Goal: Transaction & Acquisition: Purchase product/service

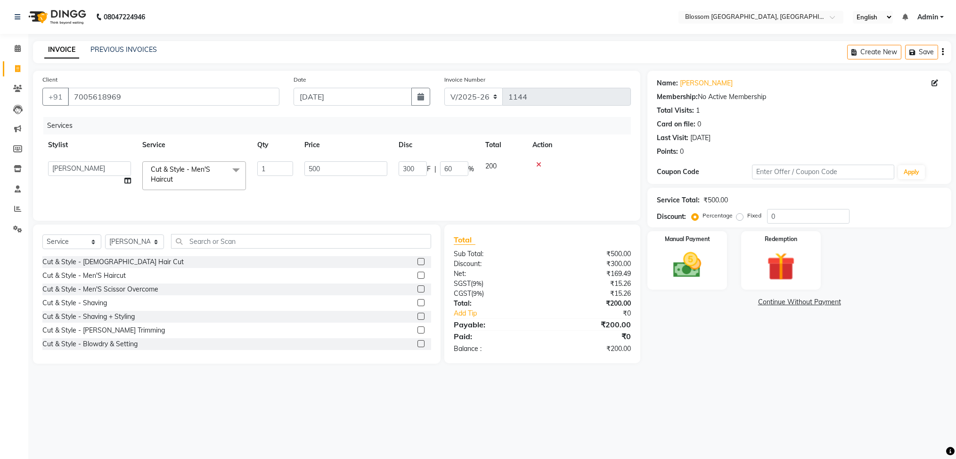
select select "7465"
select select "90732"
select select "service"
select select "90732"
click at [680, 258] on img at bounding box center [687, 264] width 47 height 33
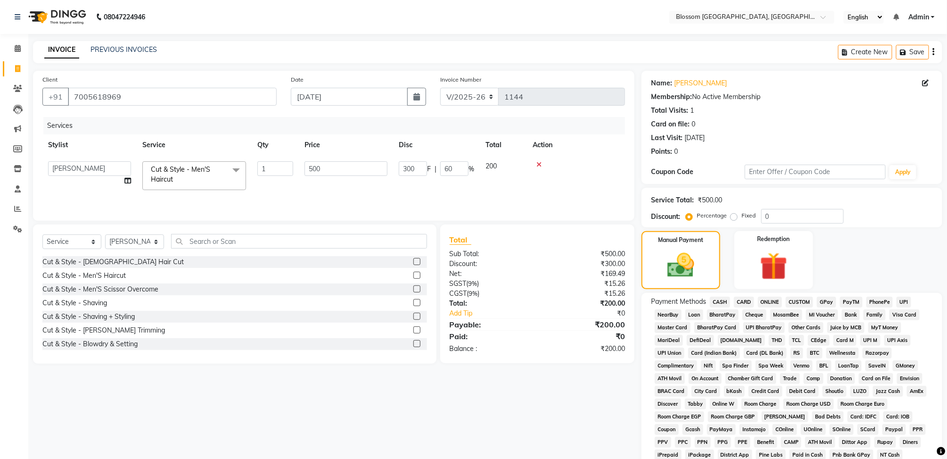
click at [724, 300] on span "CASH" at bounding box center [720, 301] width 20 height 11
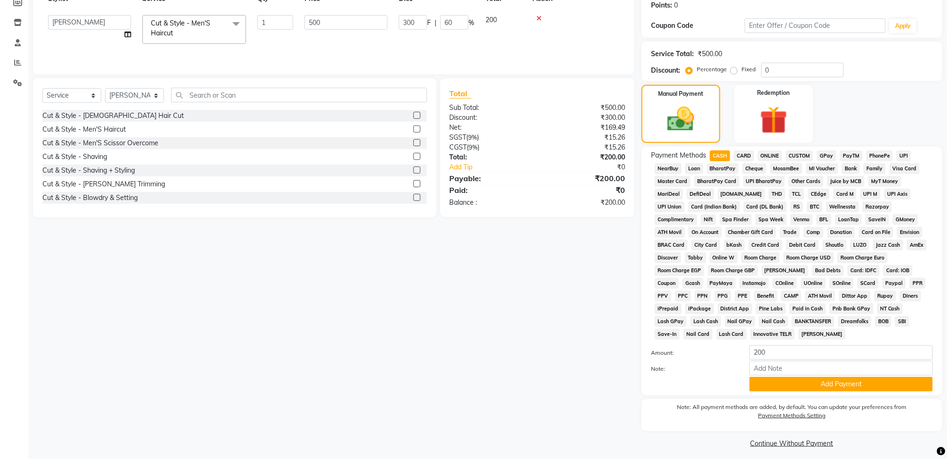
scroll to position [152, 0]
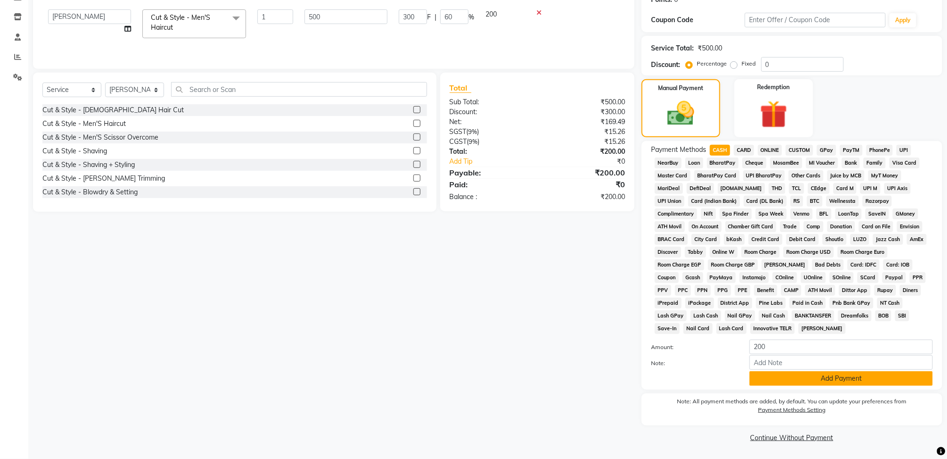
click at [810, 377] on button "Add Payment" at bounding box center [840, 378] width 183 height 15
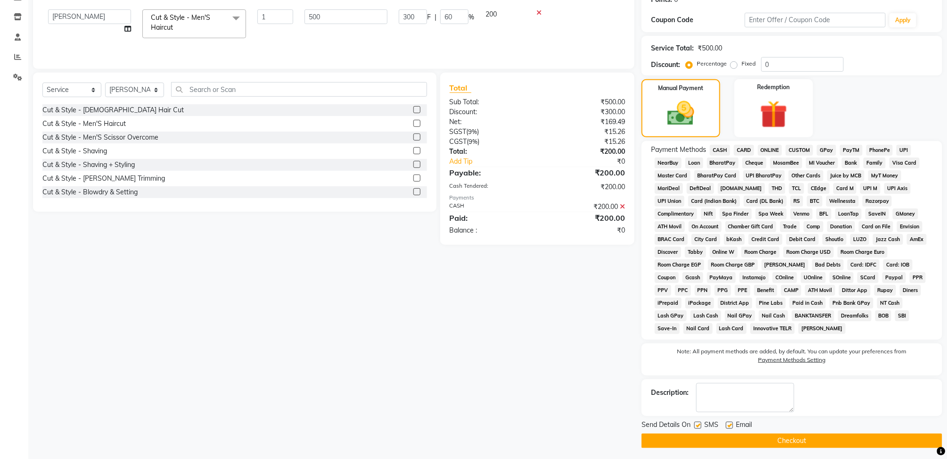
click at [798, 437] on button "Checkout" at bounding box center [791, 440] width 301 height 15
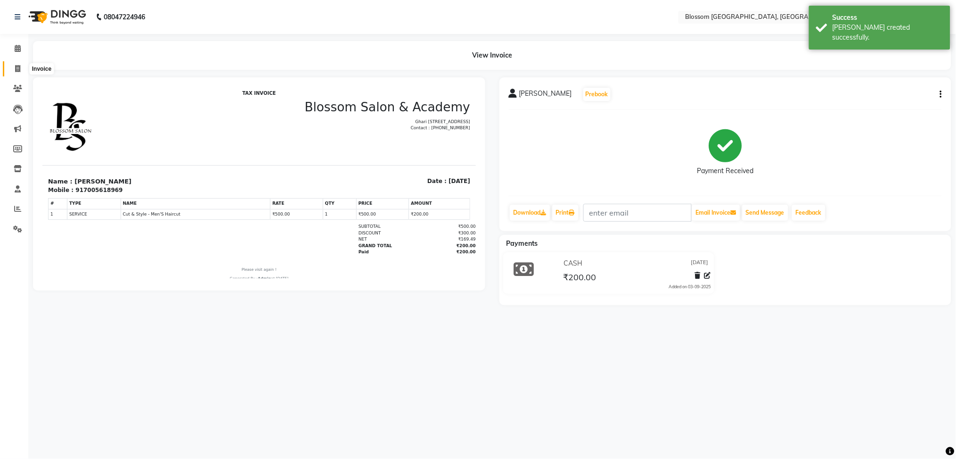
click at [12, 64] on span at bounding box center [17, 69] width 16 height 11
select select "service"
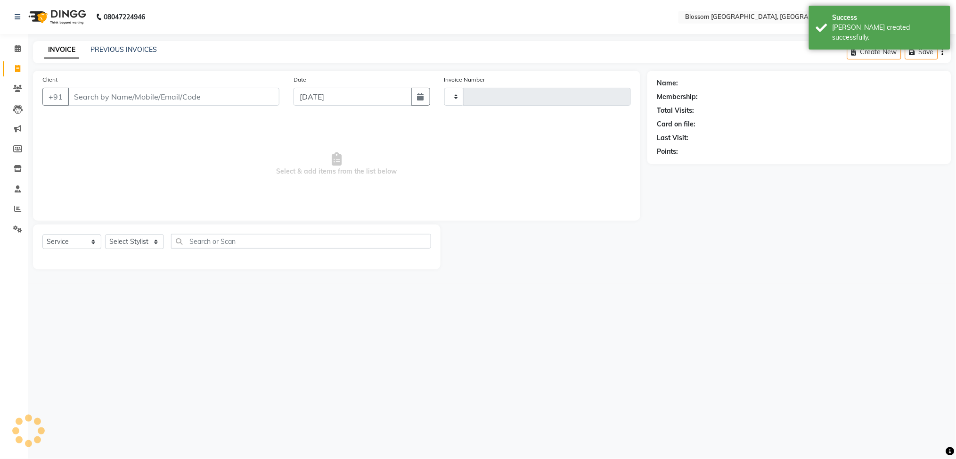
type input "1145"
select select "7465"
click at [92, 95] on input "Client" at bounding box center [174, 97] width 212 height 18
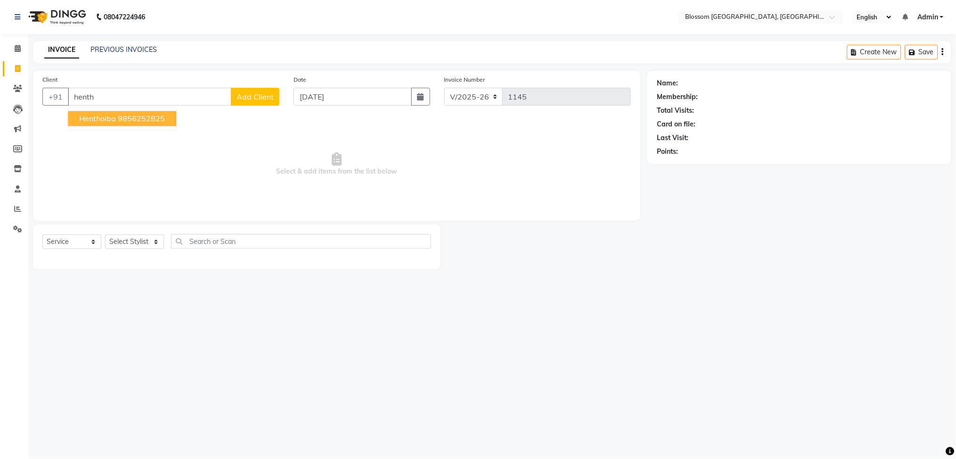
click at [116, 118] on button "henthoiba 9856252825" at bounding box center [122, 118] width 108 height 15
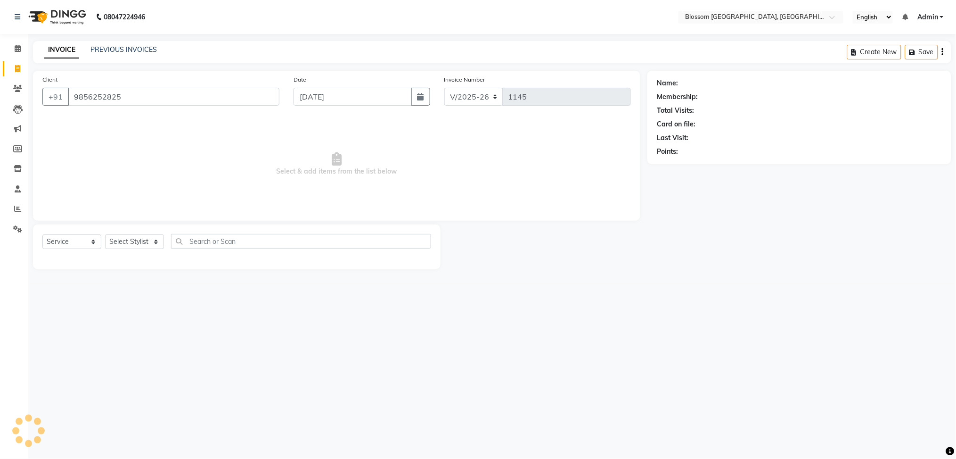
type input "9856252825"
click at [692, 80] on link "Henthoiba" at bounding box center [696, 83] width 32 height 10
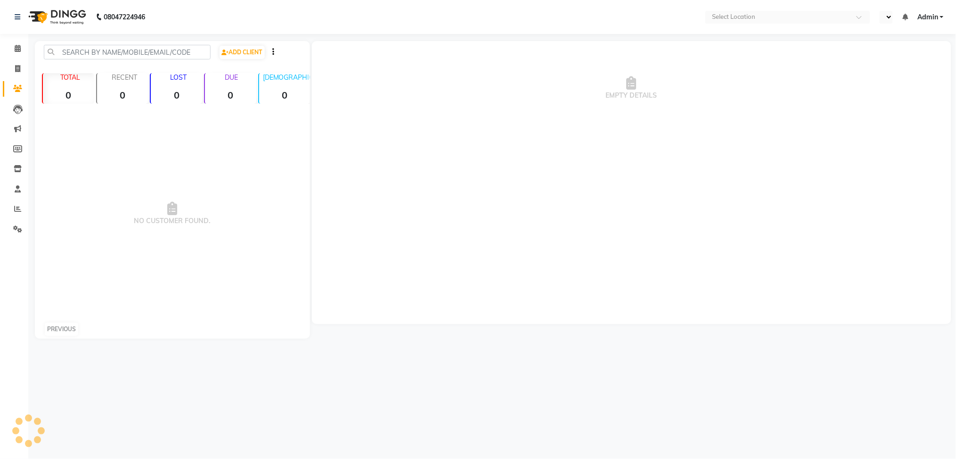
select select "ec"
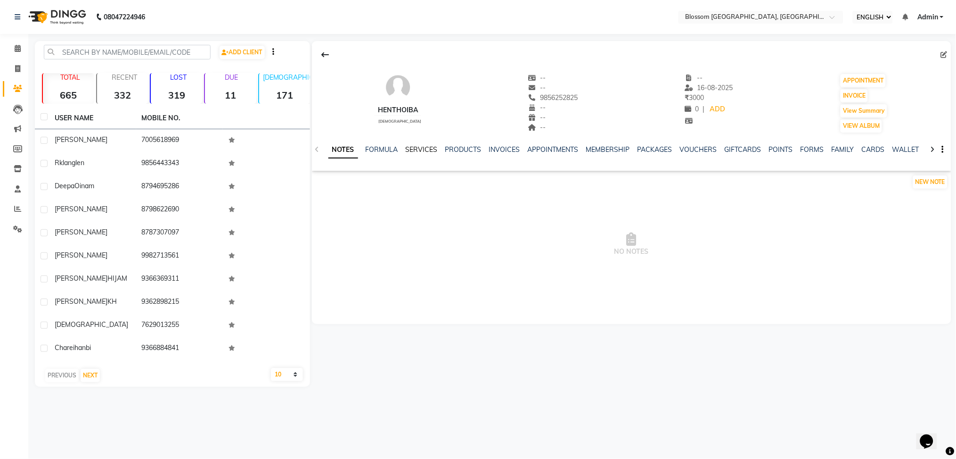
click at [420, 148] on link "SERVICES" at bounding box center [422, 149] width 32 height 8
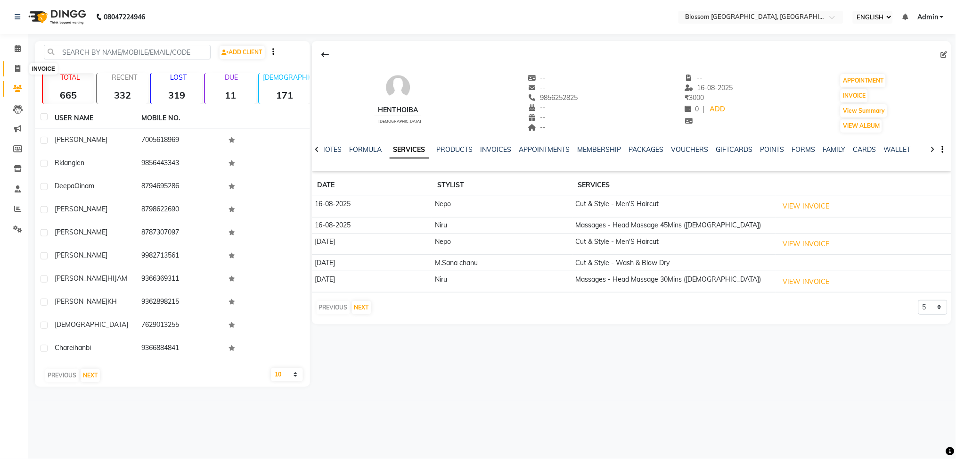
click at [16, 72] on span at bounding box center [17, 69] width 16 height 11
select select "service"
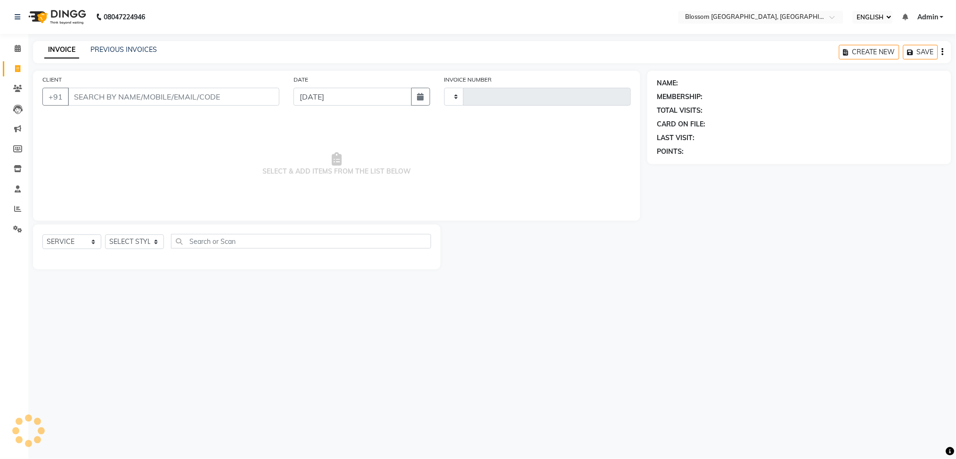
type input "1145"
select select "7465"
click at [124, 97] on input "CLIENT" at bounding box center [174, 97] width 212 height 18
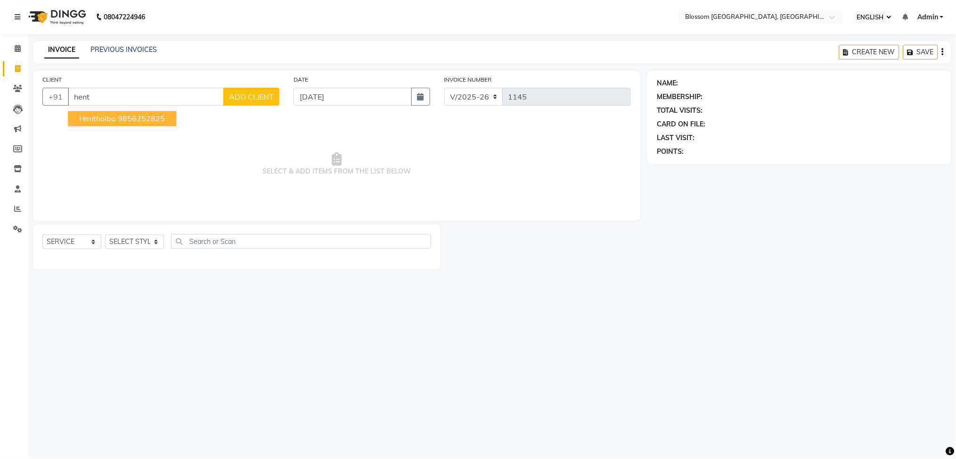
click at [106, 114] on span "henthoiba" at bounding box center [97, 118] width 37 height 9
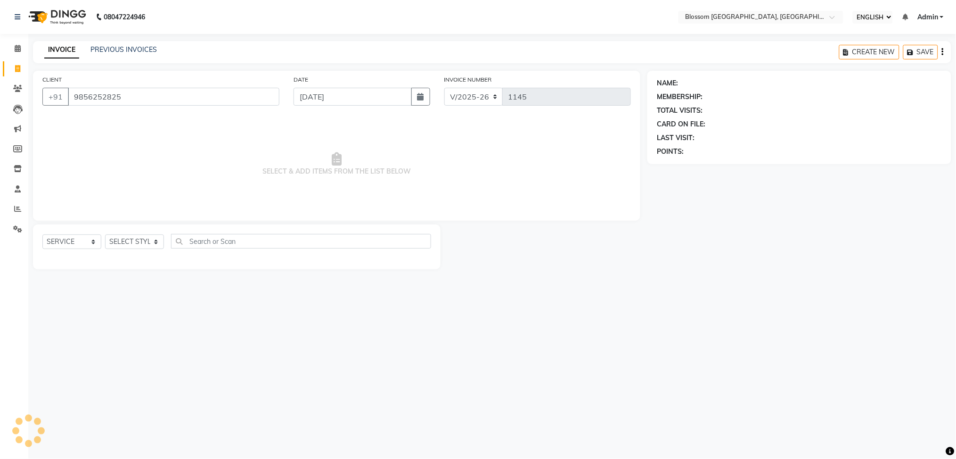
type input "9856252825"
click at [126, 242] on select "SELECT STYLIST [PERSON_NAME] [PERSON_NAME]Sana chanu [PERSON_NAME] [PERSON_NAME…" at bounding box center [134, 241] width 59 height 15
select select "66244"
click at [105, 235] on select "SELECT STYLIST [PERSON_NAME] [PERSON_NAME]Sana chanu [PERSON_NAME] [PERSON_NAME…" at bounding box center [134, 241] width 59 height 15
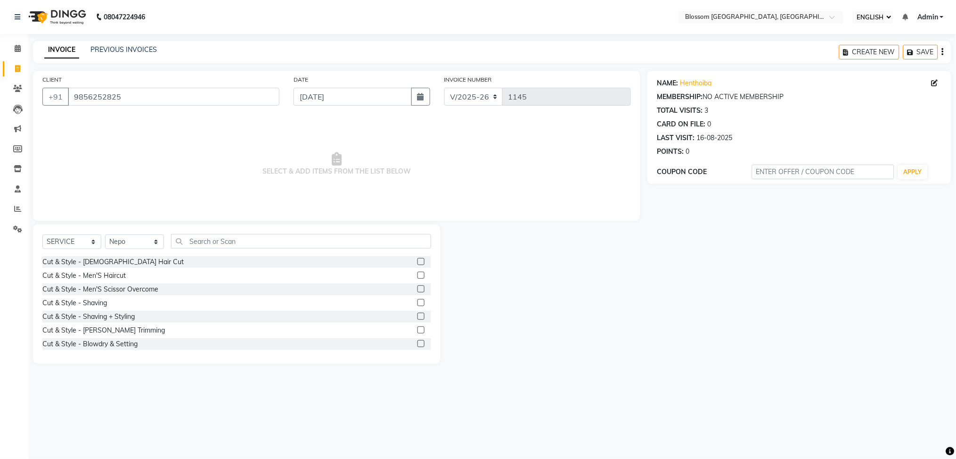
click at [418, 274] on label at bounding box center [421, 274] width 7 height 7
click at [418, 274] on input "checkbox" at bounding box center [421, 275] width 6 height 6
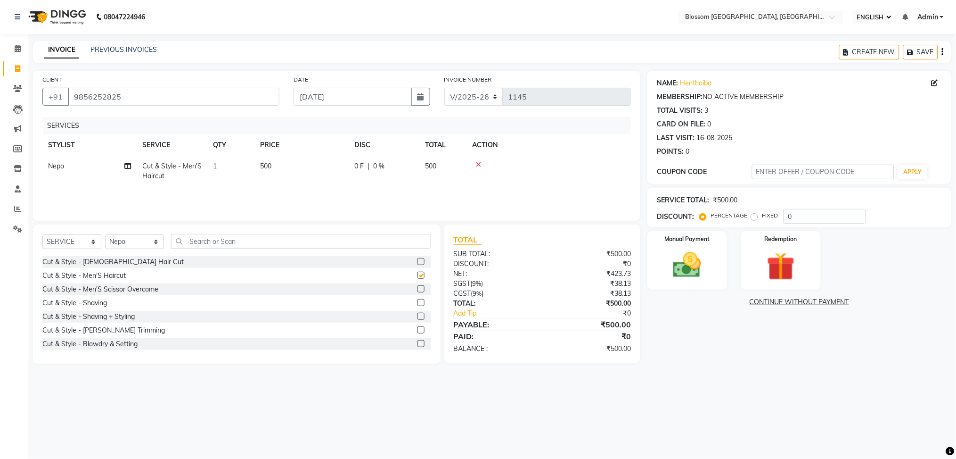
checkbox input "false"
click at [209, 240] on input "text" at bounding box center [301, 241] width 260 height 15
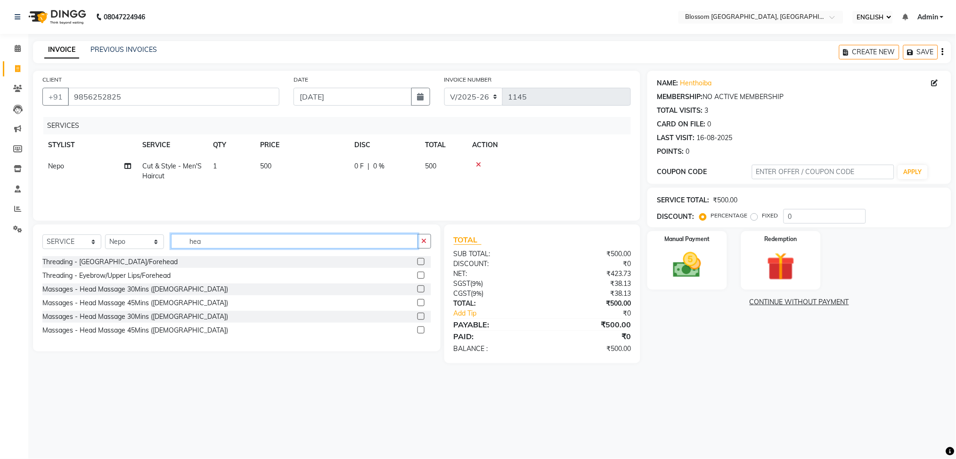
type input "hea"
click at [419, 287] on label at bounding box center [421, 288] width 7 height 7
click at [419, 287] on input "checkbox" at bounding box center [421, 289] width 6 height 6
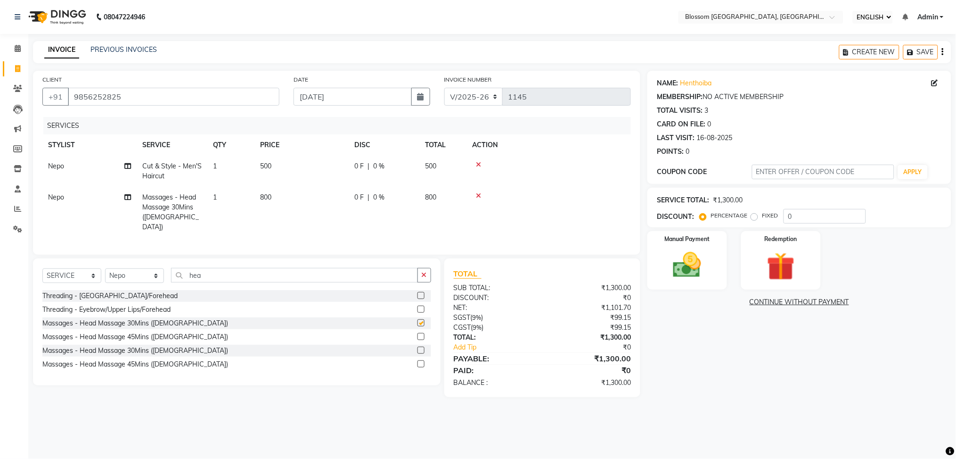
checkbox input "false"
click at [383, 162] on span "0 %" at bounding box center [378, 166] width 11 height 10
select select "66244"
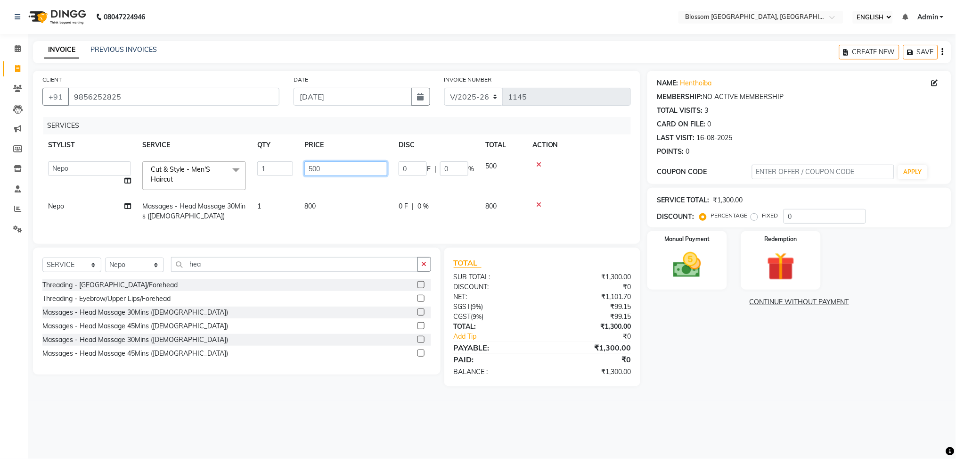
click at [383, 162] on input "500" at bounding box center [345, 168] width 83 height 15
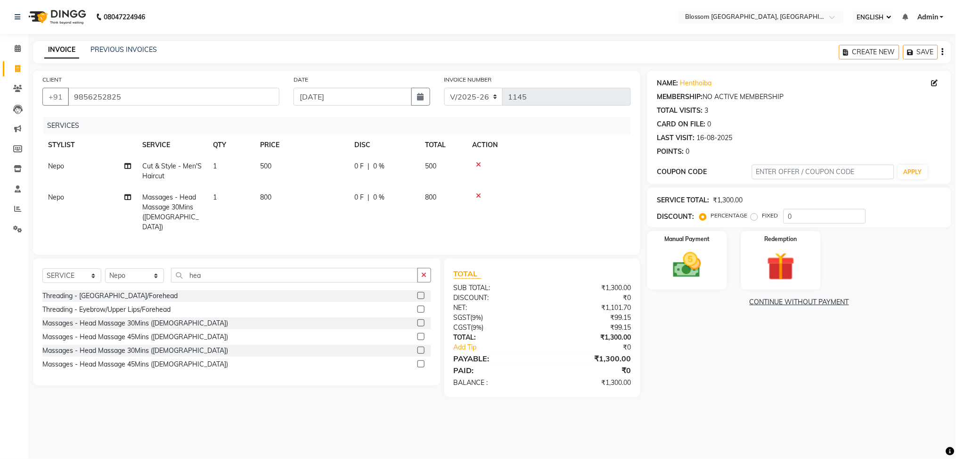
click at [406, 169] on div "0 F | 0 %" at bounding box center [383, 166] width 59 height 10
select select "66244"
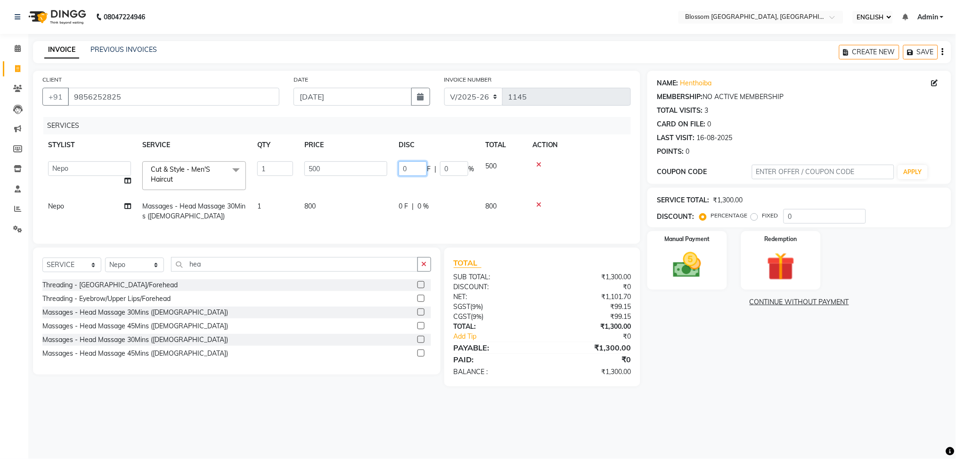
click at [412, 168] on input "0" at bounding box center [413, 168] width 28 height 15
type input "200"
click at [473, 218] on tr "Nepo Massages - Head Massage 30Mins (Male) 1 800 0 F | 0 % 800" at bounding box center [336, 211] width 589 height 31
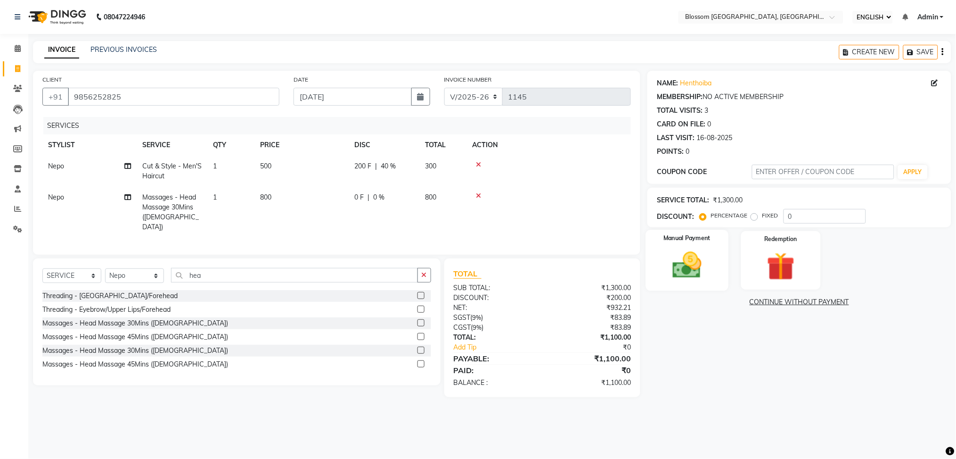
click at [689, 273] on img at bounding box center [687, 264] width 47 height 33
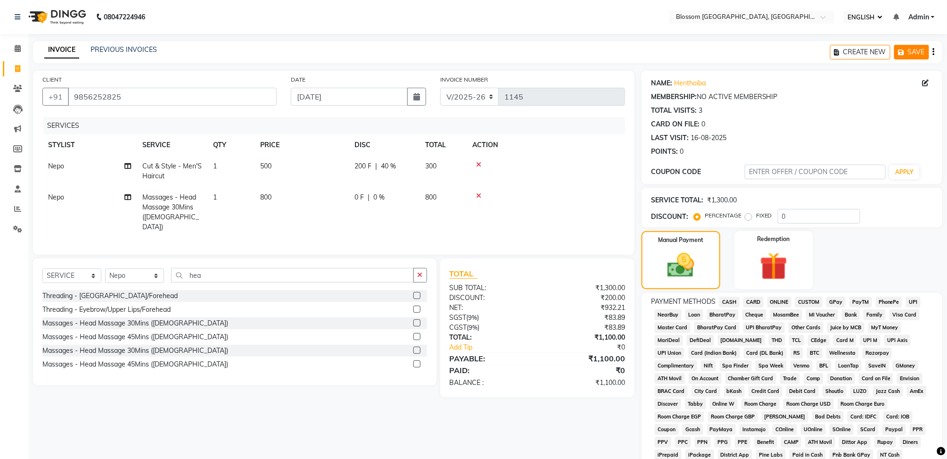
click at [911, 53] on button "SAVE" at bounding box center [911, 52] width 35 height 15
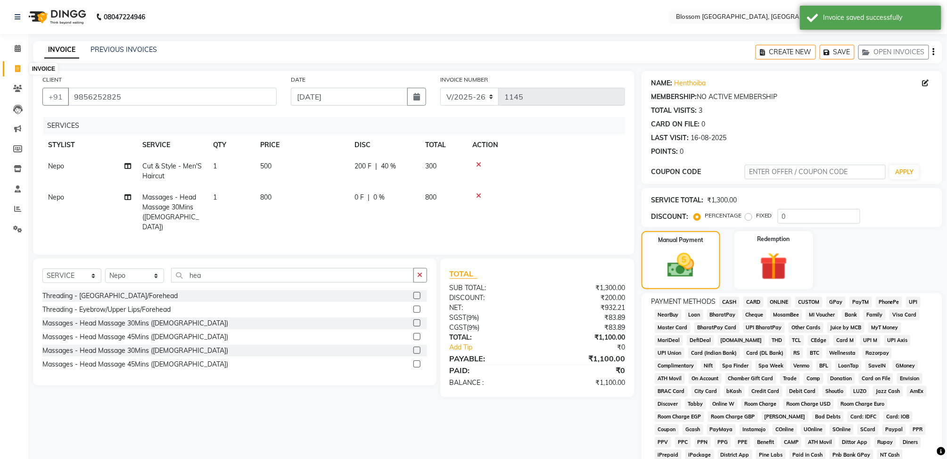
click at [18, 70] on icon at bounding box center [17, 68] width 5 height 7
select select "service"
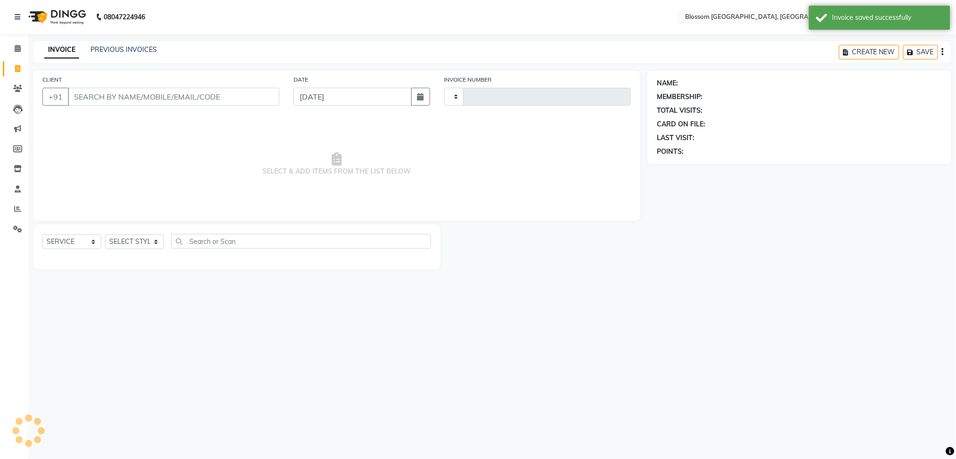
type input "1145"
select select "7465"
click at [129, 101] on input "CLIENT" at bounding box center [174, 97] width 212 height 18
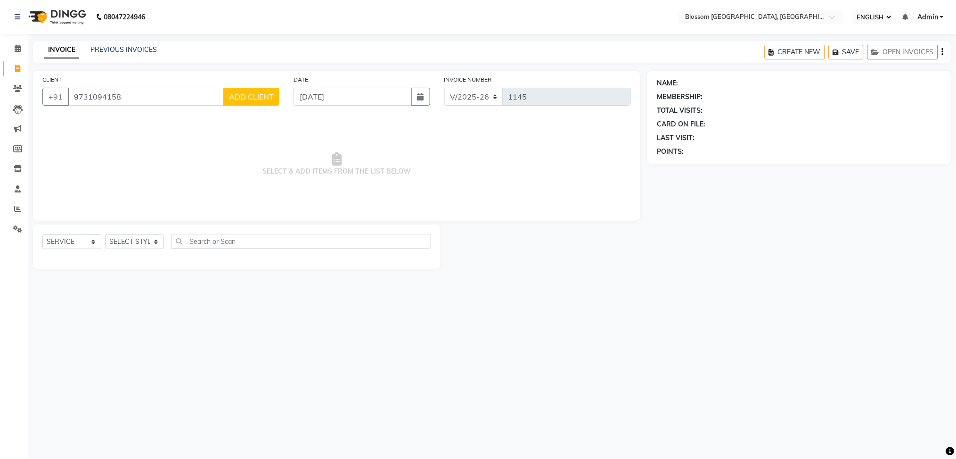
type input "9731094158"
click at [243, 98] on span "ADD CLIENT" at bounding box center [251, 96] width 45 height 9
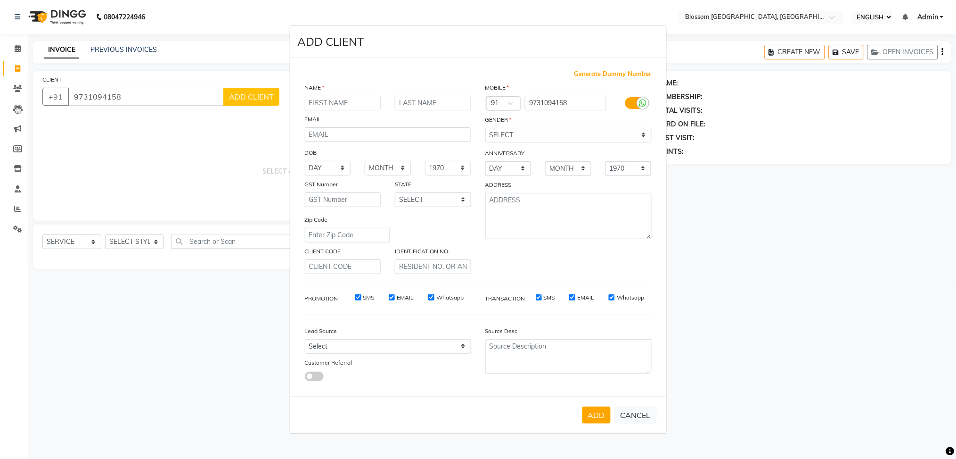
click at [328, 98] on input "text" at bounding box center [343, 103] width 76 height 15
type input "n"
type input "Norin"
click at [434, 94] on div "NAME" at bounding box center [388, 88] width 180 height 13
click at [433, 101] on input "text" at bounding box center [433, 103] width 76 height 15
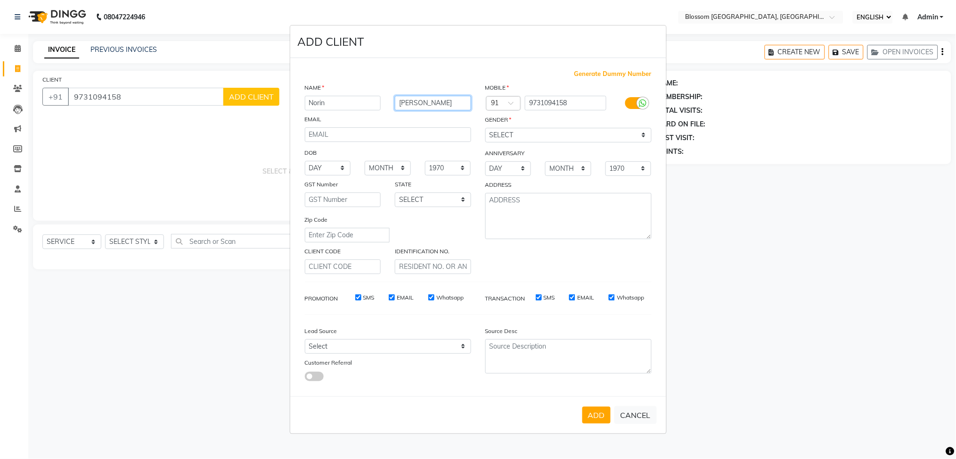
type input "Paul"
click at [612, 134] on select "SELECT MALE FEMALE OTHER PREFER NOT TO SAY" at bounding box center [568, 135] width 166 height 15
select select "[DEMOGRAPHIC_DATA]"
click at [485, 128] on select "SELECT MALE FEMALE OTHER PREFER NOT TO SAY" at bounding box center [568, 135] width 166 height 15
click at [600, 409] on button "ADD" at bounding box center [596, 414] width 28 height 17
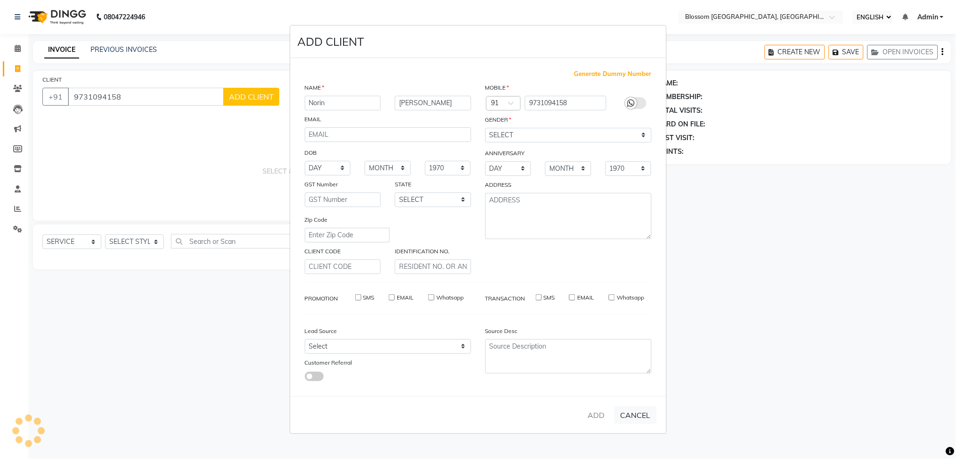
select select
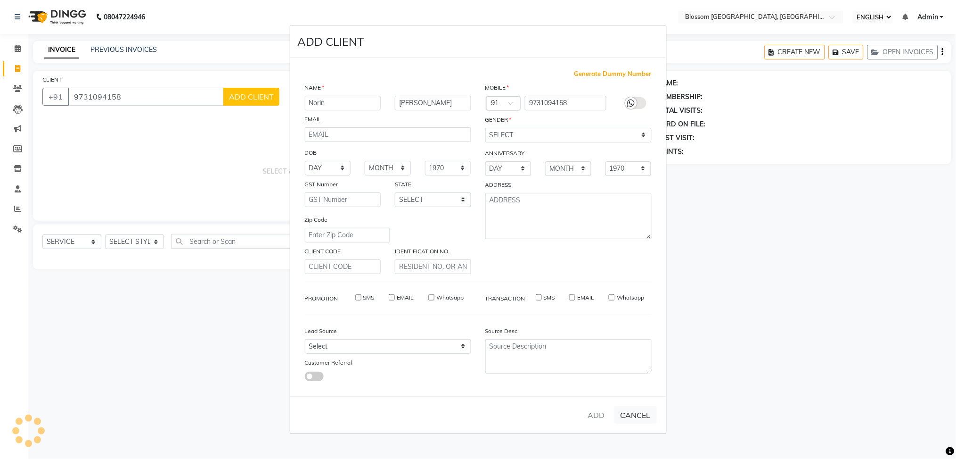
select select
checkbox input "false"
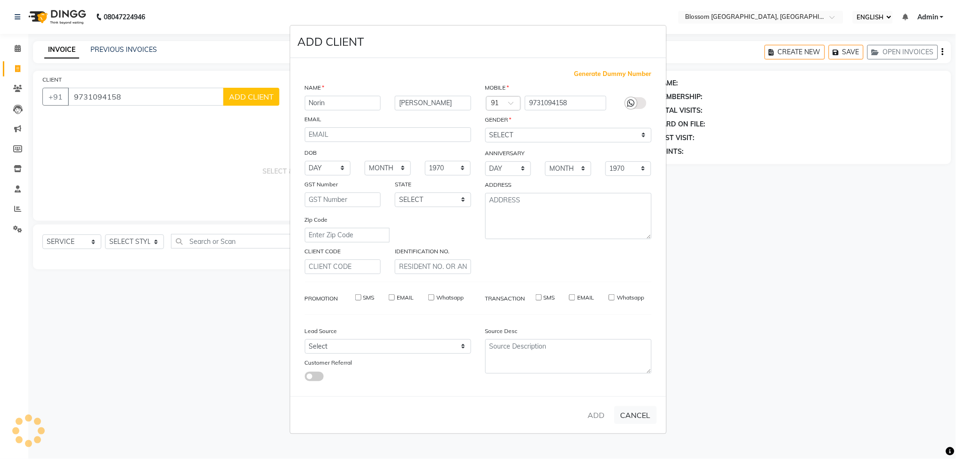
checkbox input "false"
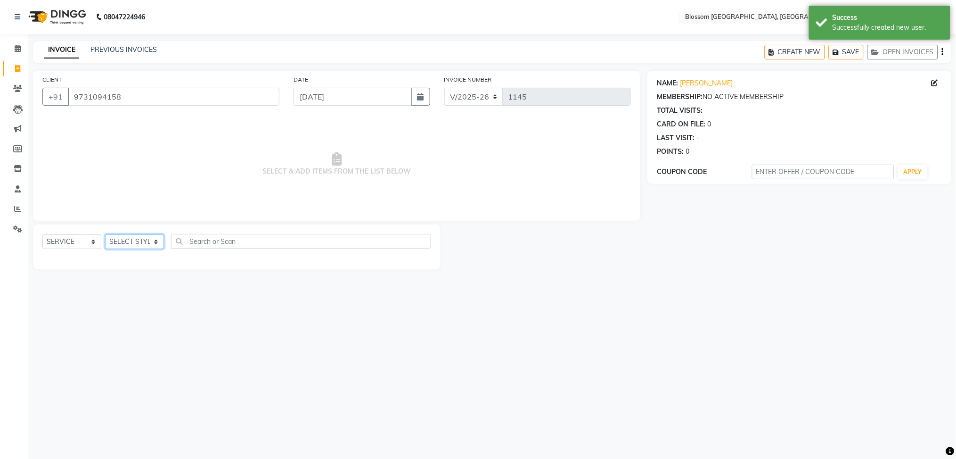
click at [137, 241] on select "SELECT STYLIST Giftson Kamei Laimayum Priyaluxmi Laishram Anjali Maimom Anjali …" at bounding box center [134, 241] width 59 height 15
select select "66244"
click at [105, 235] on select "SELECT STYLIST Giftson Kamei Laimayum Priyaluxmi Laishram Anjali Maimom Anjali …" at bounding box center [134, 241] width 59 height 15
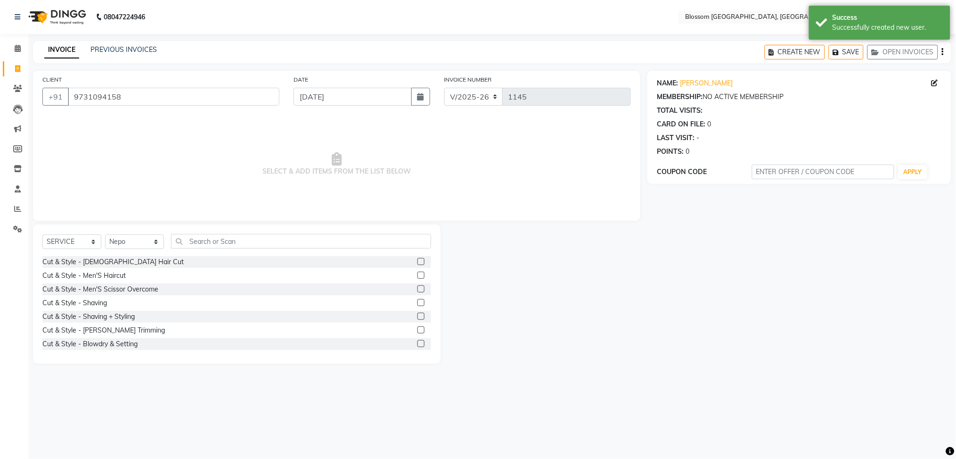
click at [418, 275] on label at bounding box center [421, 274] width 7 height 7
click at [418, 275] on input "checkbox" at bounding box center [421, 275] width 6 height 6
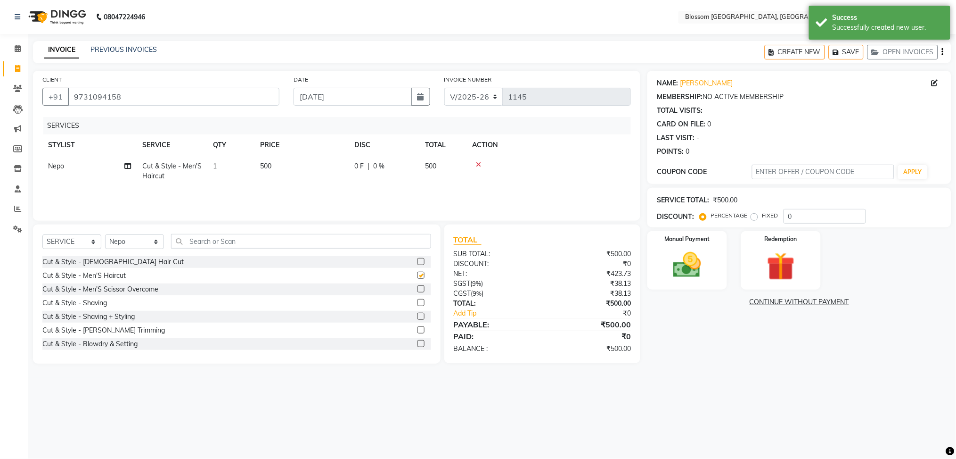
checkbox input "false"
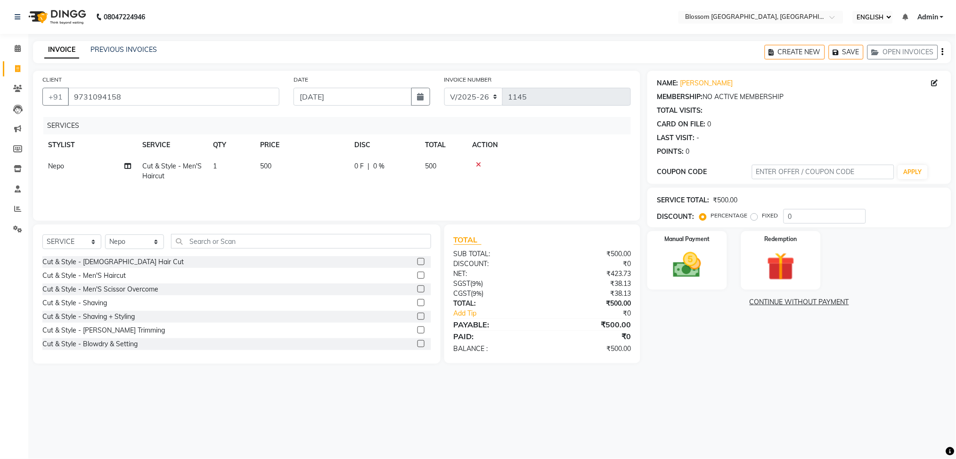
click at [384, 155] on th "DISC" at bounding box center [384, 144] width 71 height 21
click at [379, 168] on span "0 %" at bounding box center [378, 166] width 11 height 10
select select "66244"
click at [381, 167] on input "500" at bounding box center [345, 168] width 83 height 15
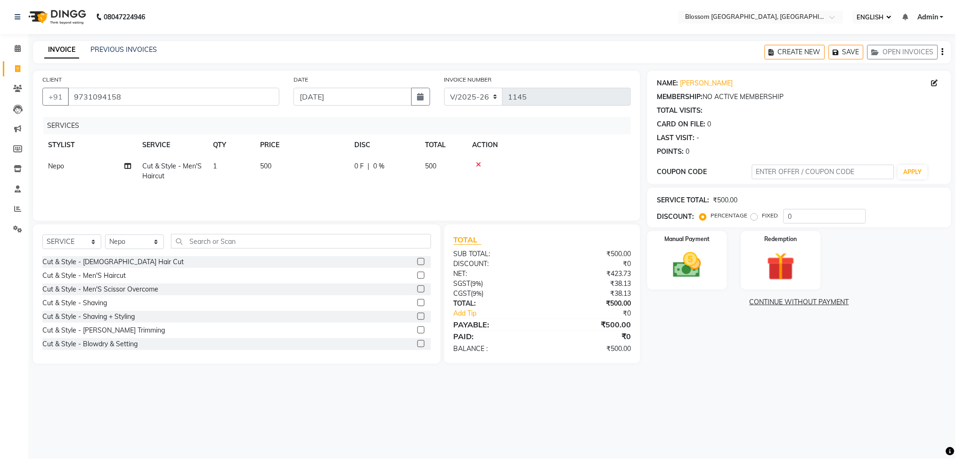
click at [413, 166] on div "0 F | 0 %" at bounding box center [383, 166] width 59 height 10
select select "66244"
click at [413, 166] on input "0" at bounding box center [413, 168] width 28 height 15
type input "100"
click at [598, 179] on td at bounding box center [579, 176] width 104 height 40
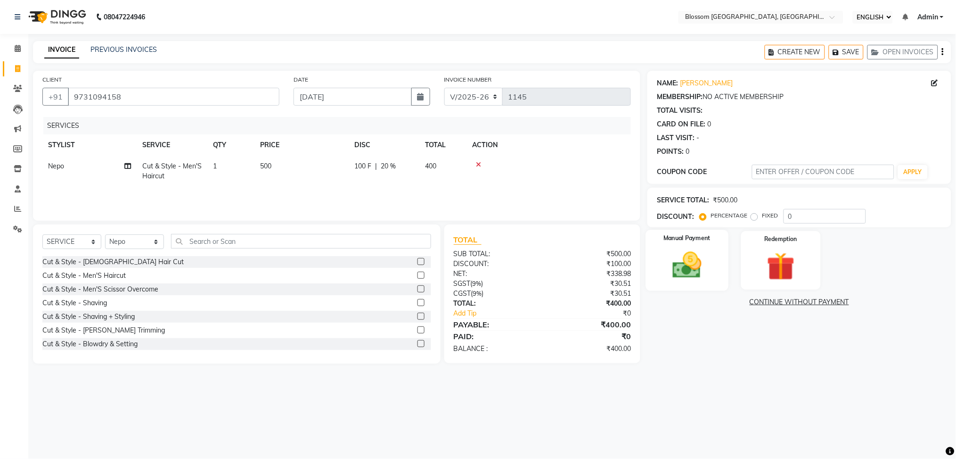
click at [700, 255] on img at bounding box center [687, 264] width 47 height 33
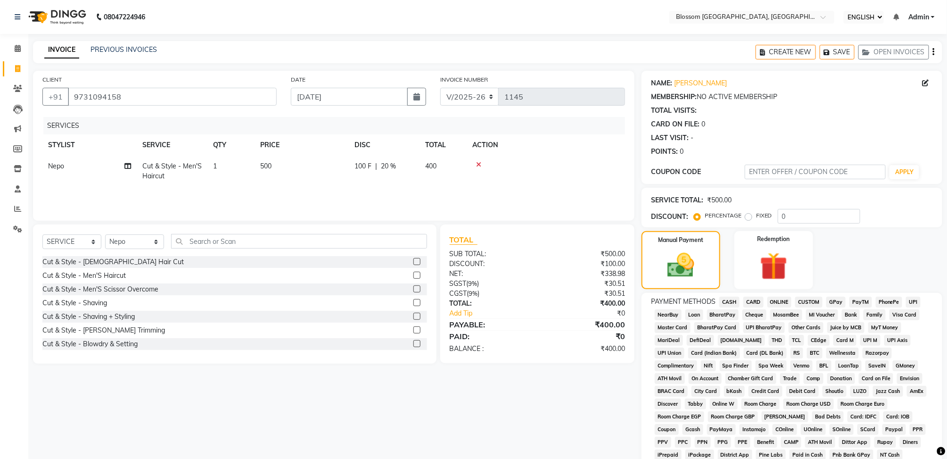
click at [830, 304] on span "GPay" at bounding box center [835, 301] width 19 height 11
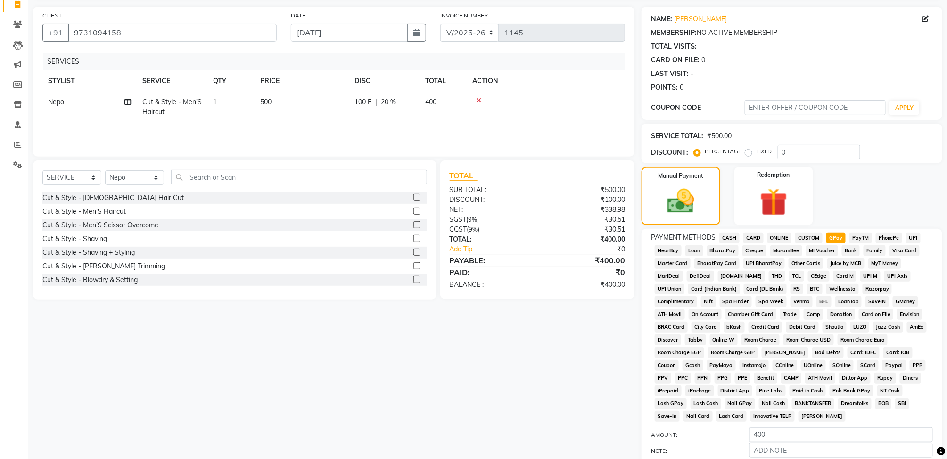
scroll to position [152, 0]
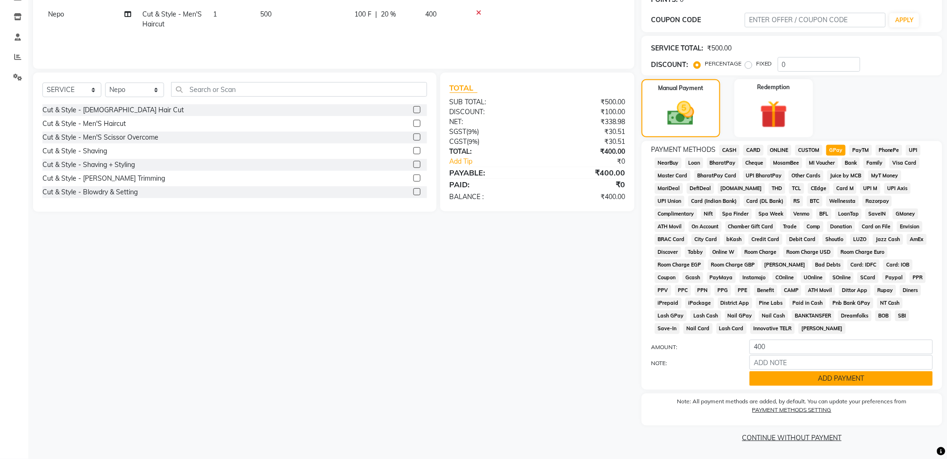
click at [852, 371] on button "ADD PAYMENT" at bounding box center [840, 378] width 183 height 15
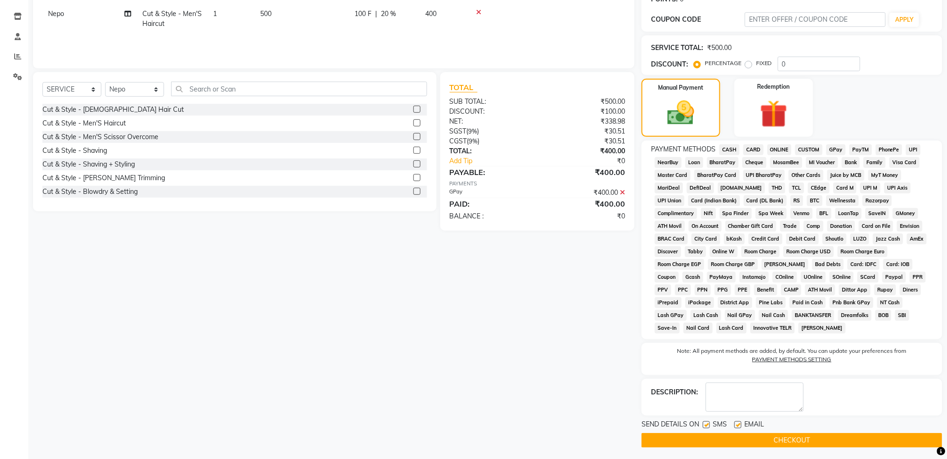
scroll to position [155, 0]
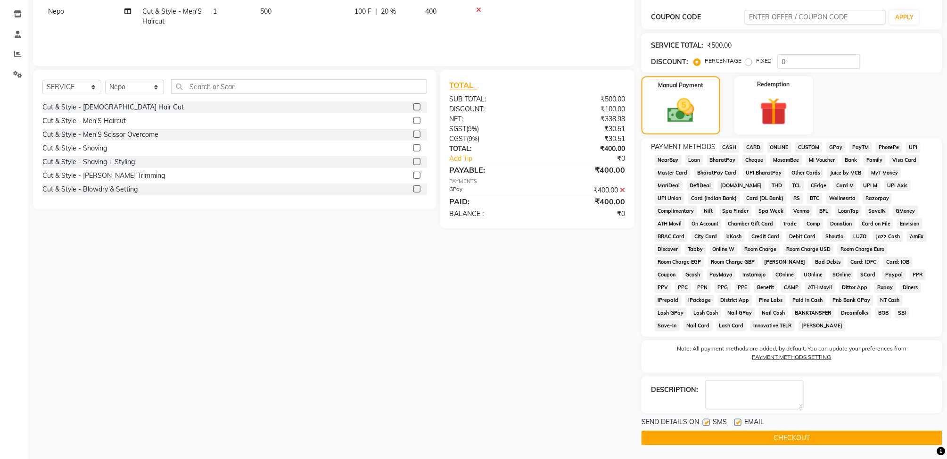
click at [822, 441] on button "CHECKOUT" at bounding box center [791, 437] width 301 height 15
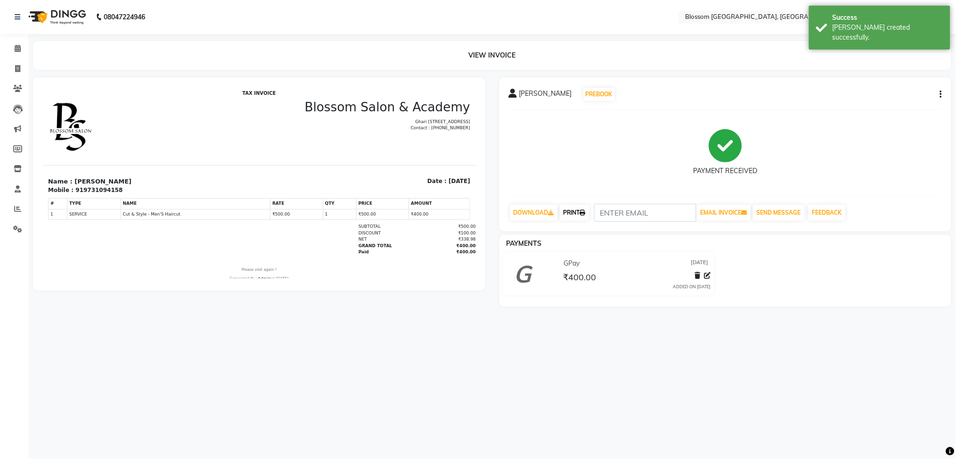
click at [573, 211] on link "PRINT" at bounding box center [575, 213] width 30 height 16
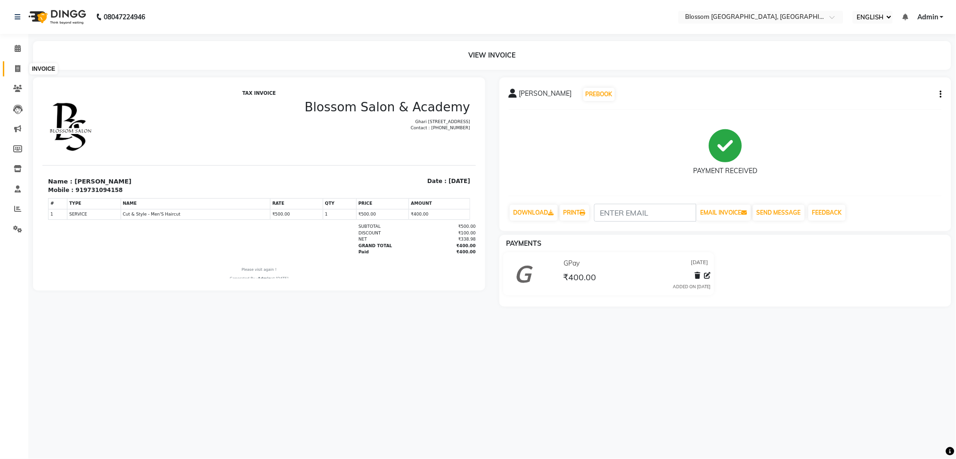
click at [11, 66] on span at bounding box center [17, 69] width 16 height 11
select select "service"
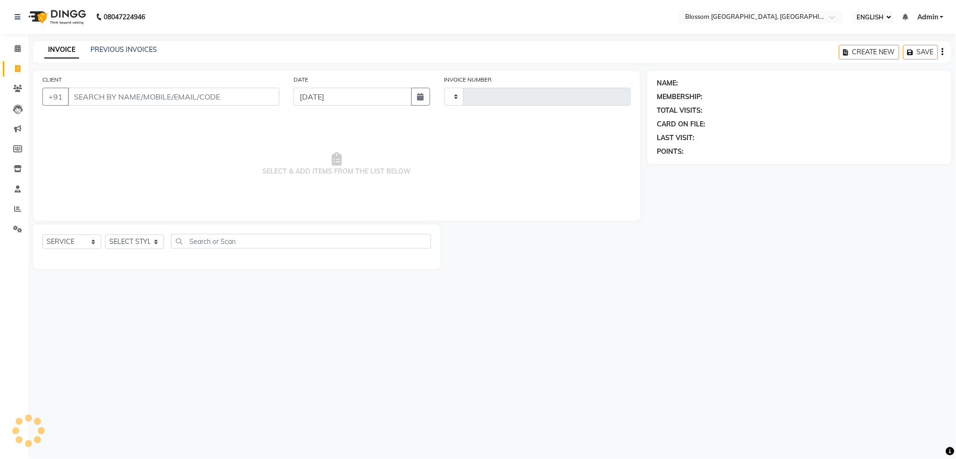
type input "1146"
select select "7465"
click at [901, 53] on button "OPEN INVOICES" at bounding box center [903, 52] width 71 height 15
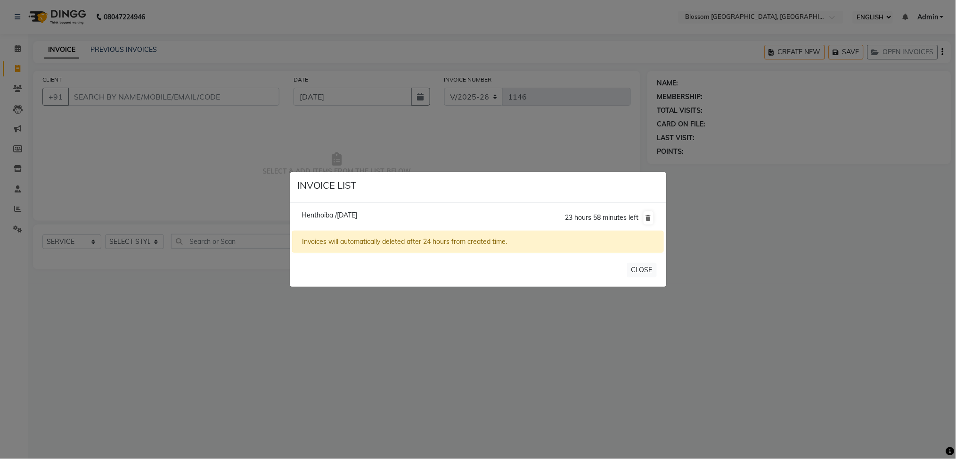
click at [565, 240] on div "Invoices will automatically deleted after 24 hours from created time." at bounding box center [477, 241] width 371 height 22
click at [642, 270] on button "CLOSE" at bounding box center [642, 269] width 30 height 15
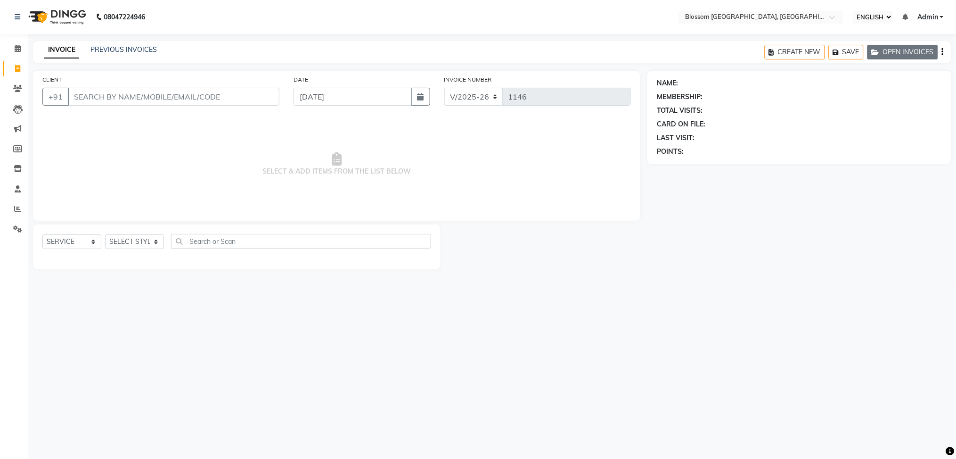
click at [880, 53] on icon "button" at bounding box center [877, 52] width 11 height 7
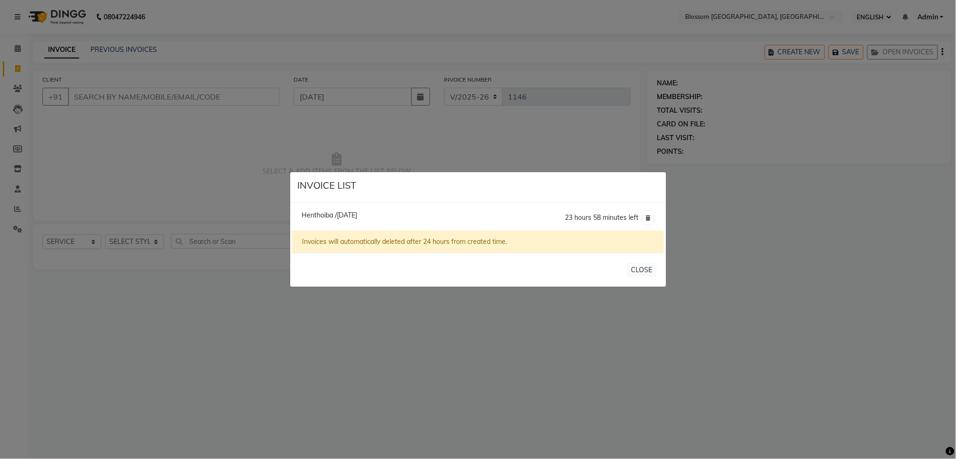
click at [463, 215] on li "Henthoiba /03 September 2025 23 hours 58 minutes left" at bounding box center [477, 218] width 371 height 26
click at [472, 214] on li "Henthoiba /03 September 2025 23 hours 58 minutes left" at bounding box center [477, 218] width 371 height 26
click at [357, 213] on span "Henthoiba /03 September 2025" at bounding box center [330, 215] width 56 height 8
type input "9856252825"
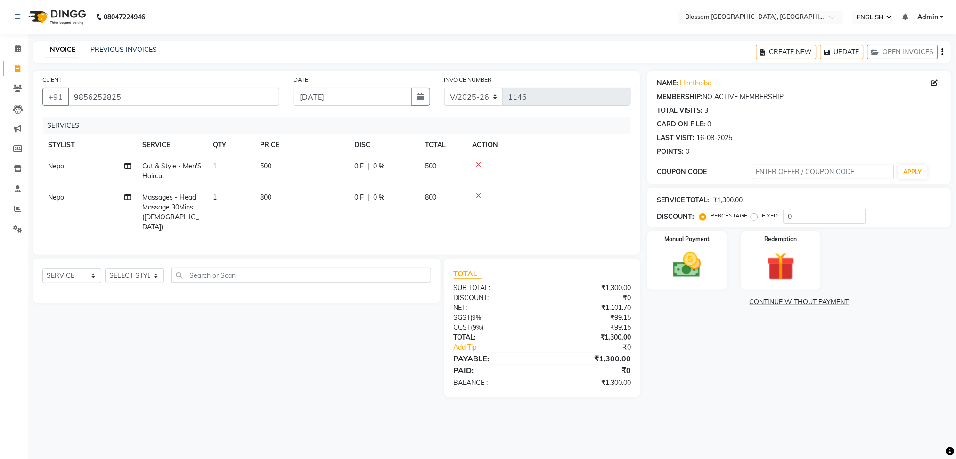
click at [407, 175] on td "0 F | 0 %" at bounding box center [384, 171] width 71 height 31
select select "66244"
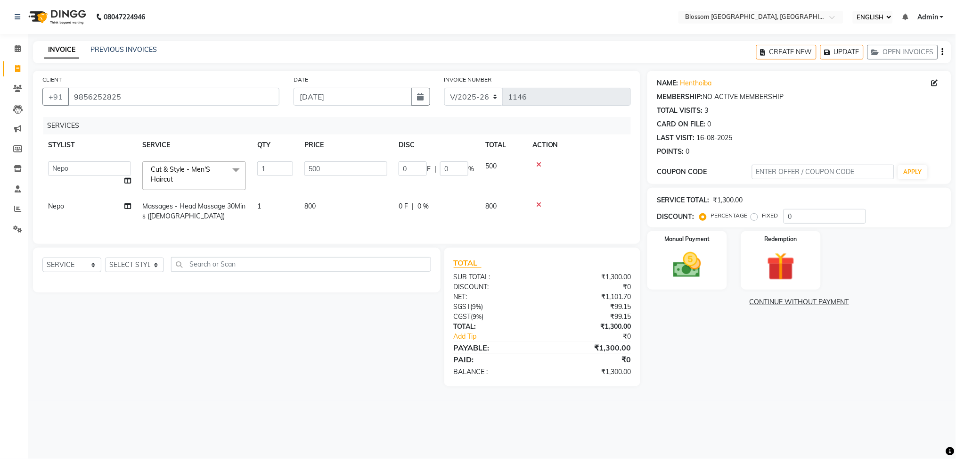
click at [407, 175] on input "0" at bounding box center [413, 168] width 28 height 15
click at [418, 169] on input "0" at bounding box center [413, 168] width 28 height 15
type input "300"
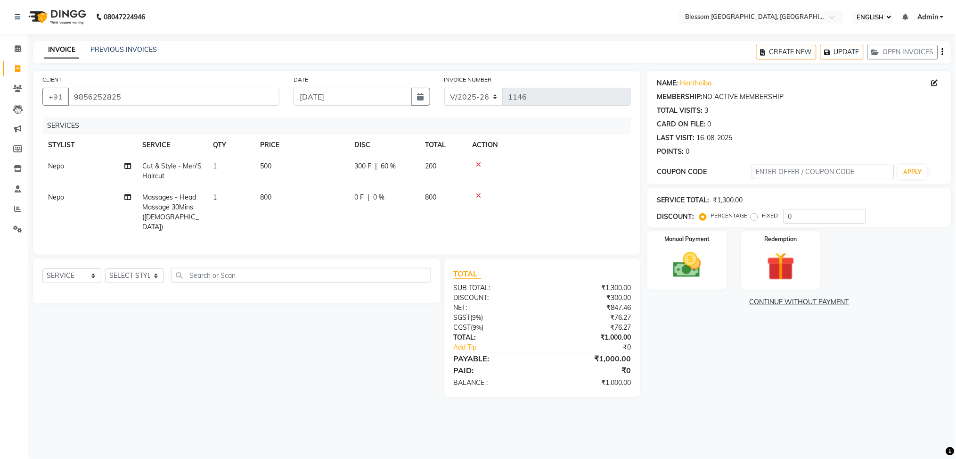
click at [533, 174] on td at bounding box center [549, 171] width 164 height 31
click at [189, 193] on span "Massages - Head Massage 30Mins (Male)" at bounding box center [170, 212] width 57 height 38
select select "66244"
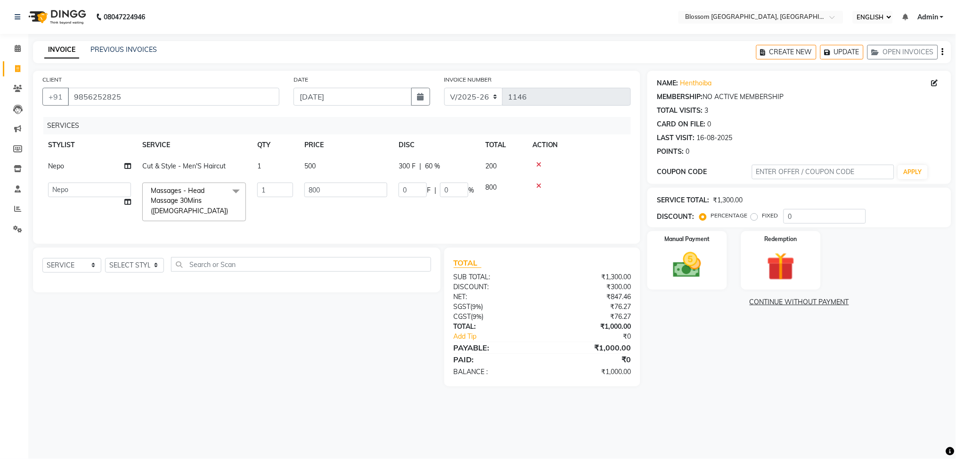
click at [234, 185] on span at bounding box center [236, 191] width 19 height 18
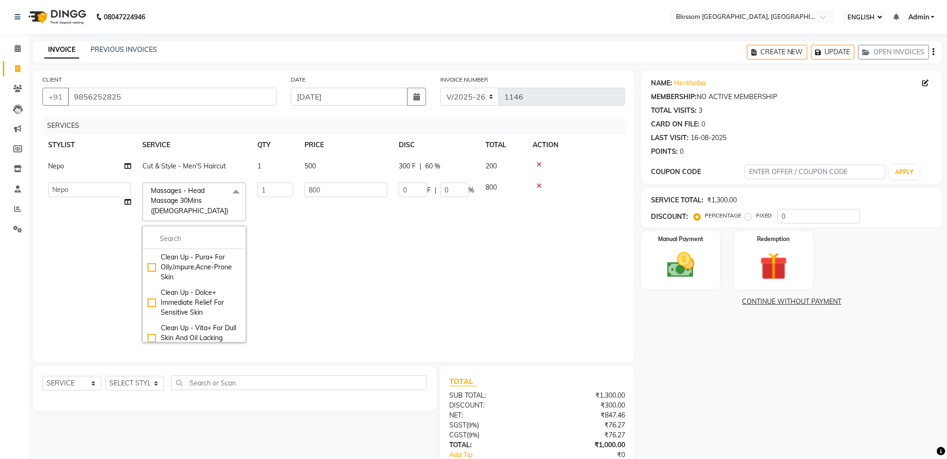
scroll to position [770, 0]
click at [539, 183] on icon at bounding box center [538, 185] width 5 height 7
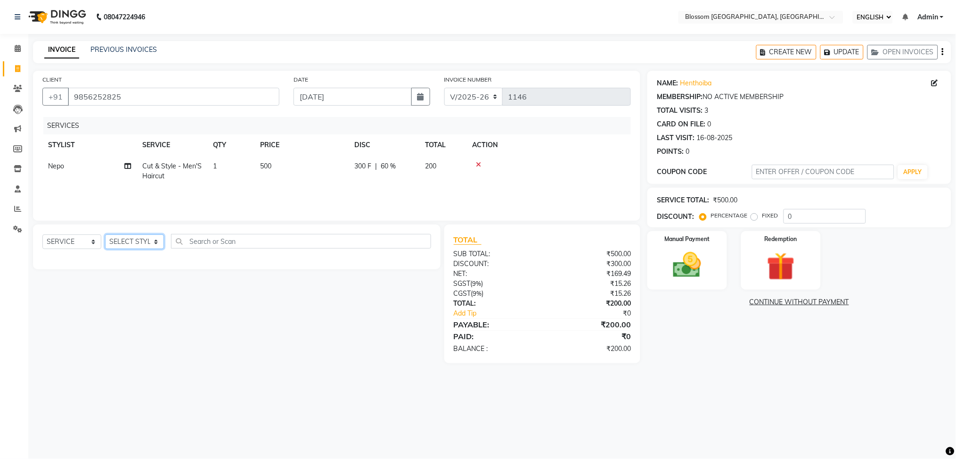
click at [141, 240] on select "SELECT STYLIST Giftson Kamei Laimayum Priyaluxmi Laishram Anjali Maimom Anjali …" at bounding box center [134, 241] width 59 height 15
select select "66245"
click at [105, 235] on select "SELECT STYLIST Giftson Kamei Laimayum Priyaluxmi Laishram Anjali Maimom Anjali …" at bounding box center [134, 241] width 59 height 15
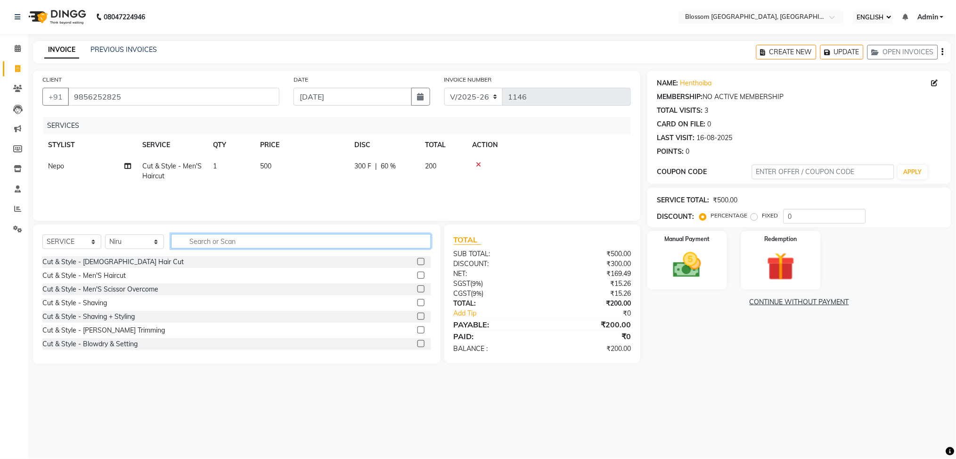
click at [234, 245] on input "text" at bounding box center [301, 241] width 260 height 15
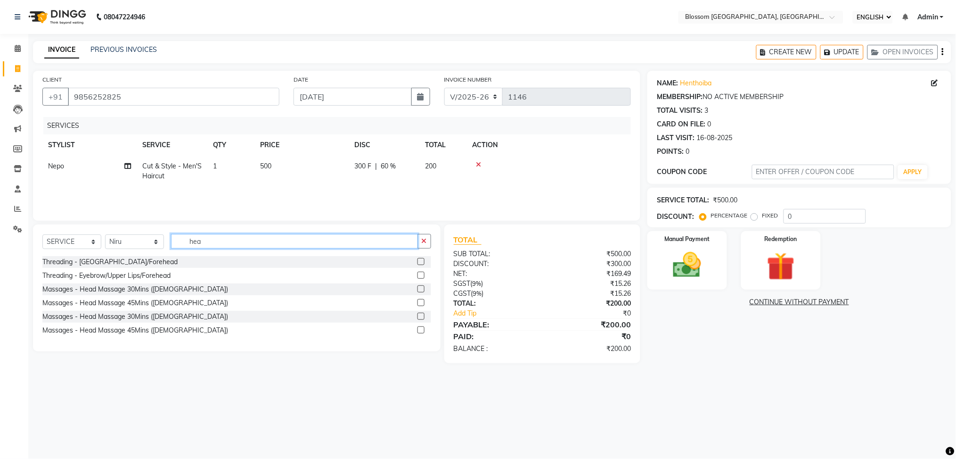
type input "hea"
click at [419, 298] on div at bounding box center [425, 303] width 14 height 12
click at [419, 303] on label at bounding box center [421, 302] width 7 height 7
click at [419, 303] on input "checkbox" at bounding box center [421, 303] width 6 height 6
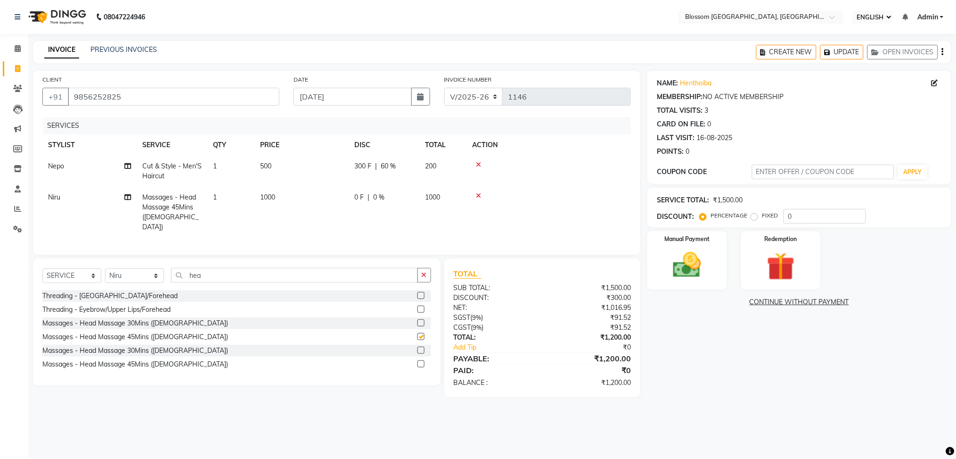
checkbox input "false"
click at [713, 241] on div "Manual Payment" at bounding box center [687, 260] width 82 height 61
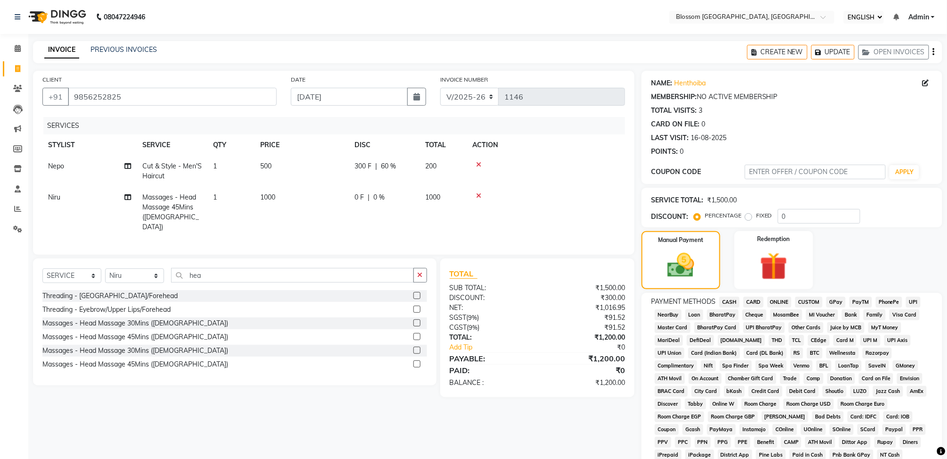
click at [838, 303] on span "GPay" at bounding box center [835, 301] width 19 height 11
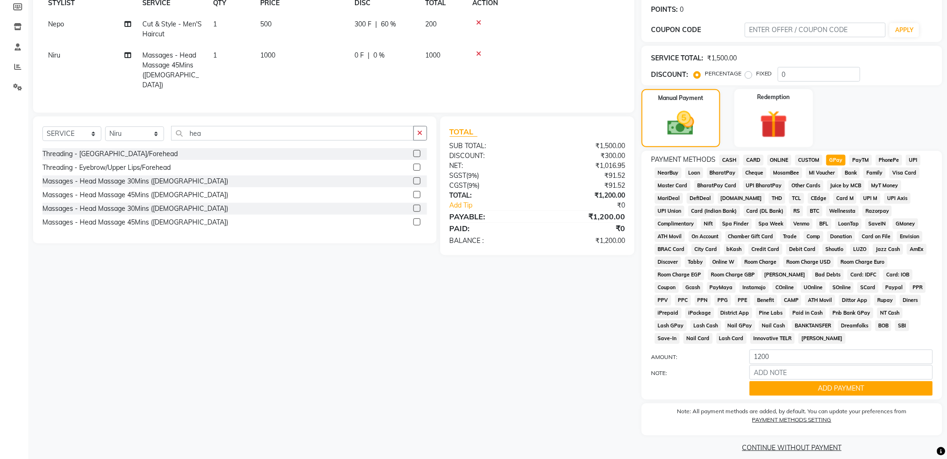
scroll to position [152, 0]
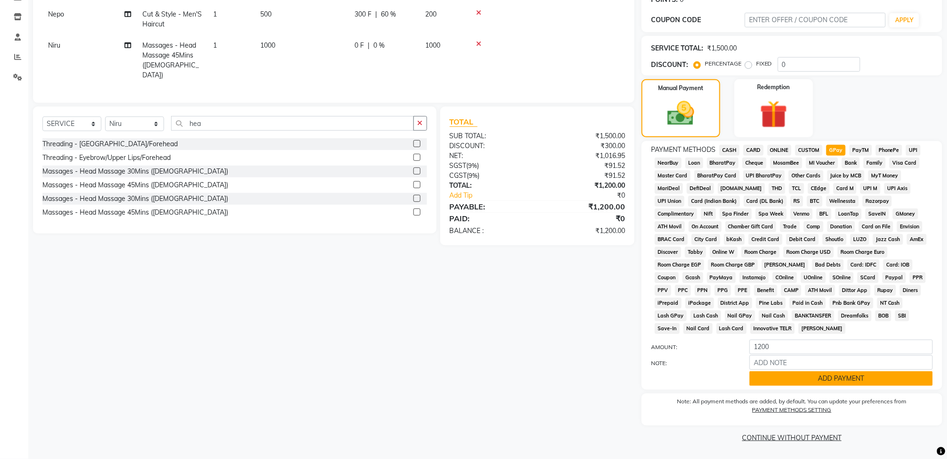
click at [845, 373] on button "ADD PAYMENT" at bounding box center [840, 378] width 183 height 15
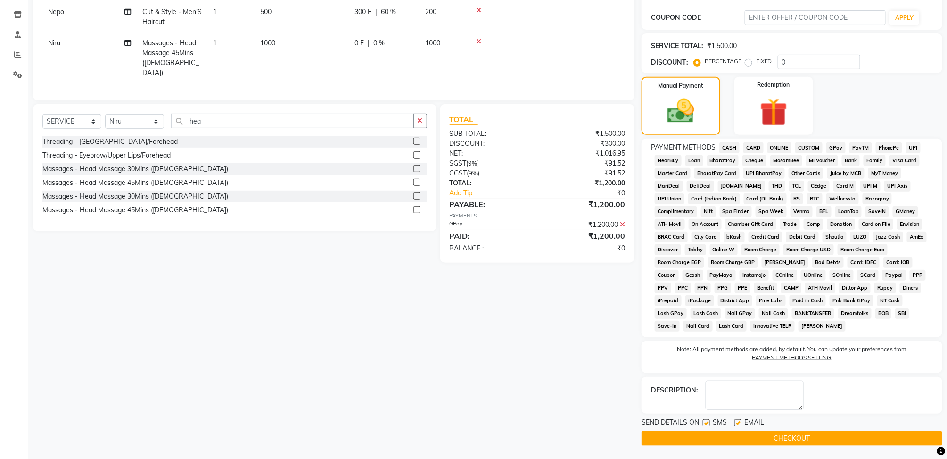
scroll to position [155, 0]
click at [798, 434] on button "CHECKOUT" at bounding box center [791, 437] width 301 height 15
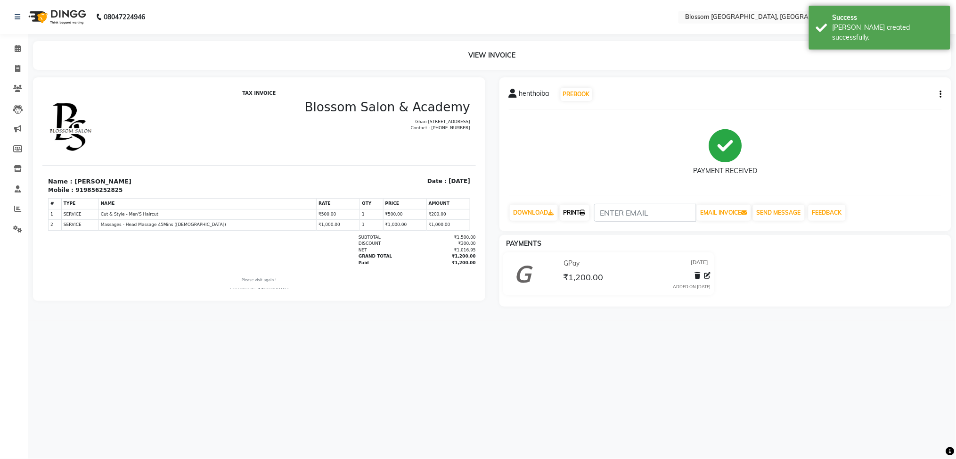
click at [586, 218] on link "PRINT" at bounding box center [575, 213] width 30 height 16
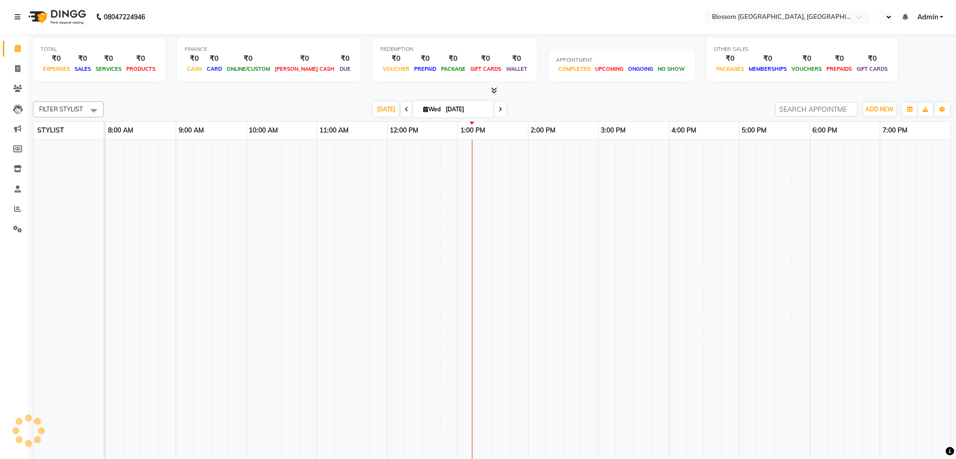
select select "ec"
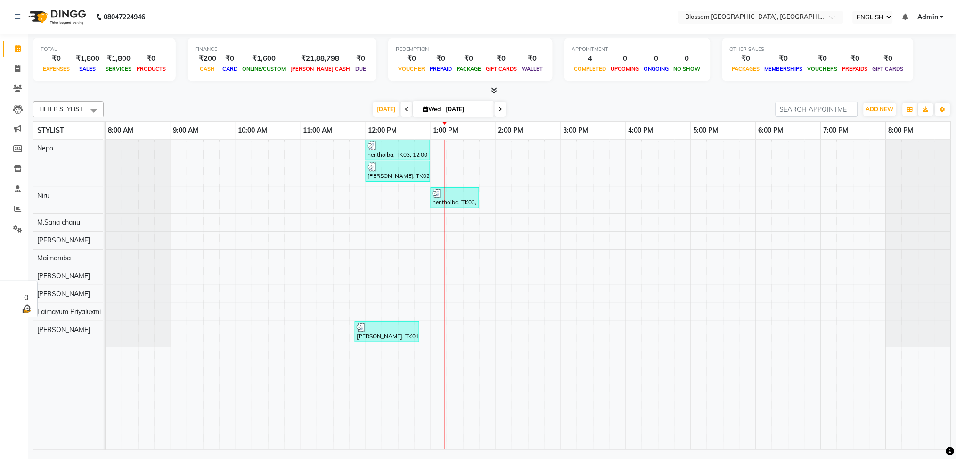
click at [71, 275] on span "[PERSON_NAME]" at bounding box center [63, 275] width 53 height 8
click at [93, 262] on div "Maimomba" at bounding box center [68, 257] width 70 height 17
click at [388, 146] on div at bounding box center [398, 145] width 61 height 9
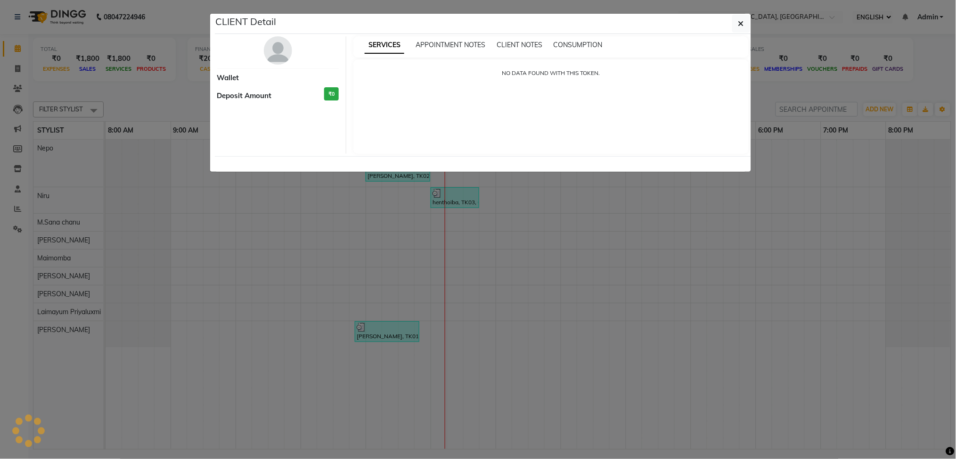
select select "3"
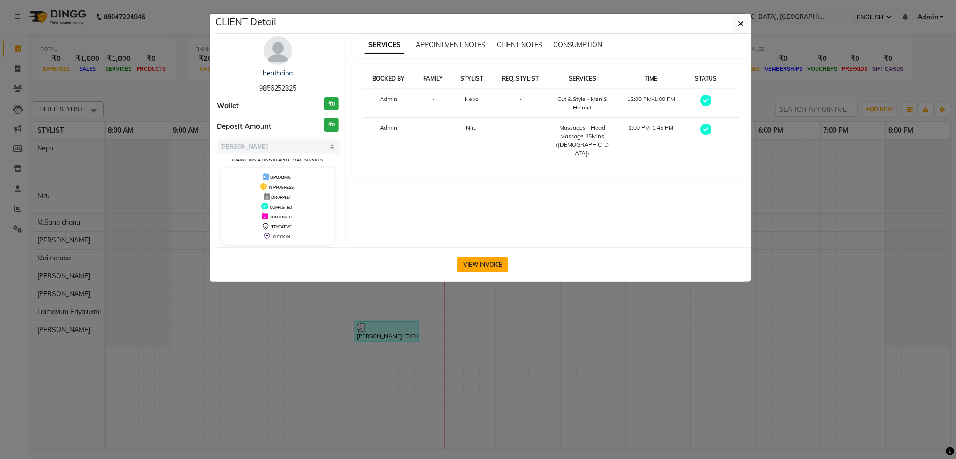
click at [493, 270] on button "VIEW INVOICE" at bounding box center [482, 264] width 51 height 15
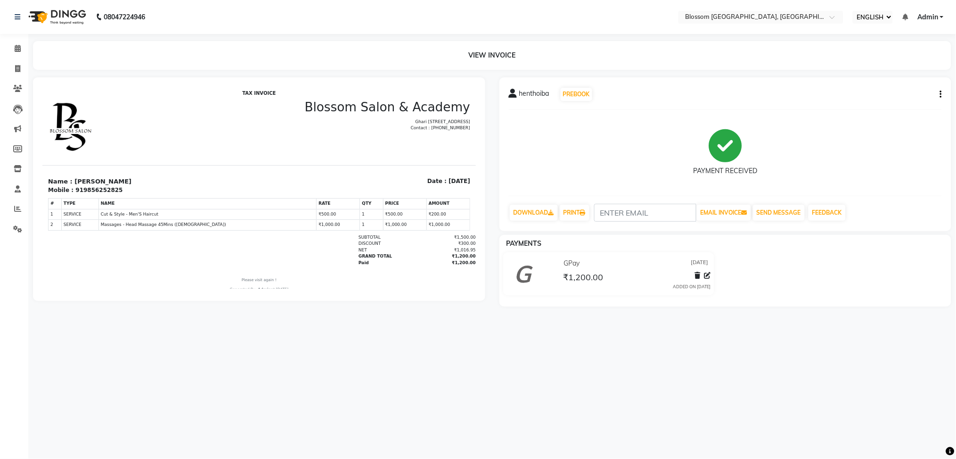
click at [486, 55] on div "VIEW INVOICE" at bounding box center [492, 55] width 918 height 29
click at [60, 209] on td "1" at bounding box center [54, 213] width 13 height 11
click at [66, 210] on td "SERVICE" at bounding box center [79, 213] width 37 height 11
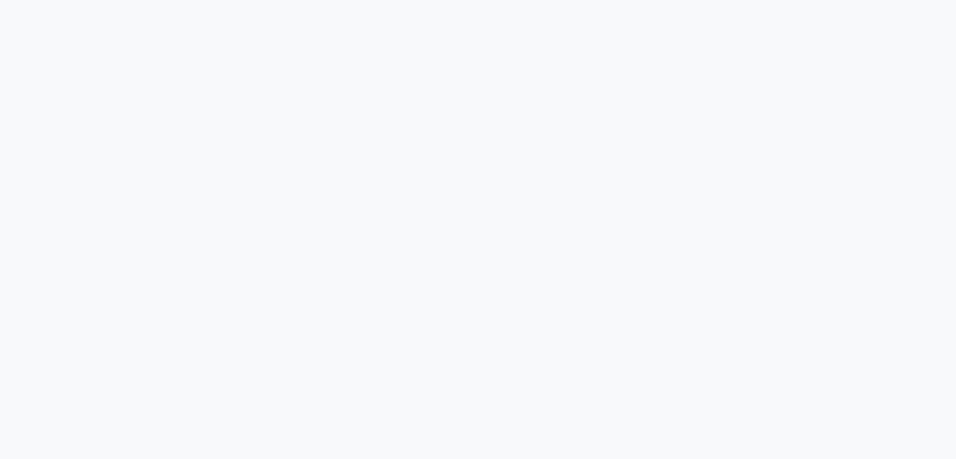
select select "ec"
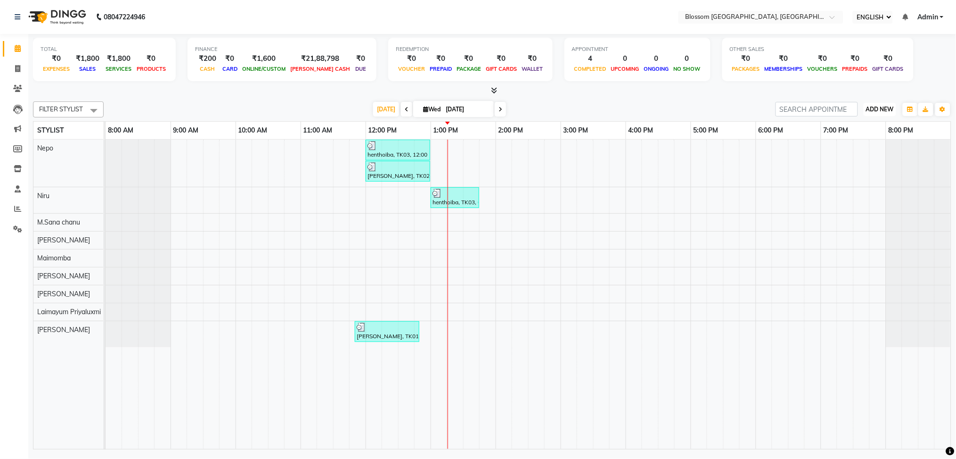
click at [873, 109] on span "ADD NEW" at bounding box center [880, 109] width 28 height 7
click at [853, 138] on link "ADD INVOICE" at bounding box center [857, 139] width 77 height 12
select select "service"
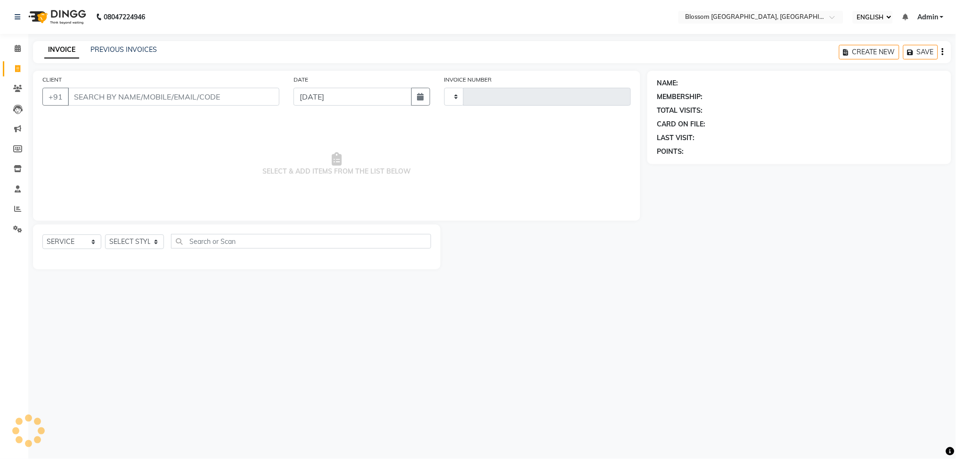
type input "1147"
select select "7465"
click at [70, 94] on input "CLIENT" at bounding box center [174, 97] width 212 height 18
type input "anjalika"
click at [259, 90] on button "ADD CLIENT" at bounding box center [251, 97] width 56 height 18
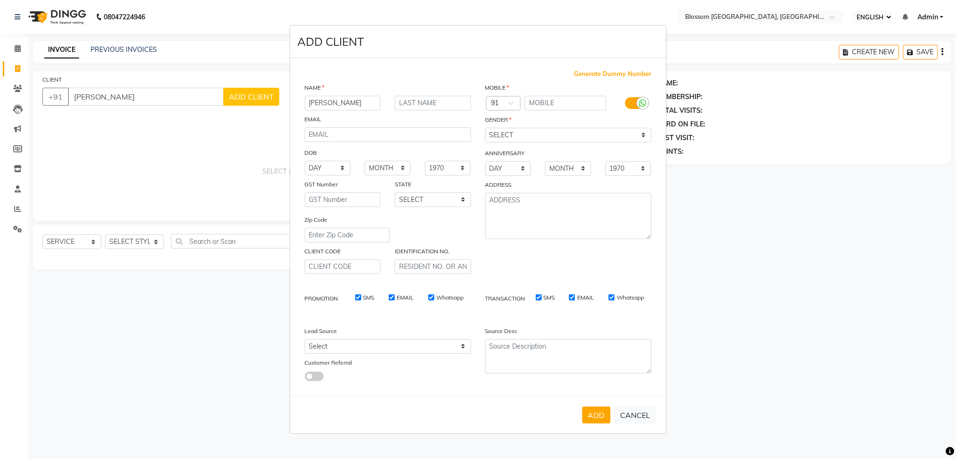
click at [66, 242] on ngb-modal-window "ADD CLIENT Generate Dummy Number NAME anjalika EMAIL DOB DAY 01 02 03 04 05 06 …" at bounding box center [478, 229] width 956 height 459
click at [63, 239] on ngb-modal-window "ADD CLIENT Generate Dummy Number NAME anjalika EMAIL DOB DAY 01 02 03 04 05 06 …" at bounding box center [478, 229] width 956 height 459
click at [94, 243] on ngb-modal-window "ADD CLIENT Generate Dummy Number NAME anjalika EMAIL DOB DAY 01 02 03 04 05 06 …" at bounding box center [478, 229] width 956 height 459
click at [96, 242] on ngb-modal-window "ADD CLIENT Generate Dummy Number NAME anjalika EMAIL DOB DAY 01 02 03 04 05 06 …" at bounding box center [478, 229] width 956 height 459
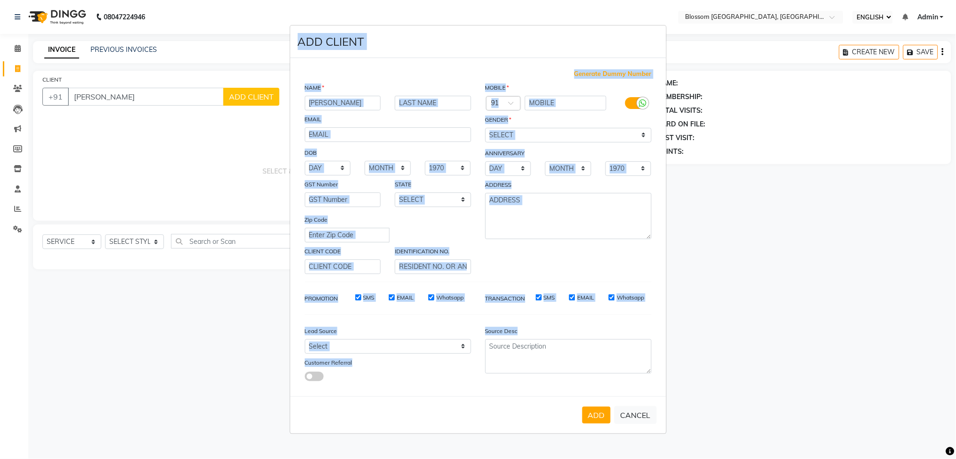
drag, startPoint x: 490, startPoint y: 441, endPoint x: 541, endPoint y: 319, distance: 132.1
click at [541, 320] on ngb-modal-window "ADD CLIENT Generate Dummy Number NAME anjalika EMAIL DOB DAY 01 02 03 04 05 06 …" at bounding box center [478, 229] width 956 height 459
click at [633, 411] on button "CANCEL" at bounding box center [636, 415] width 42 height 18
select select
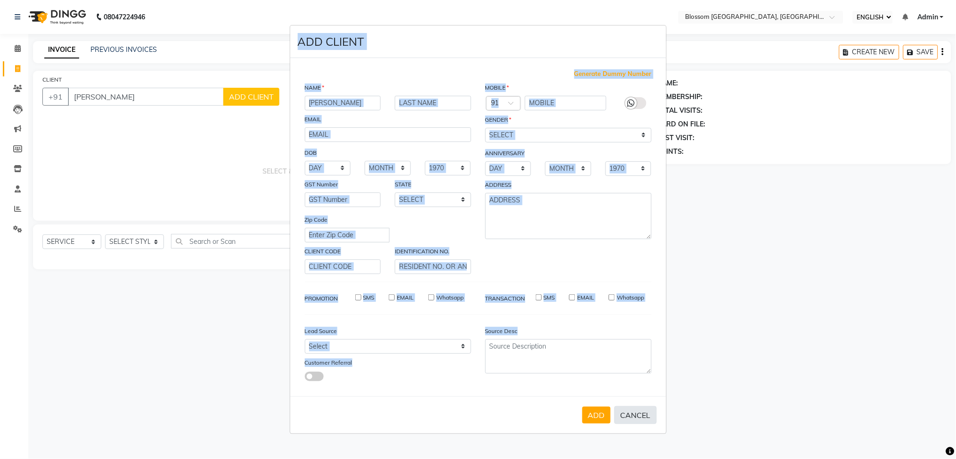
select select
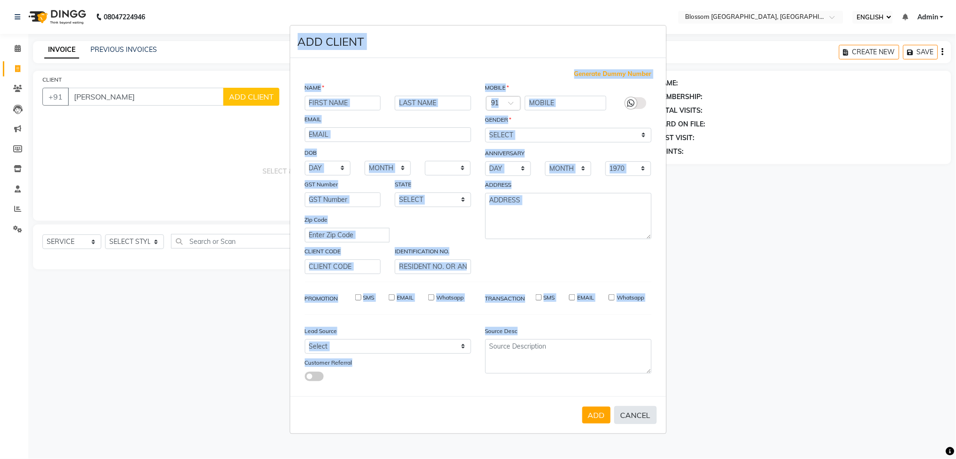
checkbox input "false"
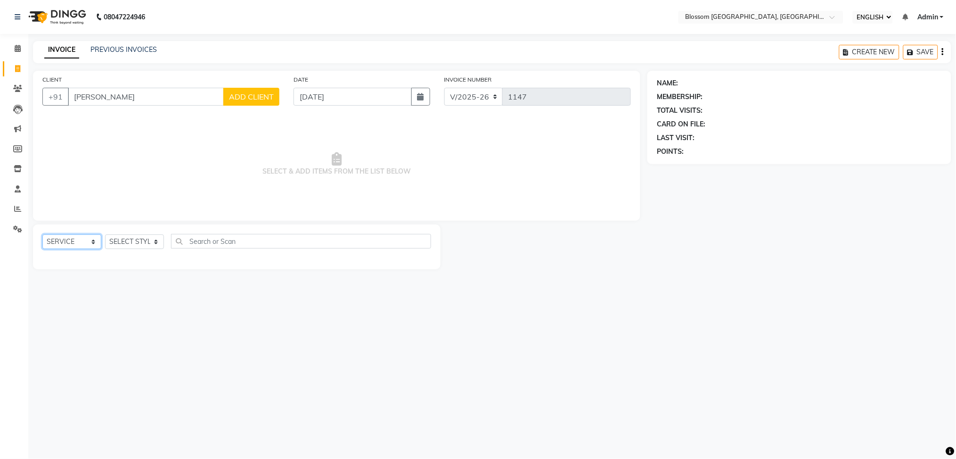
click at [91, 237] on select "SELECT SERVICE PRODUCT MEMBERSHIP PACKAGE VOUCHER PREPAID GIFT CARD" at bounding box center [71, 241] width 59 height 15
click at [42, 235] on select "SELECT SERVICE PRODUCT MEMBERSHIP PACKAGE VOUCHER PREPAID GIFT CARD" at bounding box center [71, 241] width 59 height 15
click at [156, 242] on select "SELECT STYLIST Giftson Kamei Laimayum Priyaluxmi Laishram Anjali Maimom Anjali …" at bounding box center [134, 241] width 59 height 15
select select "67633"
click at [105, 235] on select "SELECT STYLIST Giftson Kamei Laimayum Priyaluxmi Laishram Anjali Maimom Anjali …" at bounding box center [134, 241] width 59 height 15
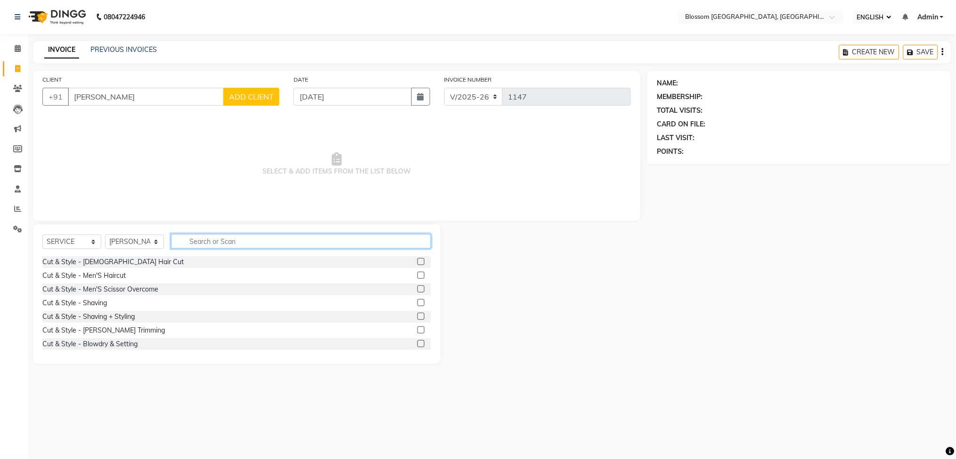
click at [194, 244] on input "text" at bounding box center [301, 241] width 260 height 15
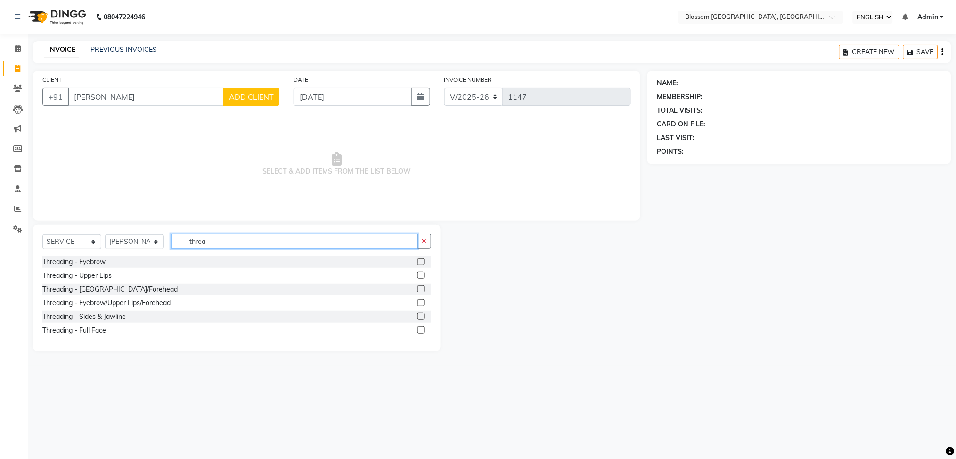
type input "threa"
click at [137, 256] on div "Threading - Eyebrow" at bounding box center [236, 262] width 389 height 12
click at [418, 260] on label at bounding box center [421, 261] width 7 height 7
click at [418, 260] on input "checkbox" at bounding box center [421, 262] width 6 height 6
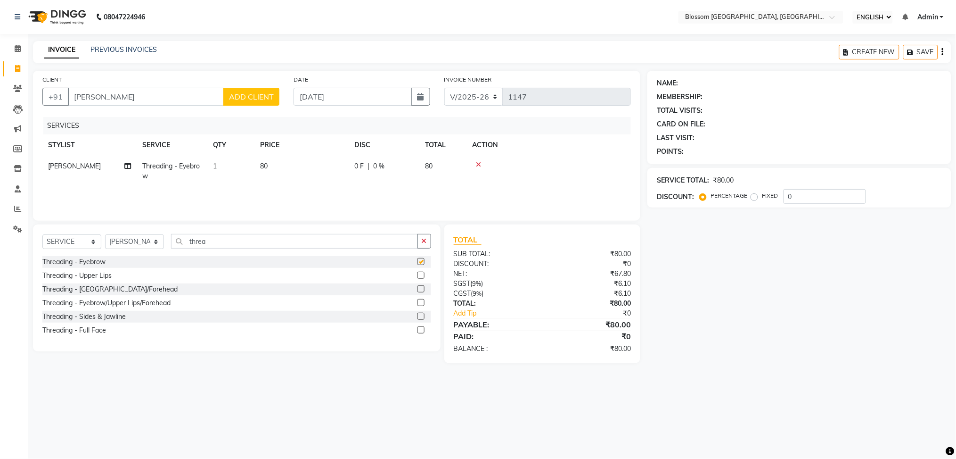
checkbox input "false"
click at [616, 321] on div "₹80.00" at bounding box center [590, 324] width 96 height 11
click at [711, 197] on label "PERCENTAGE" at bounding box center [729, 195] width 37 height 8
click at [702, 197] on input "PERCENTAGE" at bounding box center [705, 195] width 7 height 7
click at [762, 199] on label "FIXED" at bounding box center [770, 195] width 16 height 8
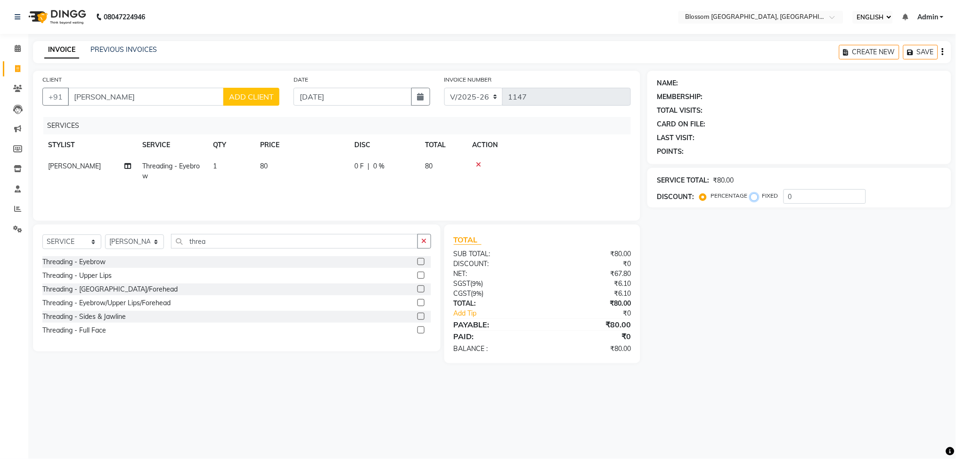
click at [753, 199] on input "FIXED" at bounding box center [756, 195] width 7 height 7
radio input "true"
click at [711, 197] on label "PERCENTAGE" at bounding box center [729, 195] width 37 height 8
click at [702, 197] on input "PERCENTAGE" at bounding box center [705, 195] width 7 height 7
radio input "true"
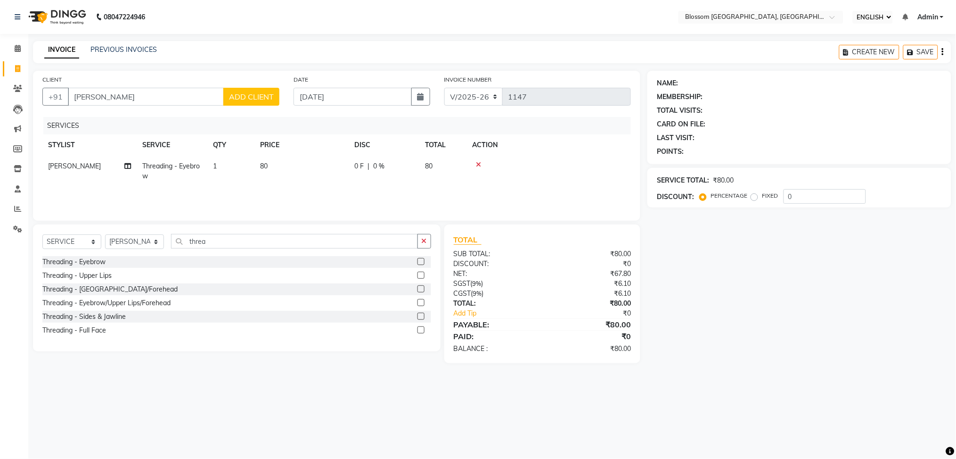
click at [683, 80] on div "NAME:" at bounding box center [799, 83] width 285 height 10
click at [250, 99] on span "ADD CLIENT" at bounding box center [251, 96] width 45 height 9
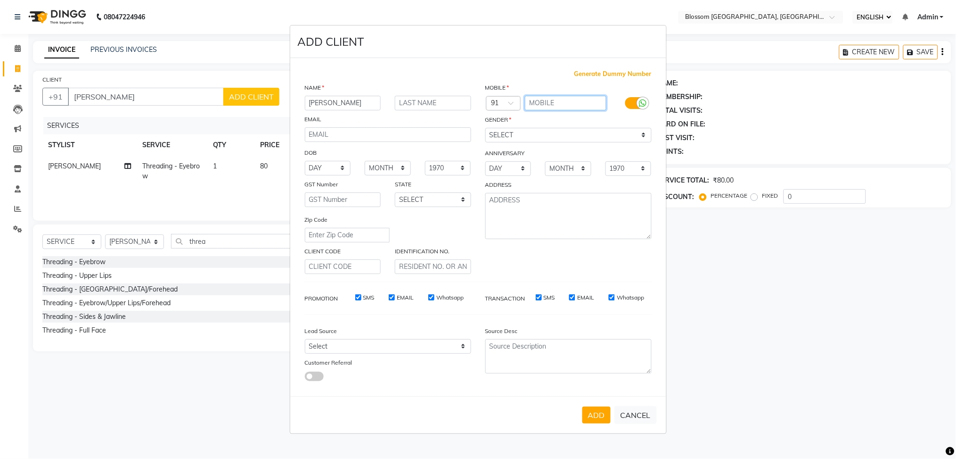
click at [562, 105] on input "text" at bounding box center [566, 103] width 82 height 15
paste input "7508025938"
type input "7508025938"
click at [641, 132] on select "SELECT MALE FEMALE OTHER PREFER NOT TO SAY" at bounding box center [568, 135] width 166 height 15
select select "female"
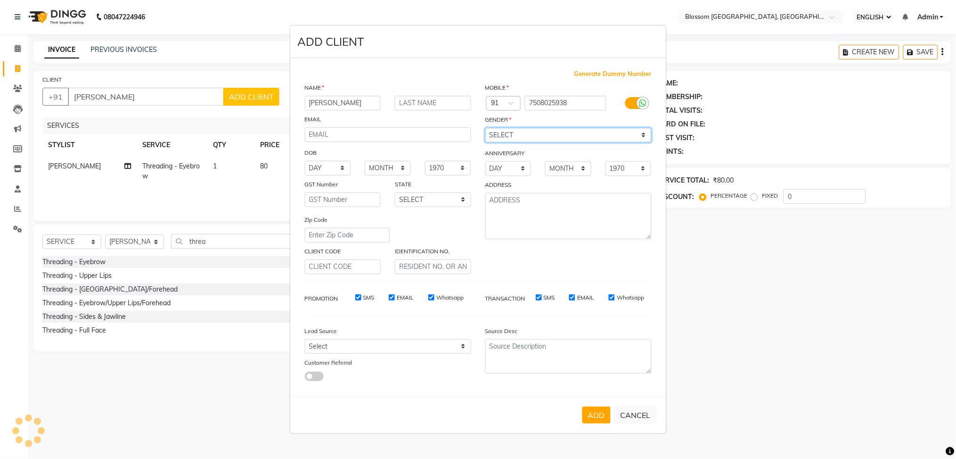
click at [485, 128] on select "SELECT MALE FEMALE OTHER PREFER NOT TO SAY" at bounding box center [568, 135] width 166 height 15
click at [518, 167] on select "DAY 01 02 03 04 05 06 07 08 09 10 11 12 13 14 15 16 17 18 19 20 21 22 23 24 25 …" at bounding box center [508, 168] width 46 height 15
click at [485, 161] on select "DAY 01 02 03 04 05 06 07 08 09 10 11 12 13 14 15 16 17 18 19 20 21 22 23 24 25 …" at bounding box center [508, 168] width 46 height 15
click at [529, 167] on select "DAY 01 02 03 04 05 06 07 08 09 10 11 12 13 14 15 16 17 18 19 20 21 22 23 24 25 …" at bounding box center [508, 168] width 46 height 15
select select "01"
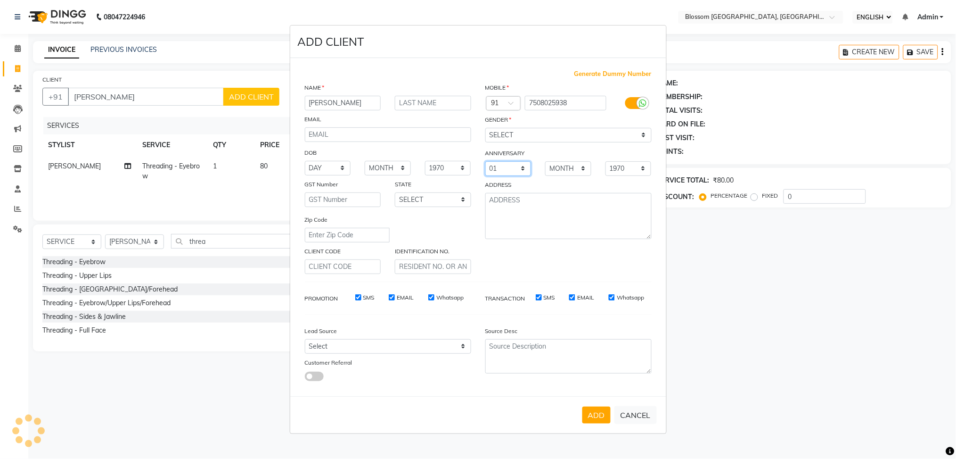
click at [485, 161] on select "DAY 01 02 03 04 05 06 07 08 09 10 11 12 13 14 15 16 17 18 19 20 21 22 23 24 25 …" at bounding box center [508, 168] width 46 height 15
click at [623, 174] on select "1970 1971 1972 1973 1974 1975 1976 1977 1978 1979 1980 1981 1982 1983 1984 1985…" at bounding box center [629, 168] width 46 height 15
select select "2022"
click at [606, 161] on select "1970 1971 1972 1973 1974 1975 1976 1977 1978 1979 1980 1981 1982 1983 1984 1985…" at bounding box center [629, 168] width 46 height 15
click at [595, 410] on button "ADD" at bounding box center [596, 414] width 28 height 17
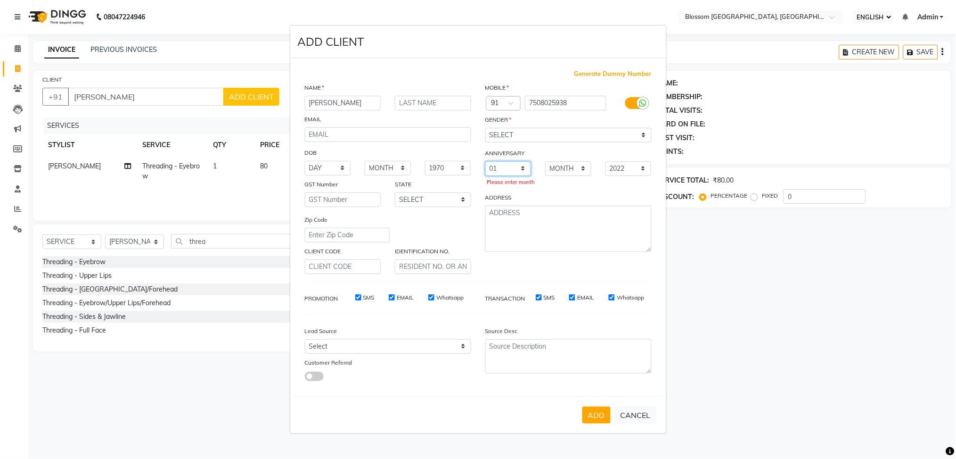
click at [504, 168] on select "DAY 01 02 03 04 05 06 07 08 09 10 11 12 13 14 15 16 17 18 19 20 21 22 23 24 25 …" at bounding box center [508, 168] width 46 height 15
select select "02"
click at [485, 161] on select "DAY 01 02 03 04 05 06 07 08 09 10 11 12 13 14 15 16 17 18 19 20 21 22 23 24 25 …" at bounding box center [508, 168] width 46 height 15
click at [553, 165] on select "MONTH January February March April May June July August September October Novem…" at bounding box center [568, 168] width 46 height 15
select select "01"
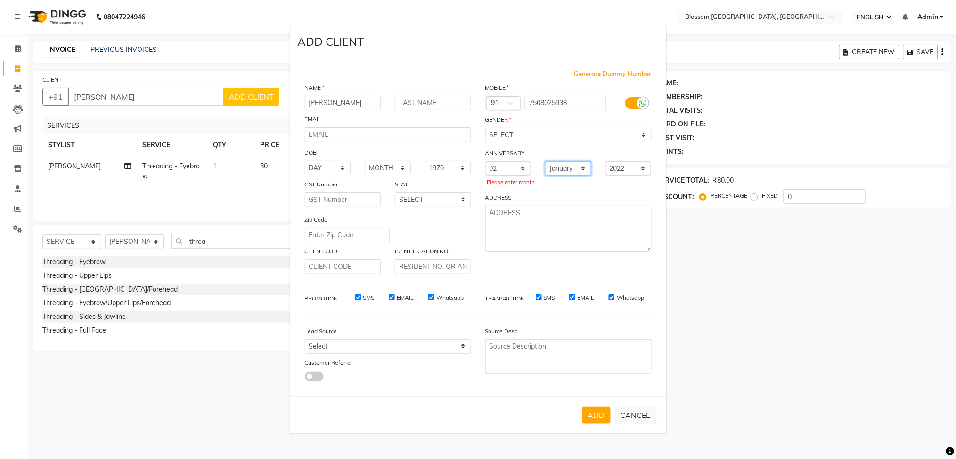
click at [545, 161] on select "MONTH January February March April May June July August September October Novem…" at bounding box center [568, 168] width 46 height 15
click at [597, 410] on button "ADD" at bounding box center [596, 414] width 28 height 17
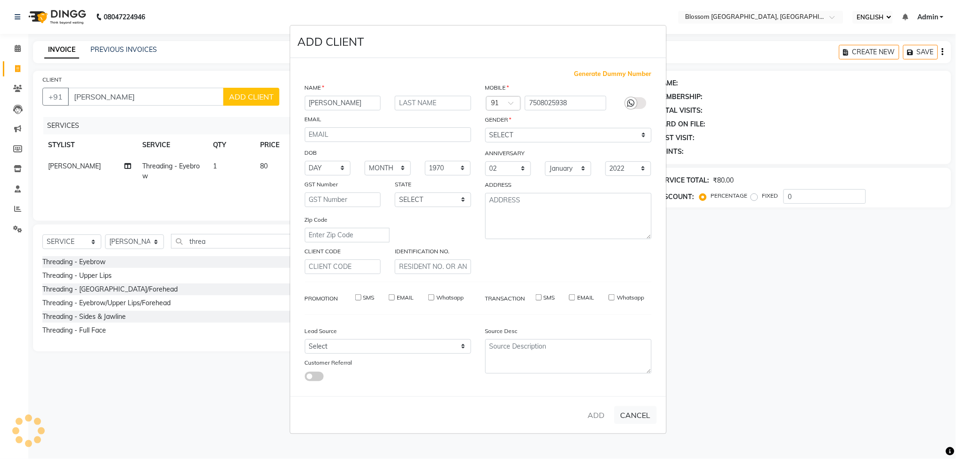
type input "7508025938"
select select
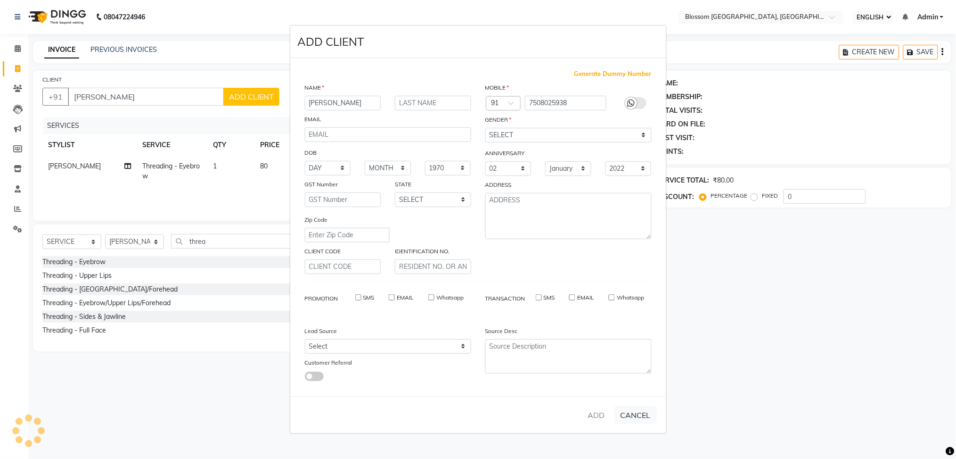
select select
checkbox input "false"
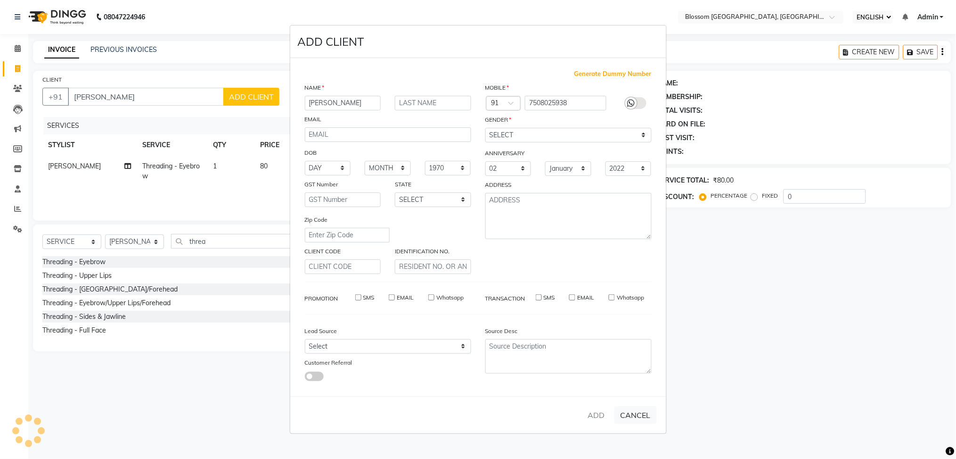
checkbox input "false"
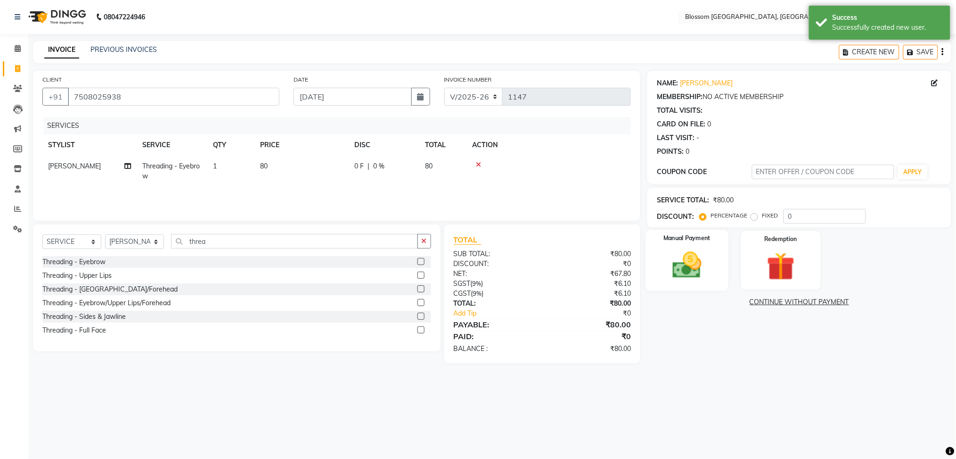
click at [671, 252] on img at bounding box center [687, 264] width 47 height 33
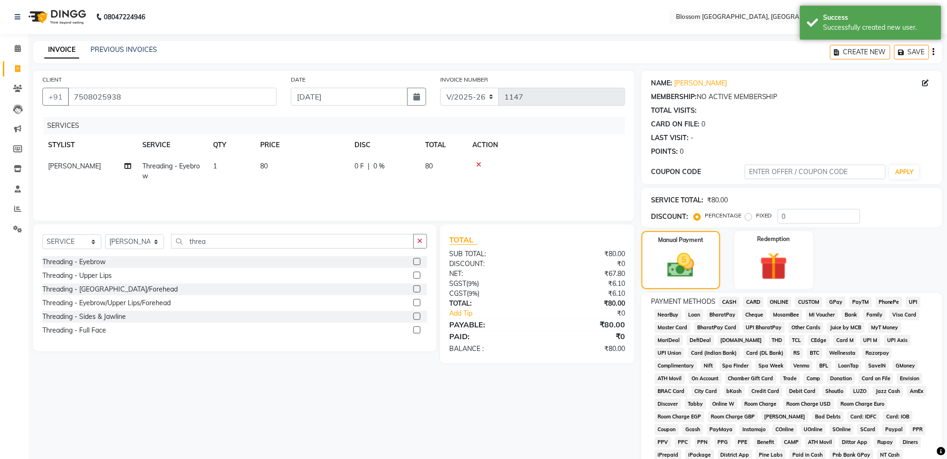
click at [833, 303] on span "GPay" at bounding box center [835, 301] width 19 height 11
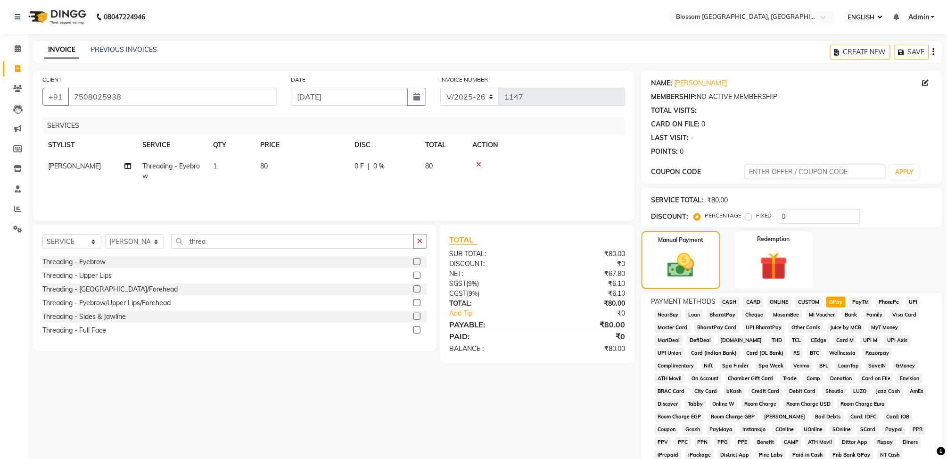
click at [837, 302] on span "GPay" at bounding box center [835, 301] width 19 height 11
click at [837, 298] on span "GPay" at bounding box center [835, 301] width 19 height 11
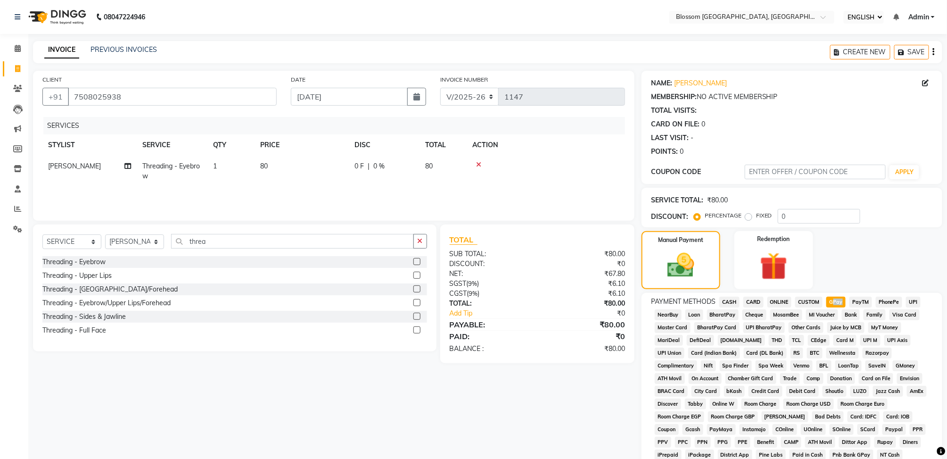
click at [837, 298] on span "GPay" at bounding box center [835, 301] width 19 height 11
click at [833, 302] on span "GPay" at bounding box center [835, 301] width 19 height 11
click at [664, 265] on img at bounding box center [680, 265] width 45 height 32
click at [946, 450] on div "NAME: Anjalika MEMBERSHIP: NO ACTIVE MEMBERSHIP TOTAL VISITS: CARD ON FILE: 0 L…" at bounding box center [795, 333] width 308 height 525
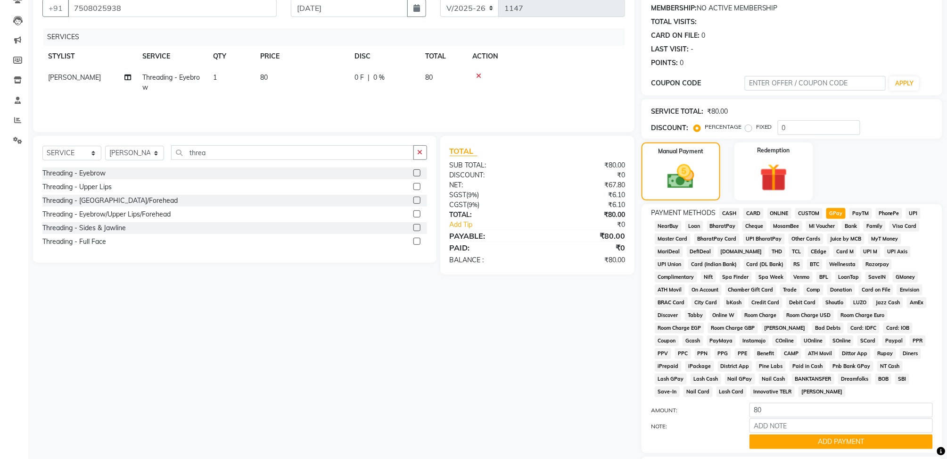
scroll to position [100, 0]
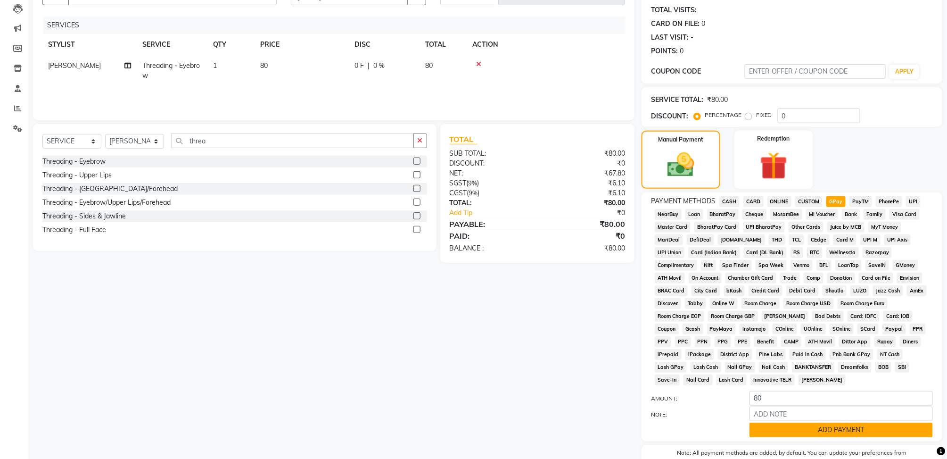
click at [819, 428] on button "ADD PAYMENT" at bounding box center [840, 429] width 183 height 15
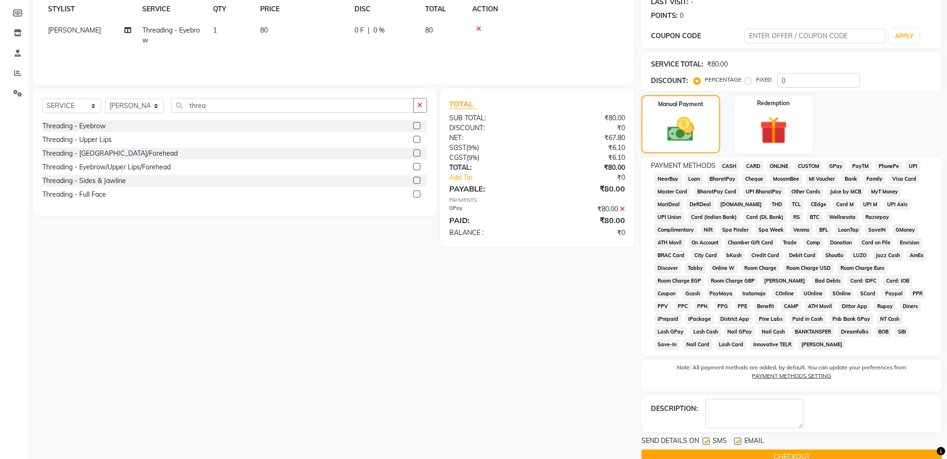
scroll to position [155, 0]
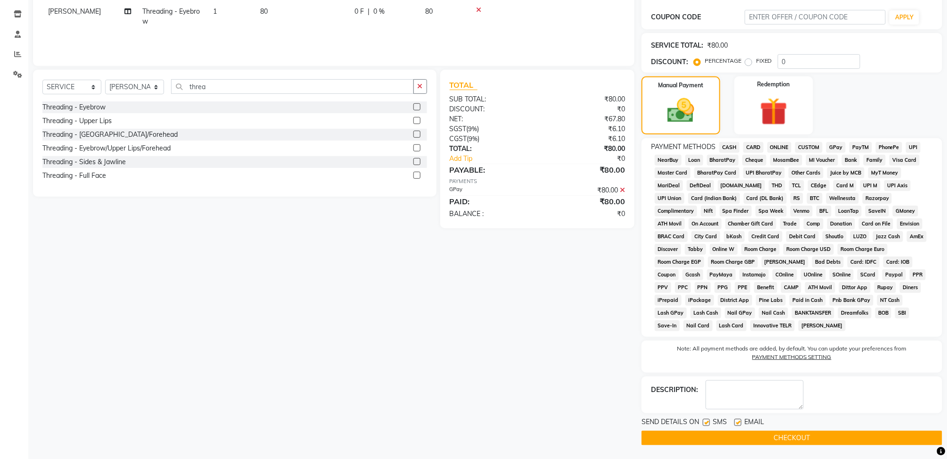
click at [823, 439] on button "CHECKOUT" at bounding box center [791, 437] width 301 height 15
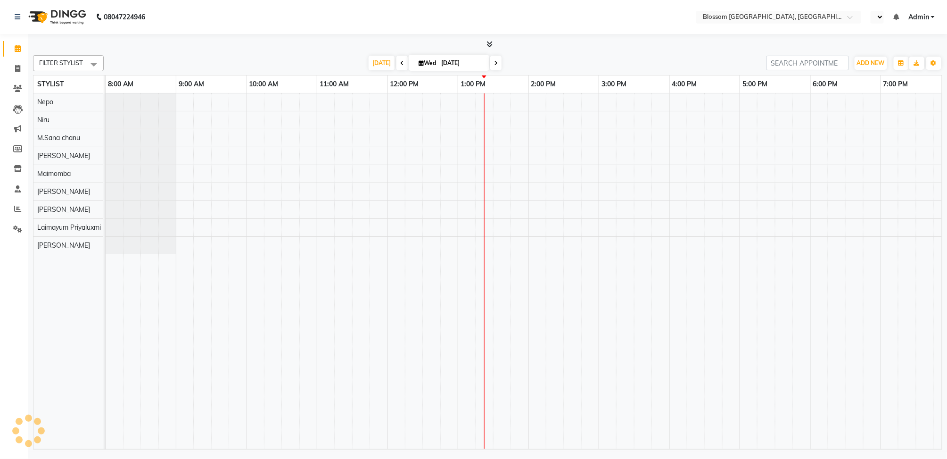
select select "ec"
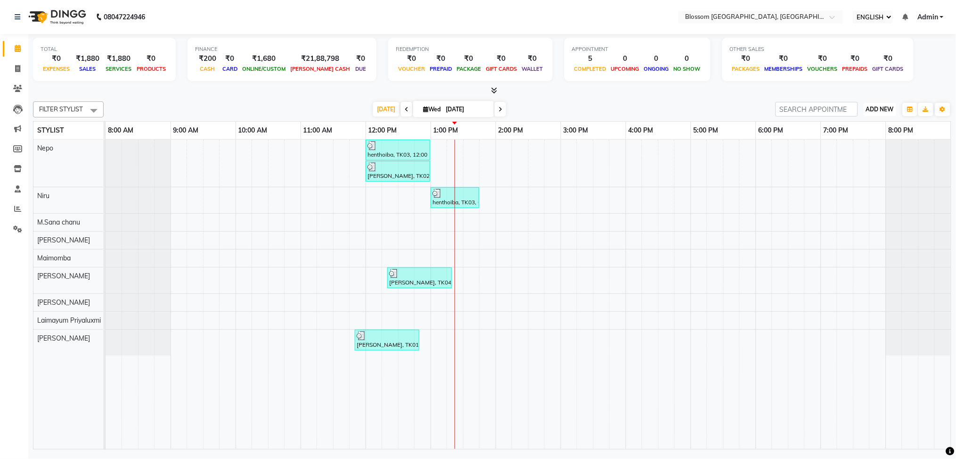
click at [870, 106] on span "ADD NEW" at bounding box center [880, 109] width 28 height 7
click at [843, 138] on link "ADD INVOICE" at bounding box center [857, 139] width 77 height 12
select select "service"
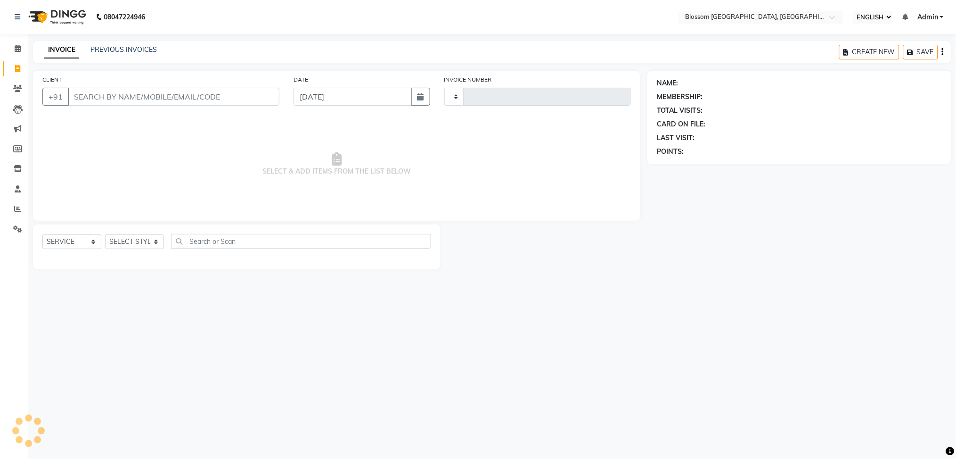
type input "1148"
select select "7465"
click at [107, 90] on input "CLIENT" at bounding box center [174, 97] width 212 height 18
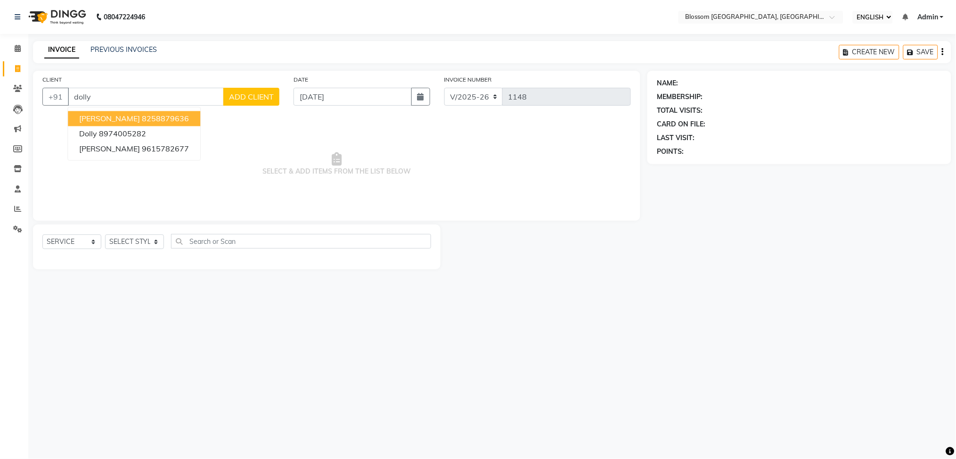
click at [99, 114] on span "[PERSON_NAME]" at bounding box center [109, 118] width 61 height 9
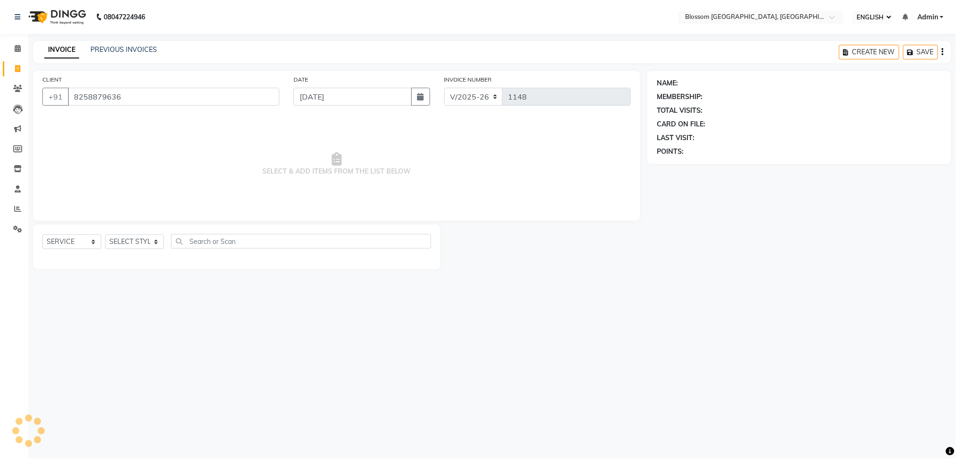
type input "8258879636"
click at [157, 237] on select "SELECT STYLIST Giftson Kamei Laimayum Priyaluxmi Laishram Anjali Maimom Anjali …" at bounding box center [134, 241] width 59 height 15
select select "66274"
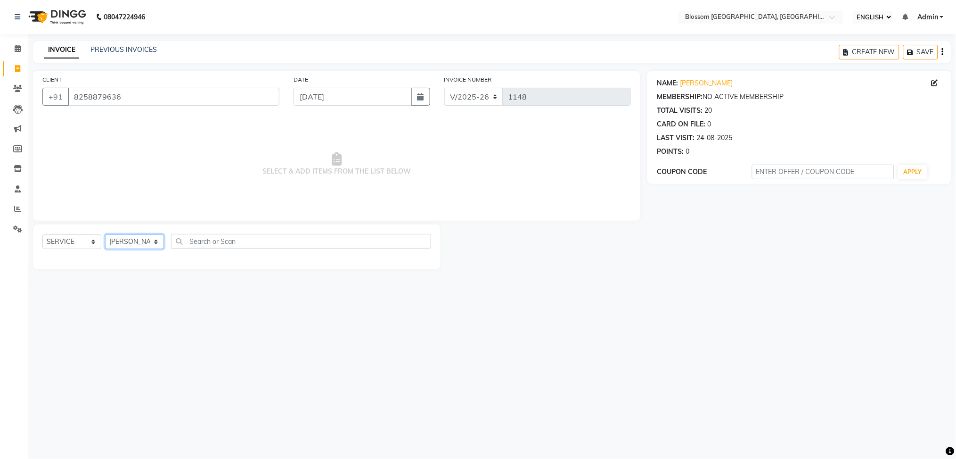
click at [105, 235] on select "SELECT STYLIST Giftson Kamei Laimayum Priyaluxmi Laishram Anjali Maimom Anjali …" at bounding box center [134, 241] width 59 height 15
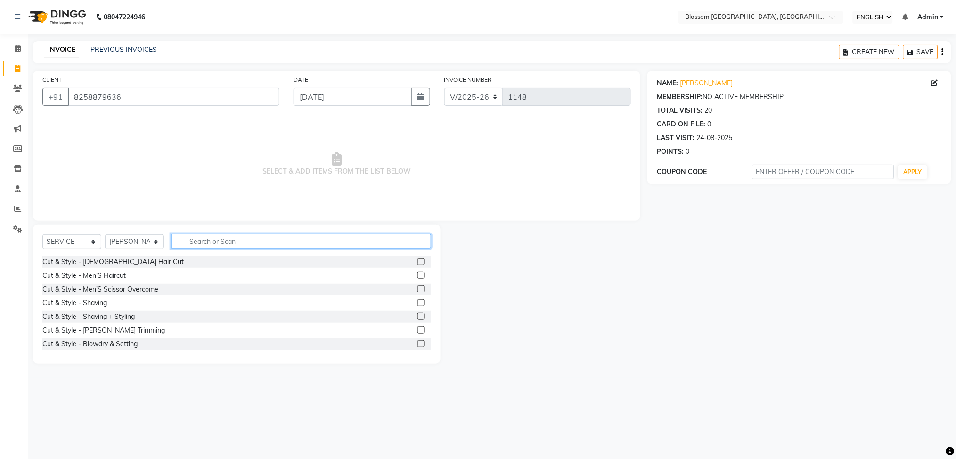
click at [204, 239] on input "text" at bounding box center [301, 241] width 260 height 15
type input "nail"
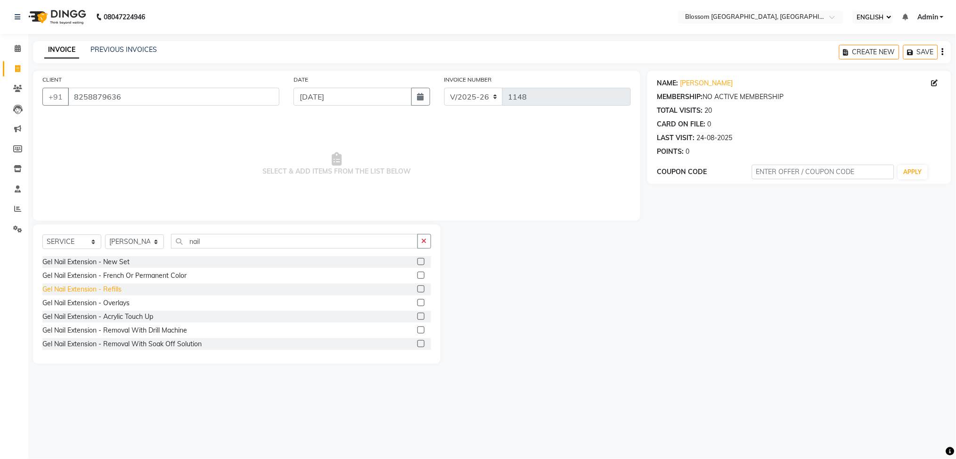
click at [81, 289] on div "Gel Nail Extension - Refills" at bounding box center [81, 289] width 79 height 10
checkbox input "false"
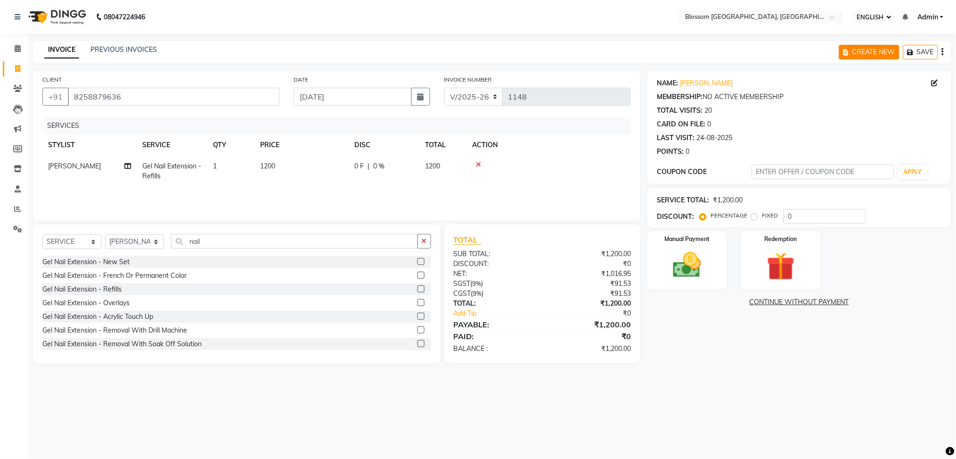
click at [863, 50] on button "CREATE NEW" at bounding box center [869, 52] width 60 height 15
click at [142, 41] on div "INVOICE PREVIOUS INVOICES CREATE NEW SAVE" at bounding box center [492, 52] width 918 height 22
click at [136, 52] on link "PREVIOUS INVOICES" at bounding box center [123, 49] width 66 height 8
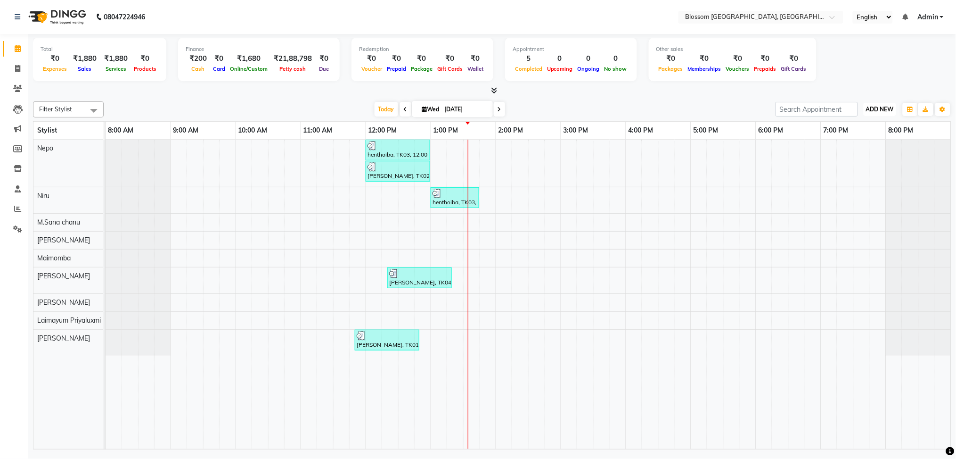
click at [884, 110] on span "ADD NEW" at bounding box center [880, 109] width 28 height 7
click at [853, 139] on link "Add Invoice" at bounding box center [859, 139] width 74 height 12
select select "service"
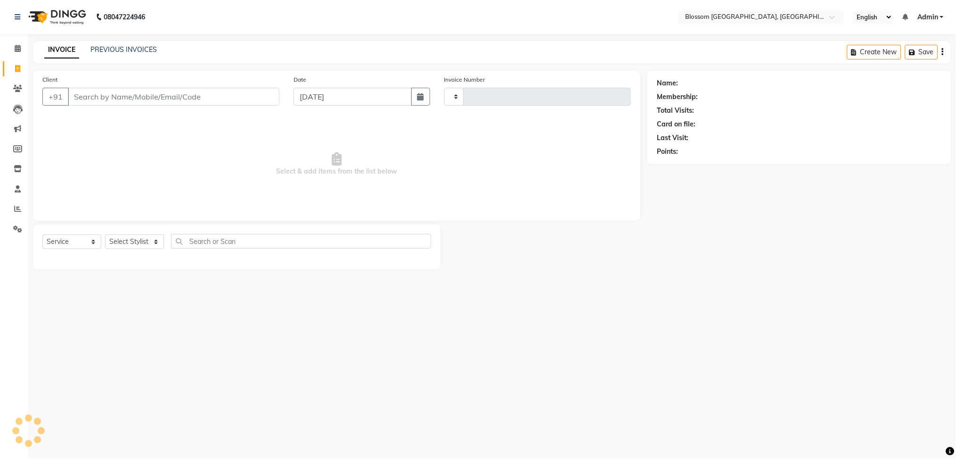
type input "1148"
select select "7465"
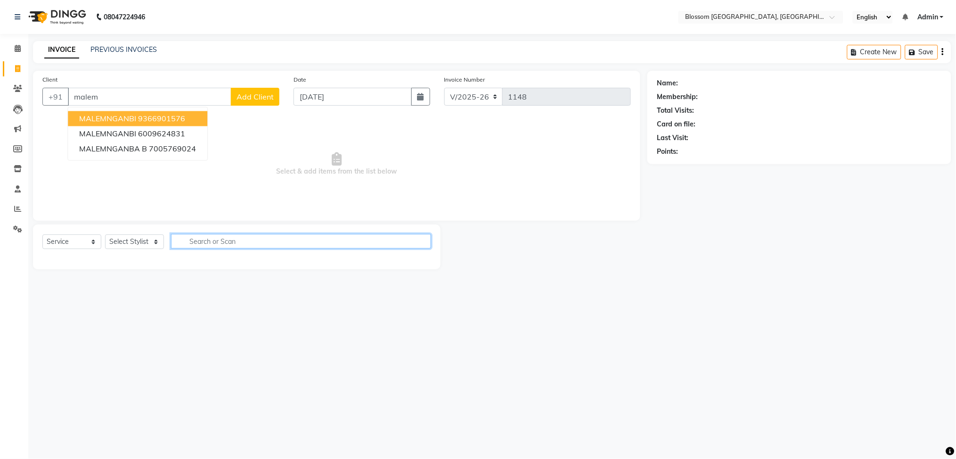
drag, startPoint x: 111, startPoint y: 98, endPoint x: 352, endPoint y: 242, distance: 281.3
click at [366, 244] on input "text" at bounding box center [301, 241] width 260 height 15
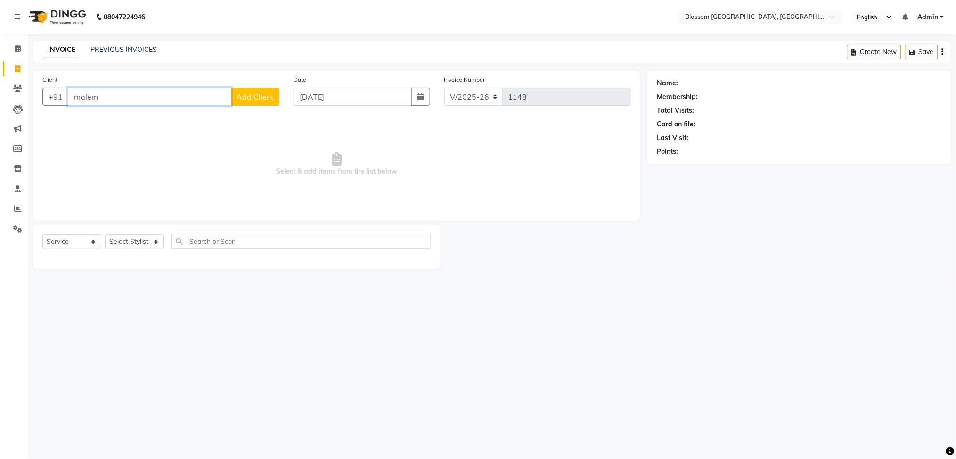
click at [170, 99] on input "malem" at bounding box center [150, 97] width 164 height 18
click at [162, 146] on ngb-highlight "7005769024" at bounding box center [172, 148] width 47 height 9
type input "7005769024"
click at [715, 83] on link "Malemnganba B" at bounding box center [704, 83] width 49 height 10
click at [142, 246] on select "Select Stylist [PERSON_NAME] Laimayum Priyaluxmi [PERSON_NAME]Sana chanu [PERSO…" at bounding box center [134, 241] width 59 height 15
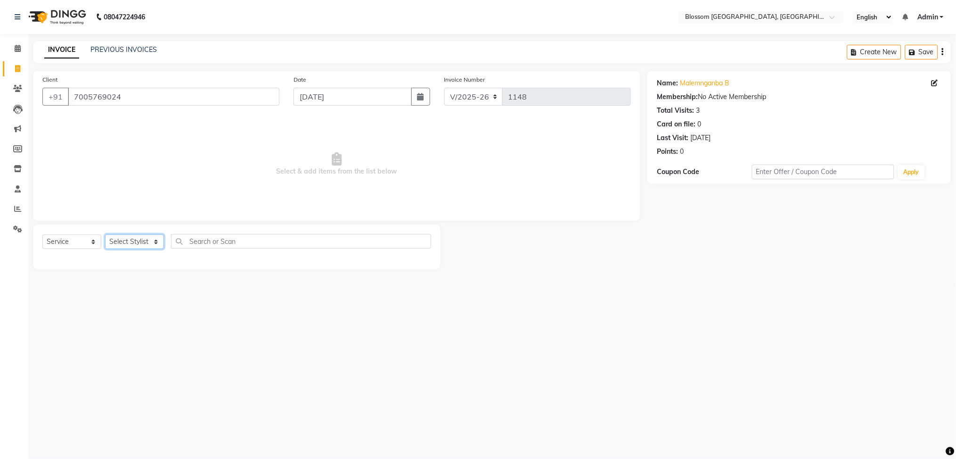
select select "90732"
click at [105, 235] on select "Select Stylist [PERSON_NAME] Laimayum Priyaluxmi [PERSON_NAME]Sana chanu [PERSO…" at bounding box center [134, 241] width 59 height 15
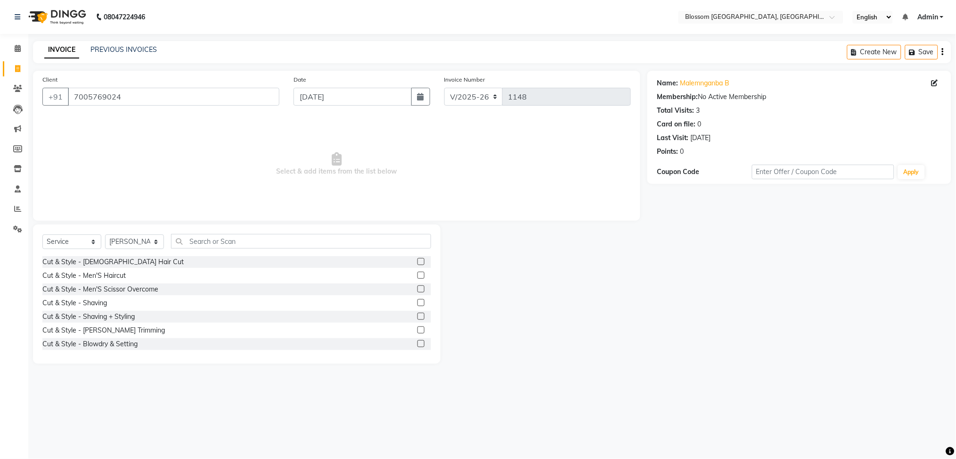
click at [418, 278] on label at bounding box center [421, 274] width 7 height 7
click at [418, 278] on input "checkbox" at bounding box center [421, 275] width 6 height 6
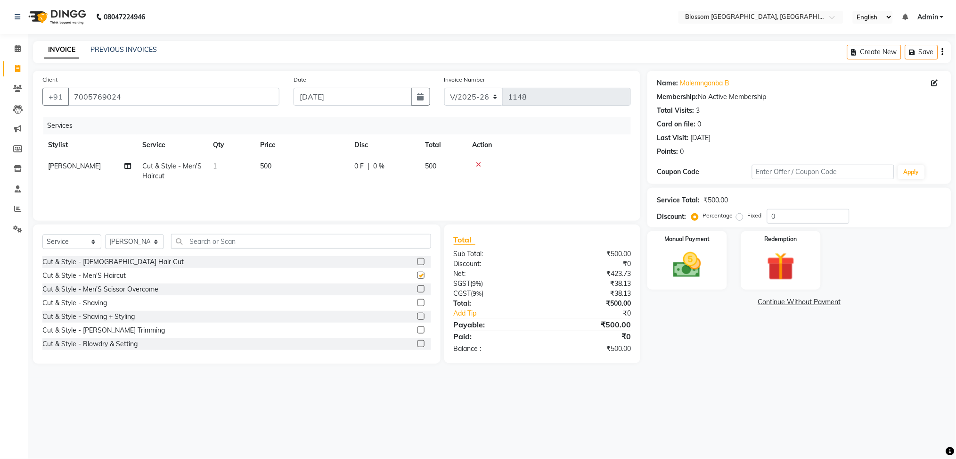
checkbox input "false"
click at [708, 285] on div "Manual Payment" at bounding box center [687, 260] width 82 height 61
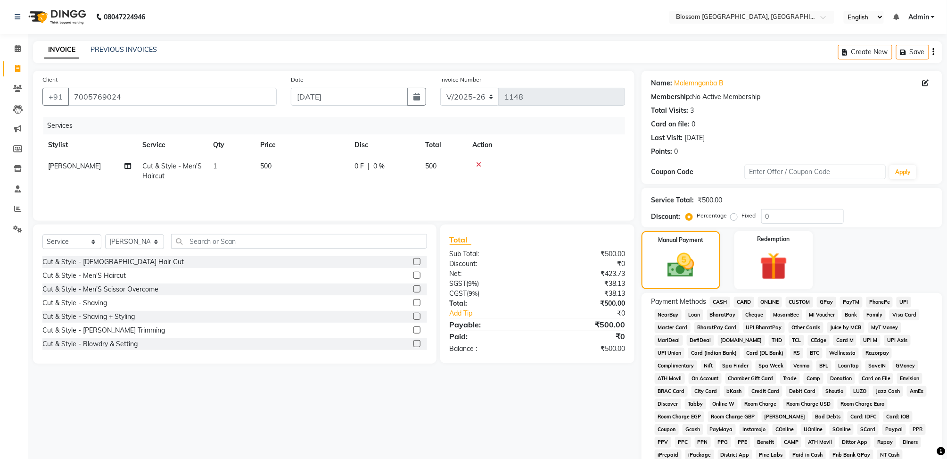
click at [728, 300] on span "CASH" at bounding box center [720, 301] width 20 height 11
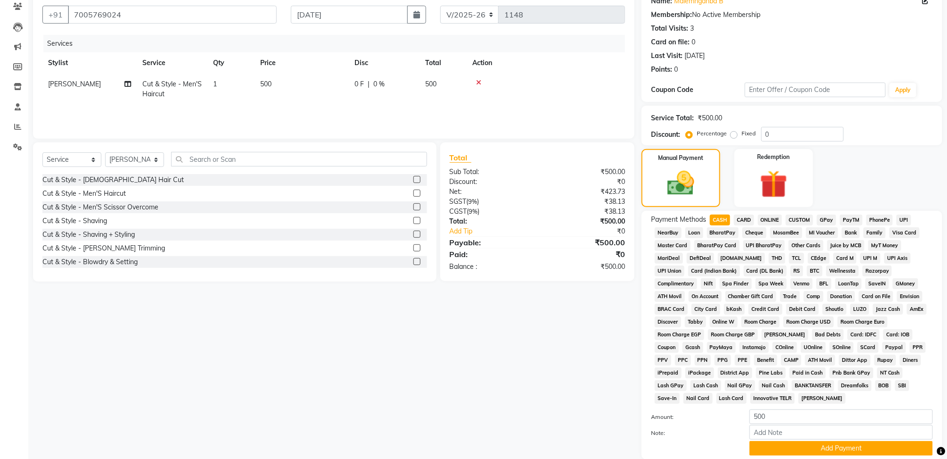
scroll to position [152, 0]
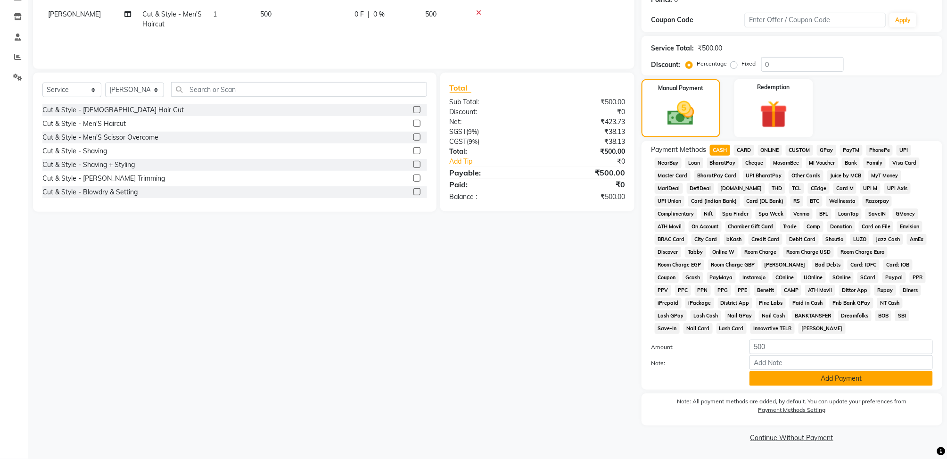
click at [796, 376] on button "Add Payment" at bounding box center [840, 378] width 183 height 15
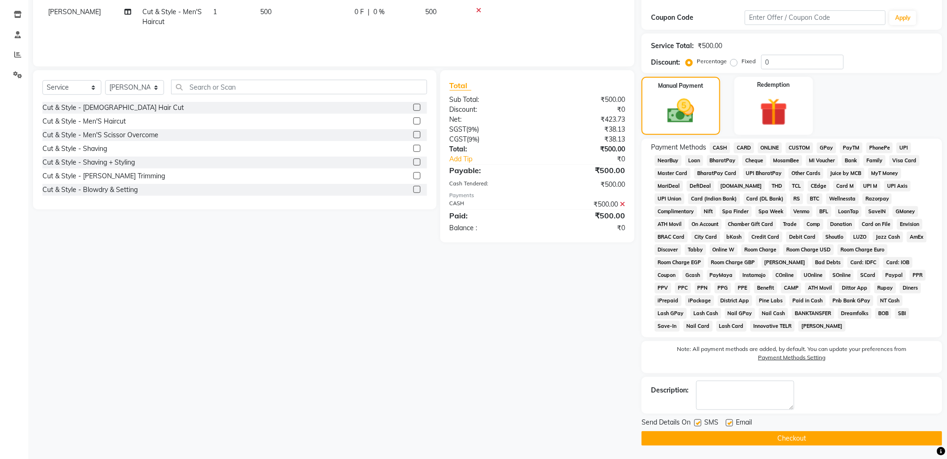
scroll to position [155, 0]
click at [780, 441] on button "Checkout" at bounding box center [791, 437] width 301 height 15
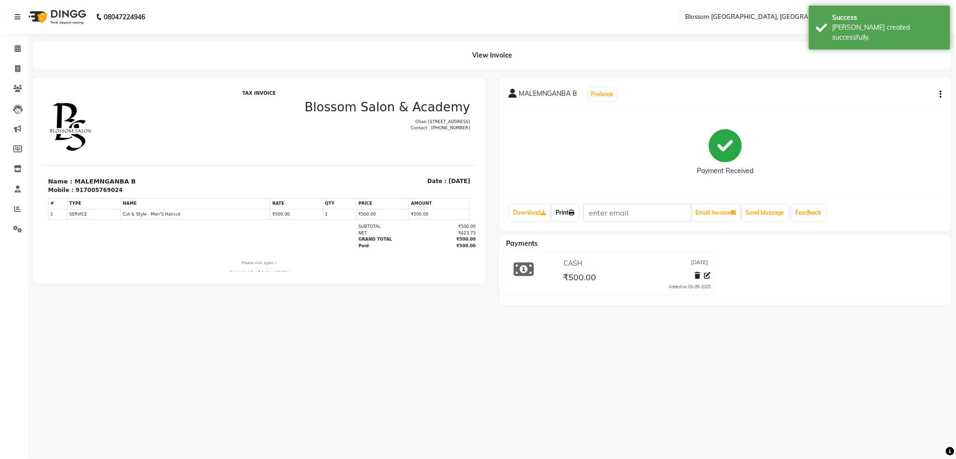
click at [579, 211] on link "Print" at bounding box center [565, 213] width 26 height 16
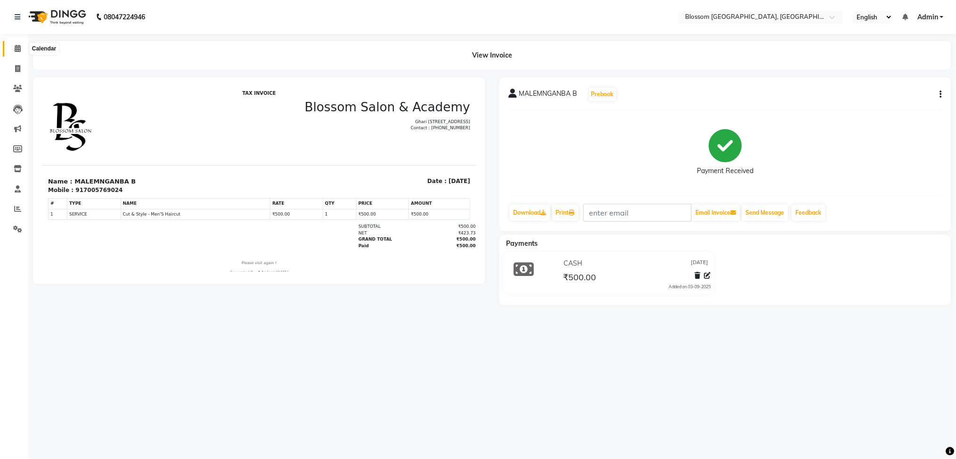
click at [12, 54] on span at bounding box center [17, 48] width 16 height 11
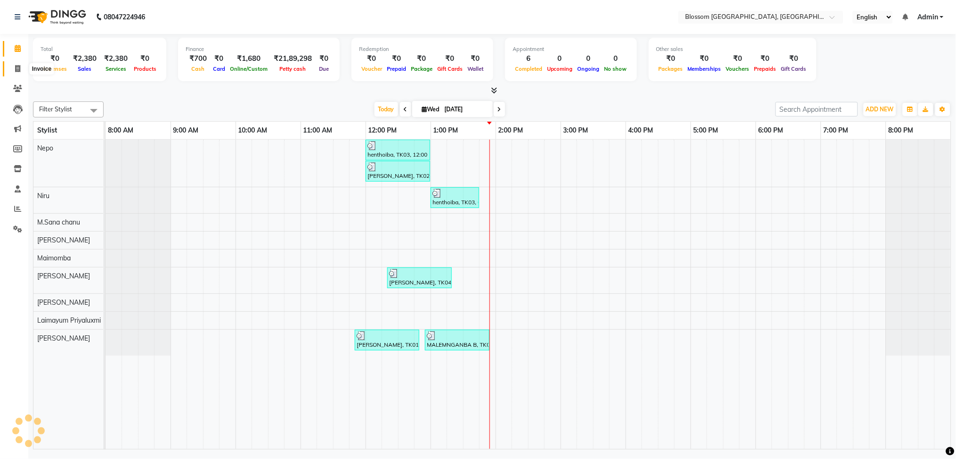
click at [17, 65] on icon at bounding box center [17, 68] width 5 height 7
select select "service"
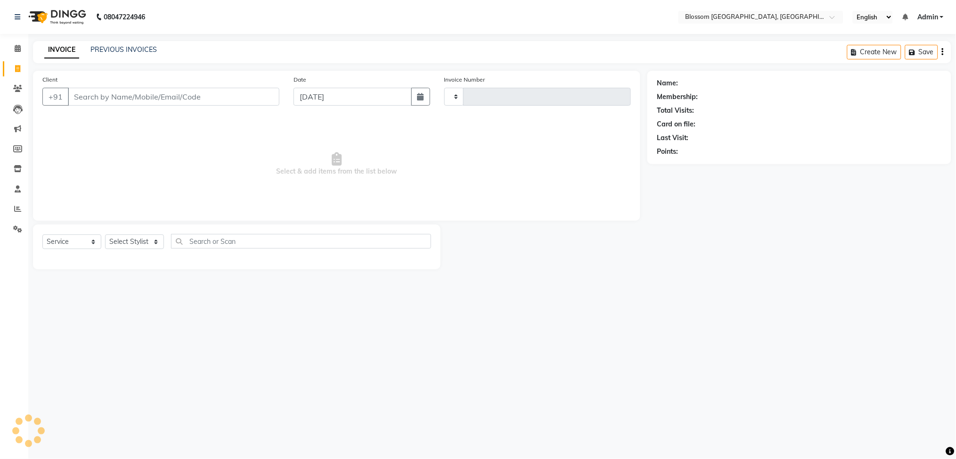
type input "1149"
select select "7465"
click at [17, 47] on icon at bounding box center [18, 48] width 6 height 7
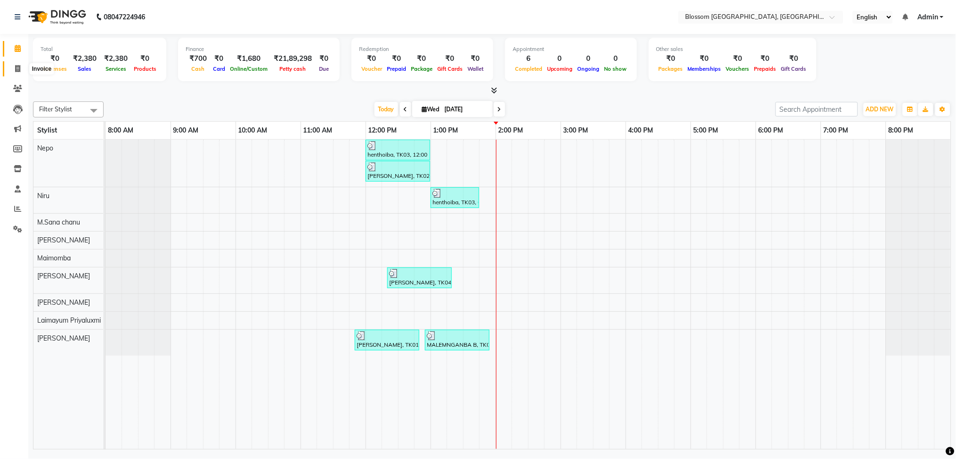
click at [17, 64] on span at bounding box center [17, 69] width 16 height 11
select select "service"
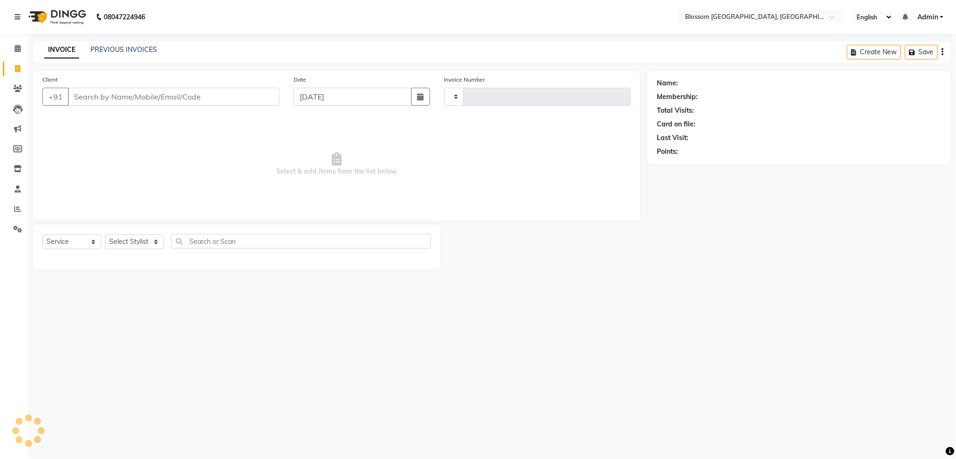
type input "1149"
select select "7465"
click at [131, 92] on input "Client" at bounding box center [174, 97] width 212 height 18
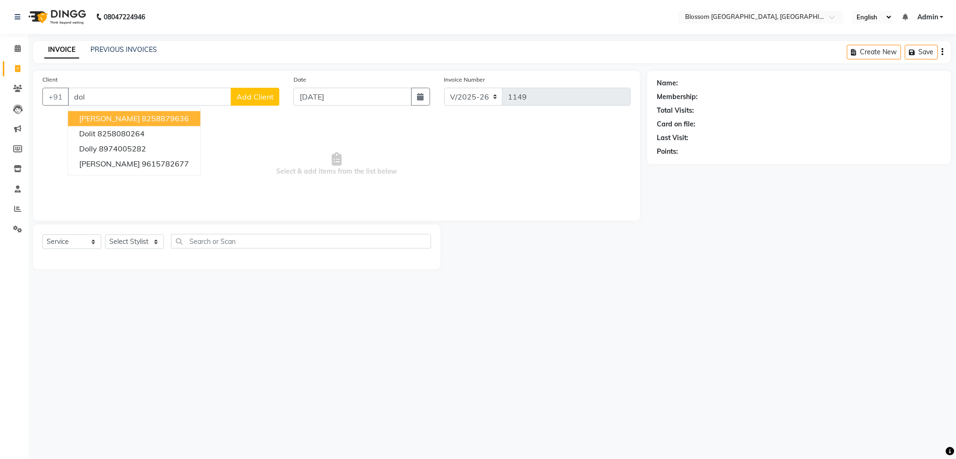
click at [131, 117] on span "[PERSON_NAME]" at bounding box center [109, 118] width 61 height 9
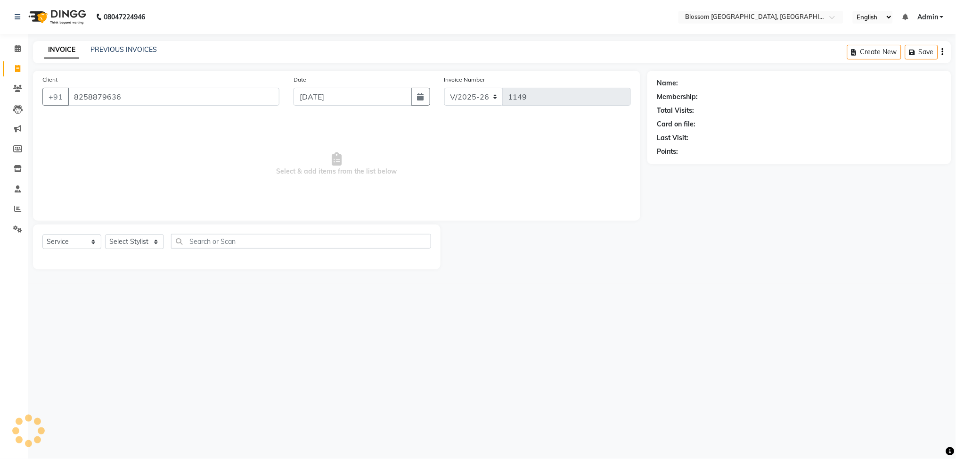
type input "8258879636"
click at [694, 78] on link "[PERSON_NAME]" at bounding box center [706, 83] width 53 height 10
click at [145, 243] on select "Select Stylist Giftson Kamei Laimayum Priyaluxmi Laishram Anjali Maimom Anjali …" at bounding box center [134, 241] width 59 height 15
select select "66274"
click at [105, 235] on select "Select Stylist Giftson Kamei Laimayum Priyaluxmi Laishram Anjali Maimom Anjali …" at bounding box center [134, 241] width 59 height 15
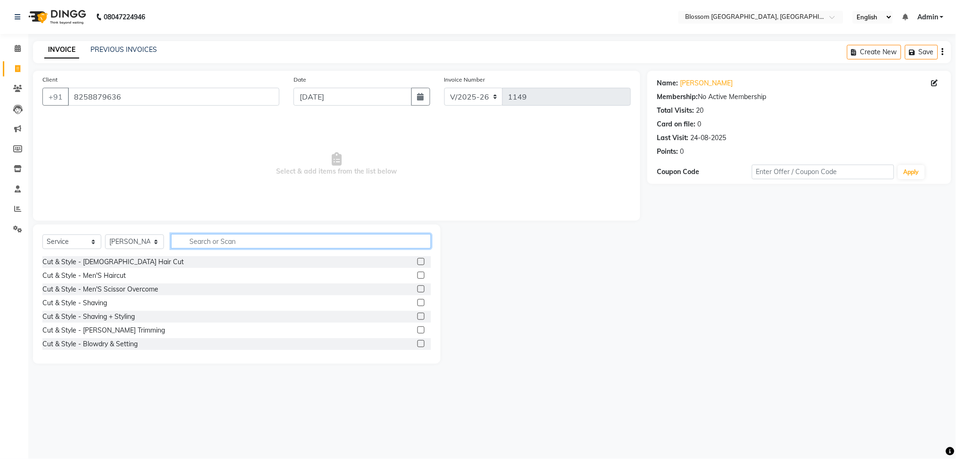
click at [209, 243] on input "text" at bounding box center [301, 241] width 260 height 15
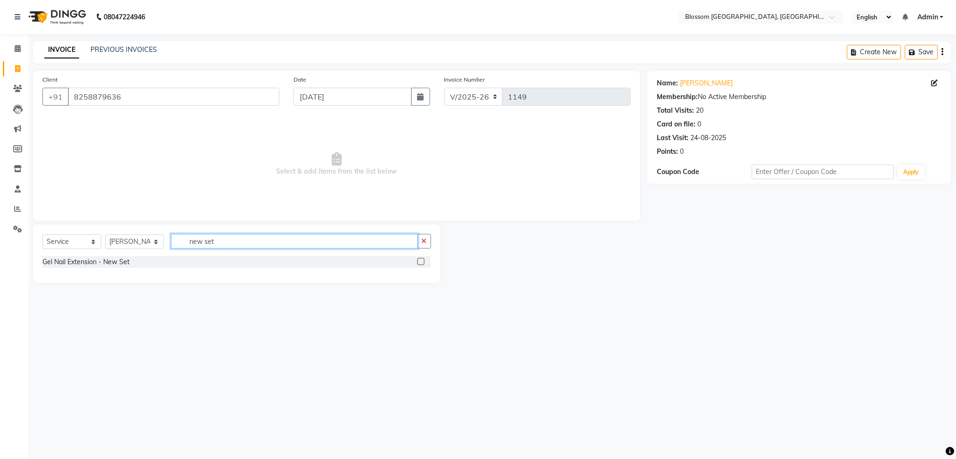
type input "new set"
click at [419, 262] on label at bounding box center [421, 261] width 7 height 7
click at [419, 262] on input "checkbox" at bounding box center [421, 262] width 6 height 6
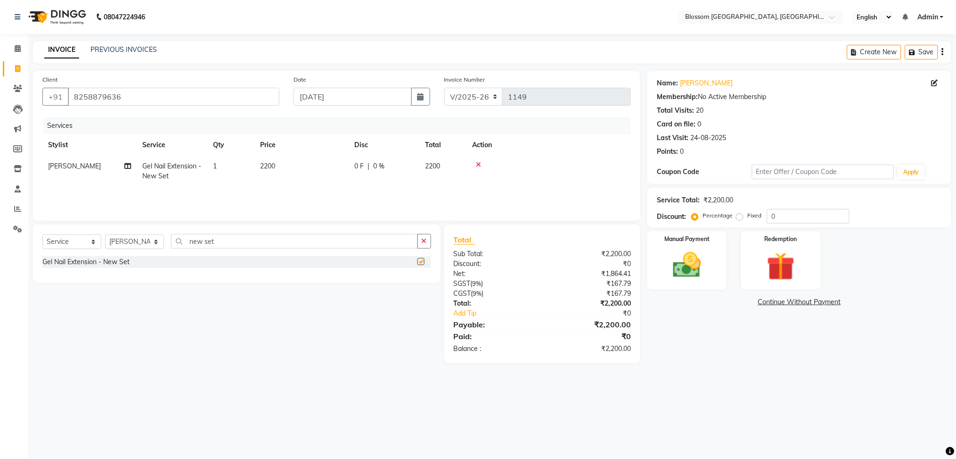
checkbox input "false"
click at [275, 167] on span "2200" at bounding box center [267, 166] width 15 height 8
select select "66274"
click at [317, 170] on input "2200" at bounding box center [345, 168] width 83 height 15
type input "2600"
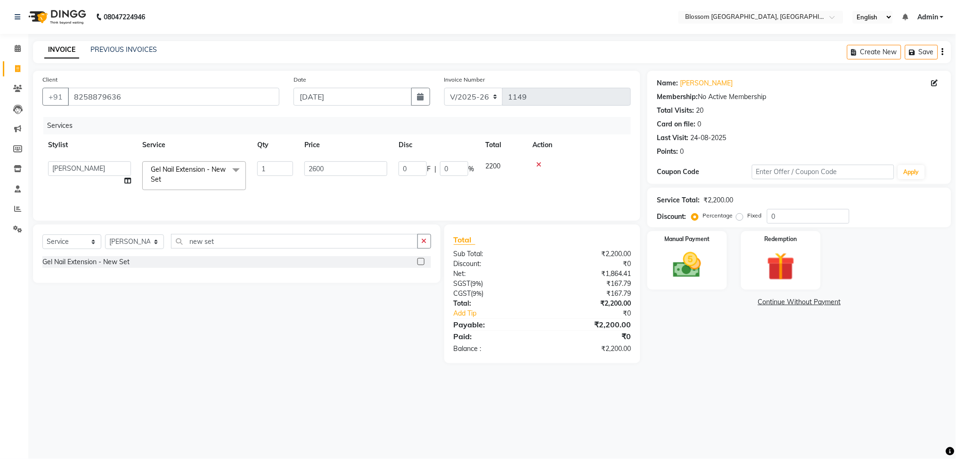
click at [368, 186] on tr "Giftson Kamei Laimayum Priyaluxmi Laishram Anjali Maimom Anjali chanu Maimomba …" at bounding box center [336, 176] width 589 height 40
click at [425, 166] on span "2600" at bounding box center [432, 166] width 15 height 8
select select "66274"
click at [357, 169] on input "2600" at bounding box center [345, 168] width 83 height 15
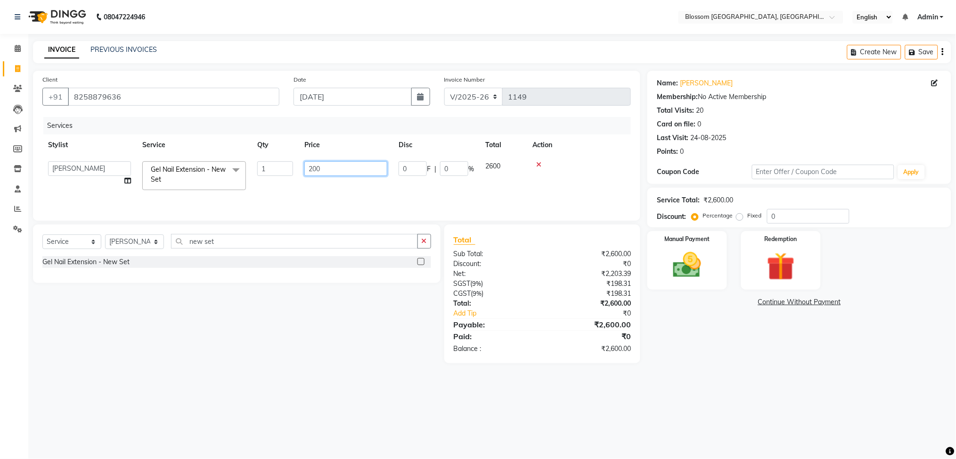
type input "2000"
click at [355, 181] on tr "Giftson Kamei Laimayum Priyaluxmi Laishram Anjali Maimom Anjali chanu Maimomba …" at bounding box center [336, 176] width 589 height 40
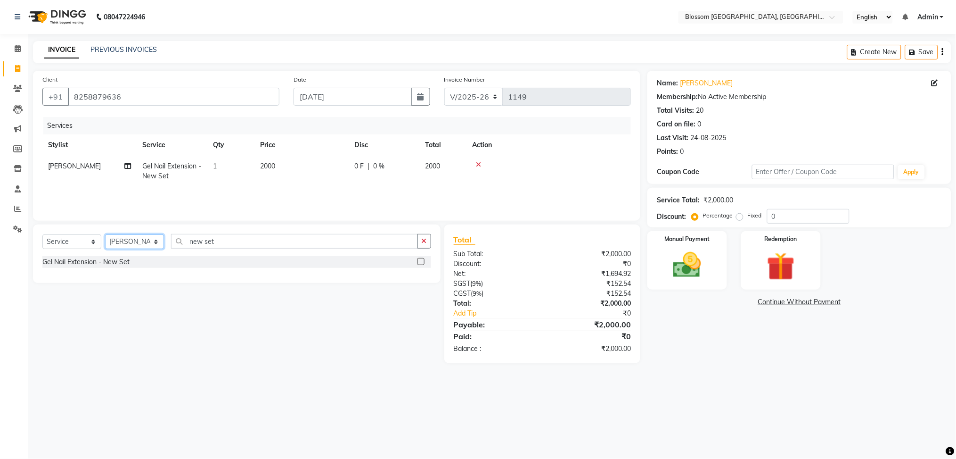
click at [151, 239] on select "Select Stylist Giftson Kamei Laimayum Priyaluxmi Laishram Anjali Maimom Anjali …" at bounding box center [134, 241] width 59 height 15
select select "66272"
click at [105, 235] on select "Select Stylist Giftson Kamei Laimayum Priyaluxmi Laishram Anjali Maimom Anjali …" at bounding box center [134, 241] width 59 height 15
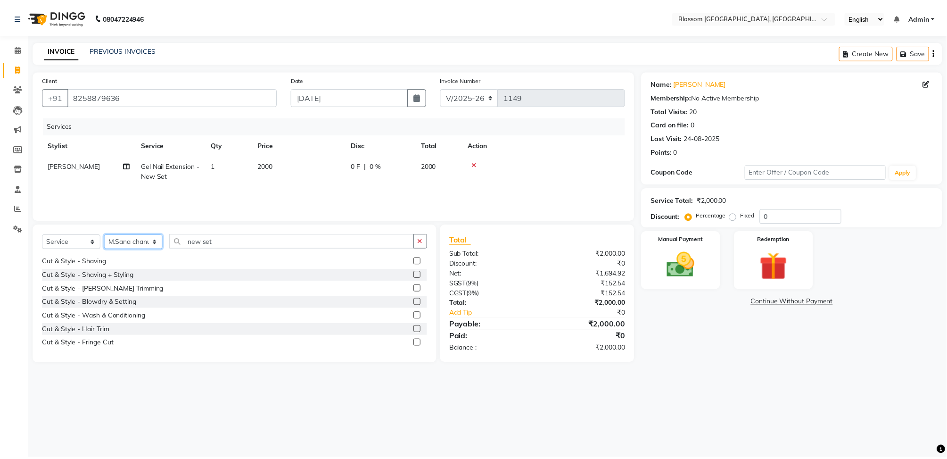
scroll to position [63, 0]
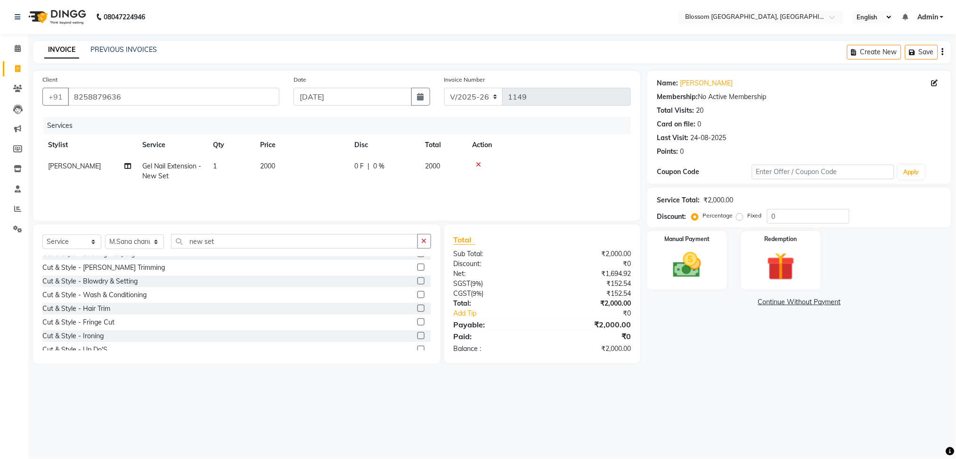
click at [418, 294] on label at bounding box center [421, 294] width 7 height 7
click at [418, 294] on input "checkbox" at bounding box center [421, 295] width 6 height 6
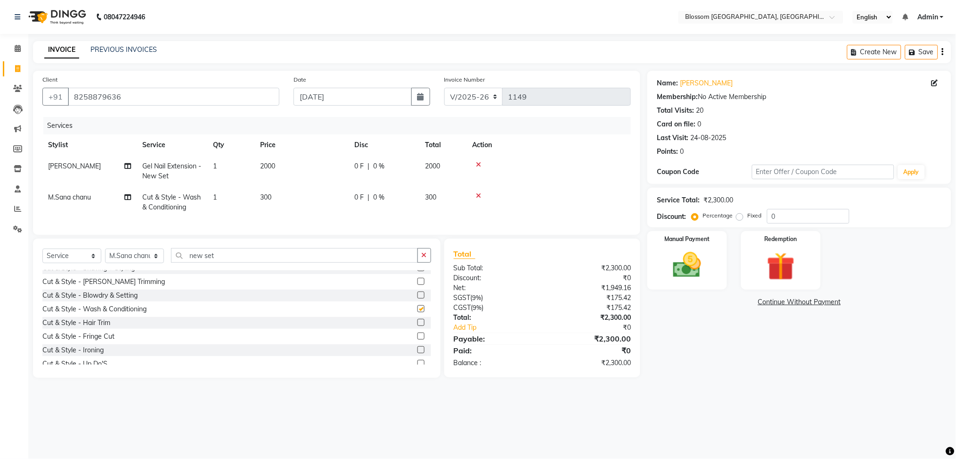
checkbox input "false"
click at [267, 159] on td "2000" at bounding box center [301, 171] width 94 height 31
select select "66274"
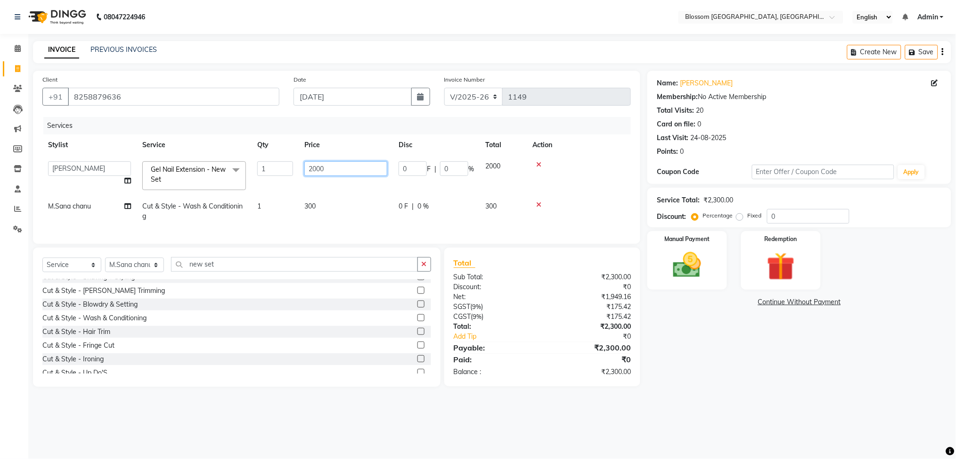
click at [317, 166] on input "2000" at bounding box center [345, 168] width 83 height 15
type input "2600"
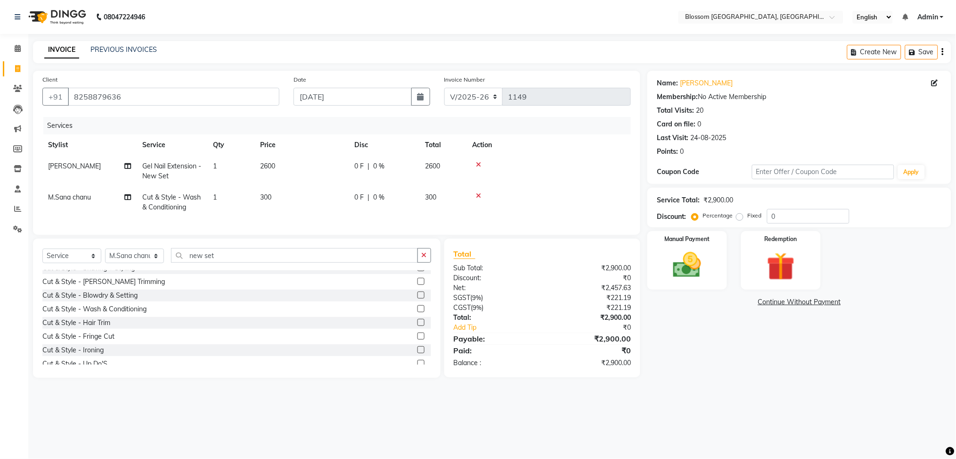
click at [388, 161] on div "0 F | 0 %" at bounding box center [383, 166] width 59 height 10
select select "66274"
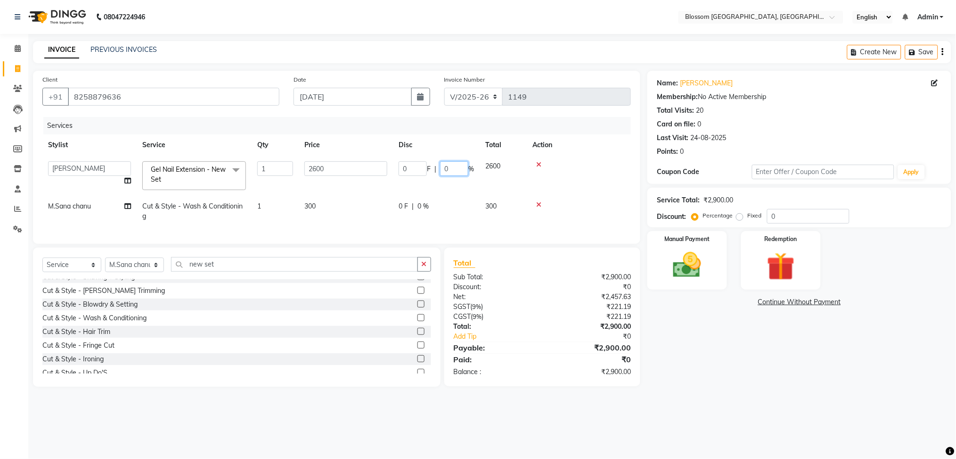
click at [443, 167] on input "0" at bounding box center [454, 168] width 28 height 15
type input "20"
click at [440, 187] on tbody "Giftson Kamei Laimayum Priyaluxmi Laishram Anjali Maimom Anjali chanu Maimomba …" at bounding box center [336, 191] width 589 height 71
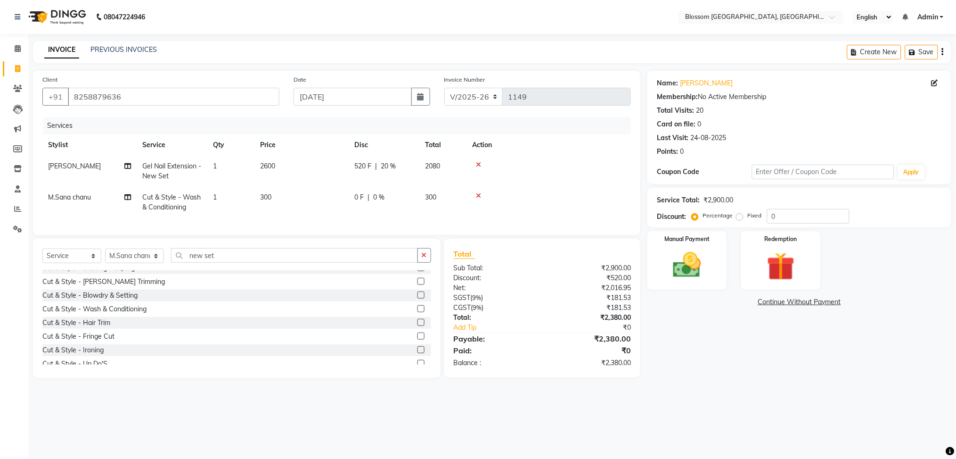
click at [424, 167] on td "2080" at bounding box center [442, 171] width 47 height 31
select select "66274"
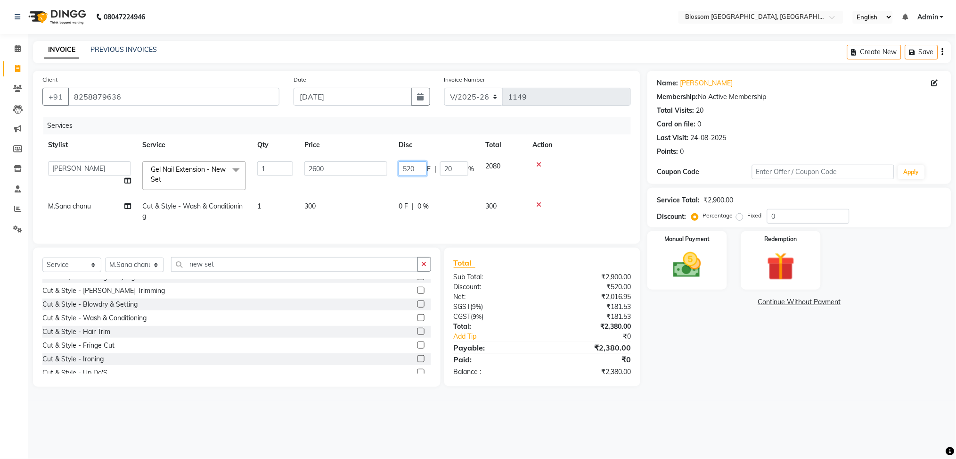
click at [417, 166] on input "520" at bounding box center [413, 168] width 28 height 15
type input "5"
type input "600"
click at [374, 201] on tr "M.Sana chanu Cut & Style - Wash & Conditioning 1 300 0 F | 0 % 300" at bounding box center [336, 211] width 589 height 31
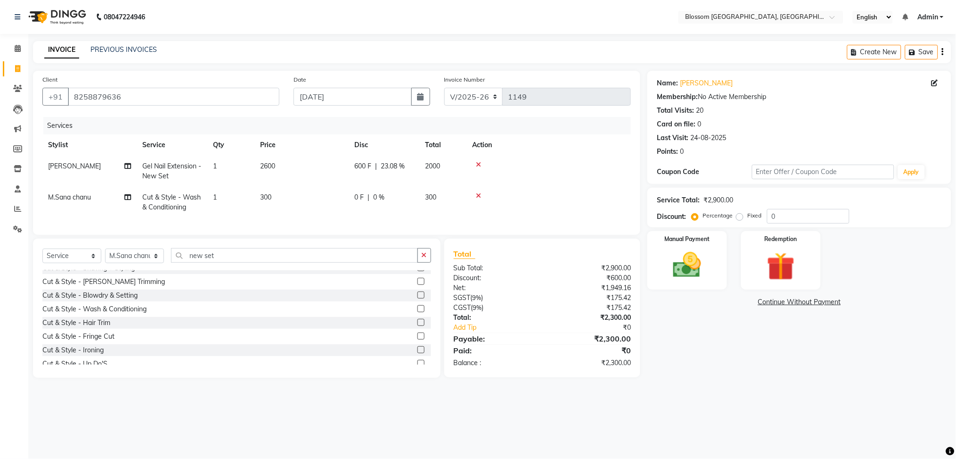
click at [360, 202] on span "0 F" at bounding box center [358, 197] width 9 height 10
select select "66272"
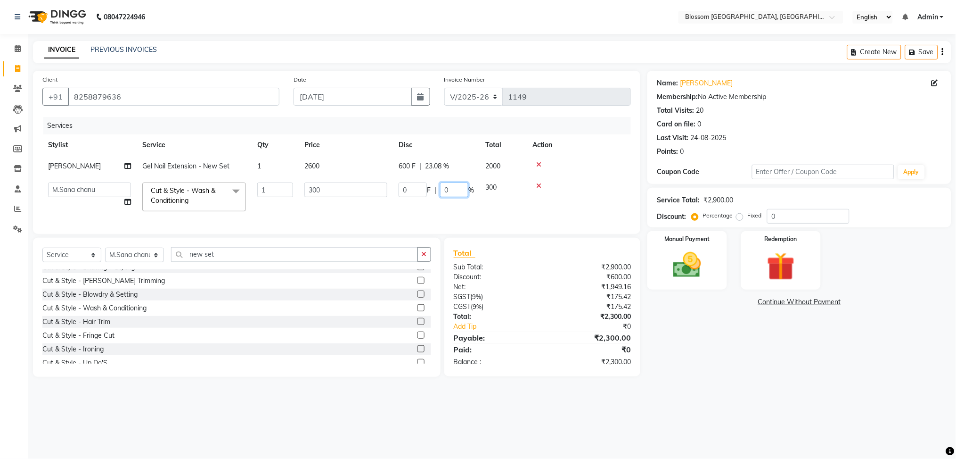
click at [453, 191] on input "0" at bounding box center [454, 189] width 28 height 15
type input "20"
click at [406, 199] on td "0 F | 20 %" at bounding box center [436, 197] width 87 height 40
select select "66272"
click at [328, 191] on input "300" at bounding box center [345, 189] width 83 height 15
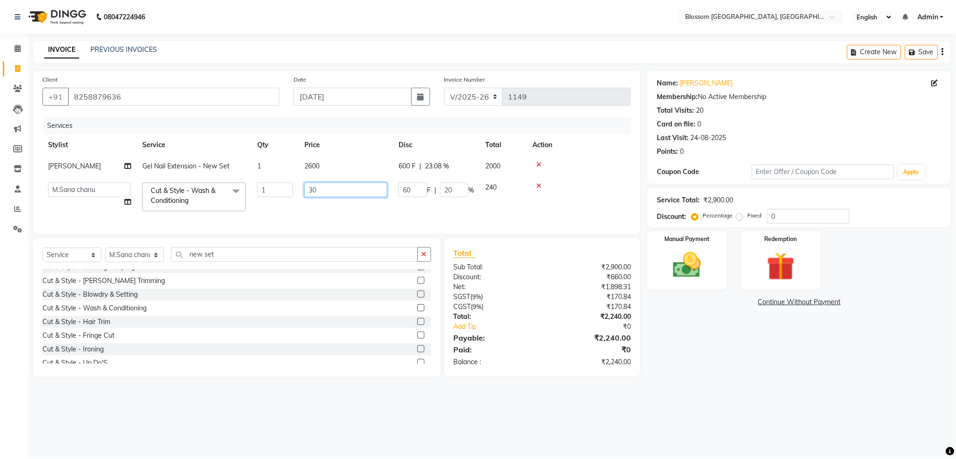
type input "3"
type input "4"
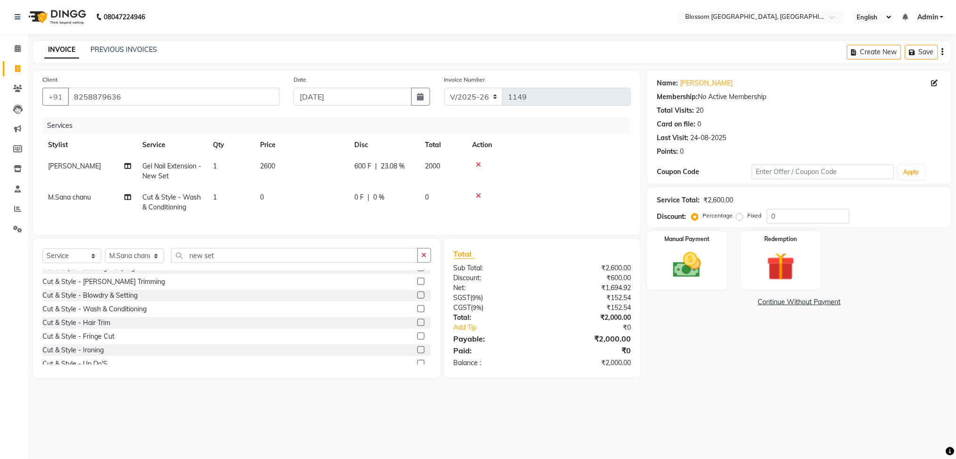
click at [280, 202] on td "0" at bounding box center [301, 202] width 94 height 31
select select "66272"
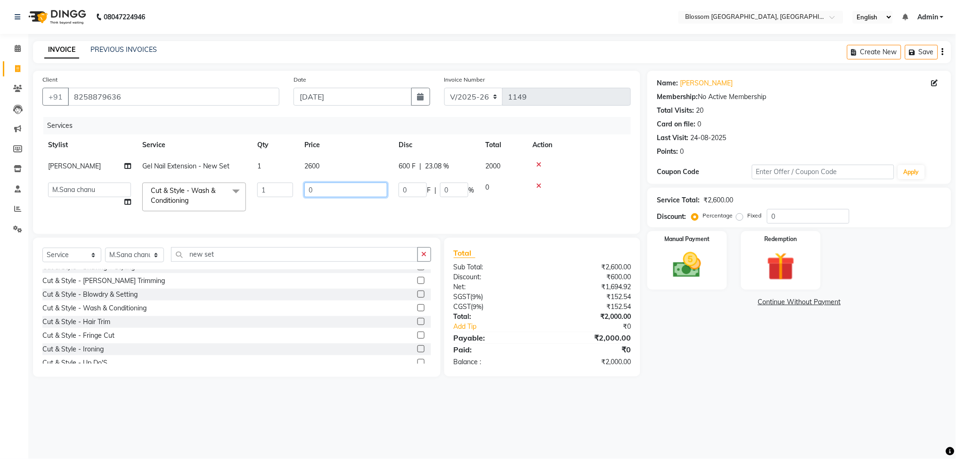
click at [343, 189] on input "0" at bounding box center [345, 189] width 83 height 15
type input "300"
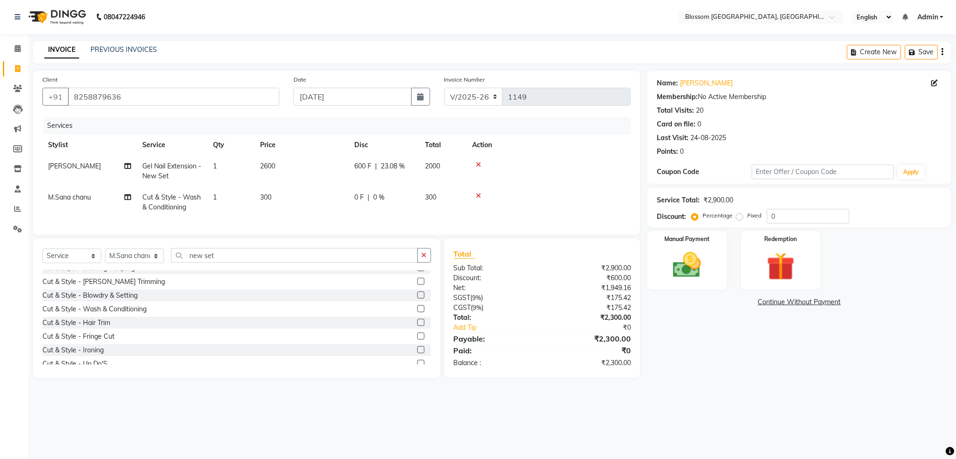
click at [352, 208] on tr "M.Sana chanu Cut & Style - Wash & Conditioning 1 300 0 F | 0 % 300" at bounding box center [336, 202] width 589 height 31
click at [699, 254] on img at bounding box center [687, 264] width 47 height 33
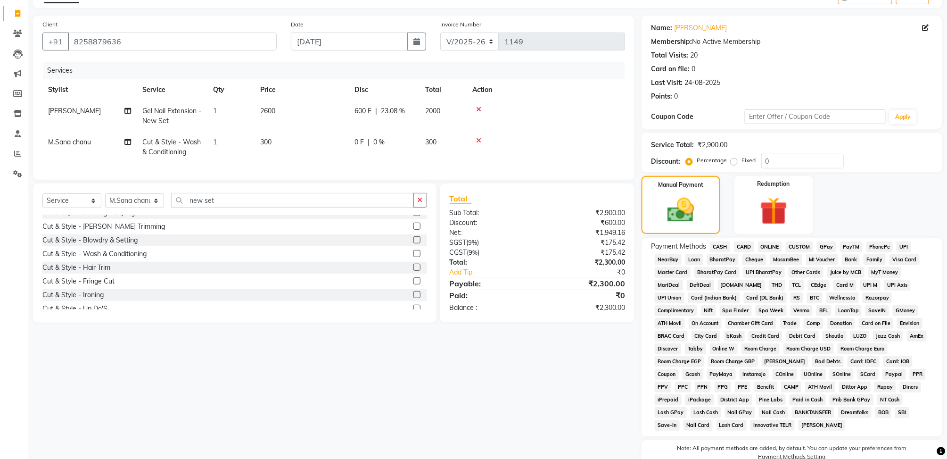
scroll to position [101, 0]
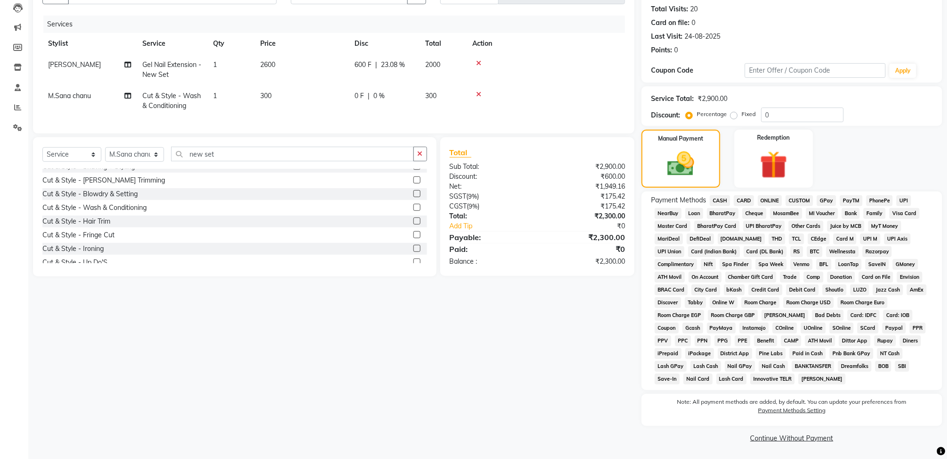
click at [712, 199] on span "CASH" at bounding box center [720, 200] width 20 height 11
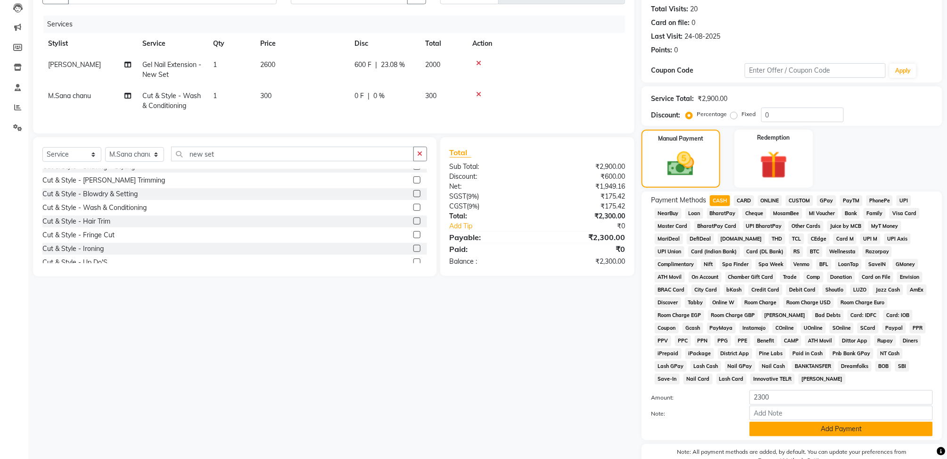
click at [789, 429] on button "Add Payment" at bounding box center [840, 428] width 183 height 15
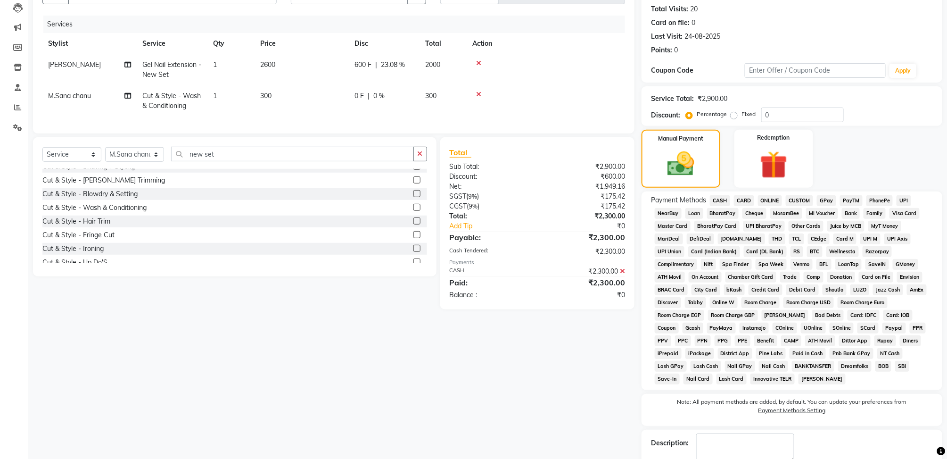
scroll to position [155, 0]
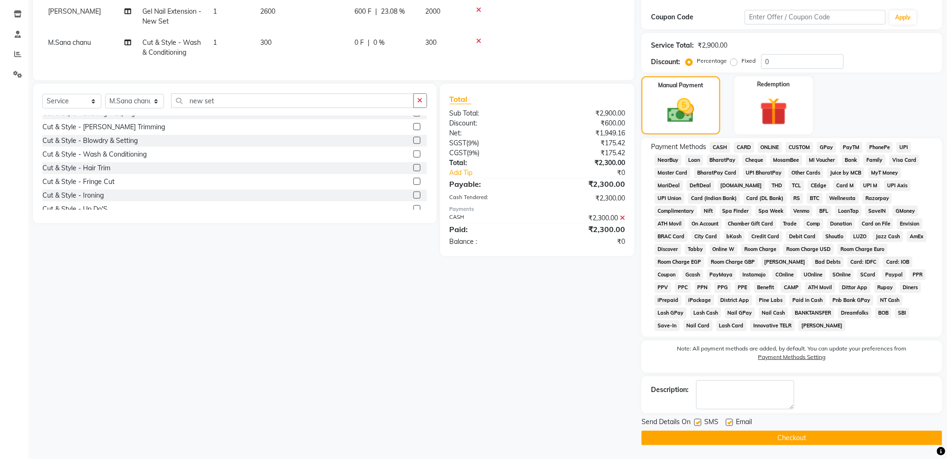
click at [788, 432] on button "Checkout" at bounding box center [791, 437] width 301 height 15
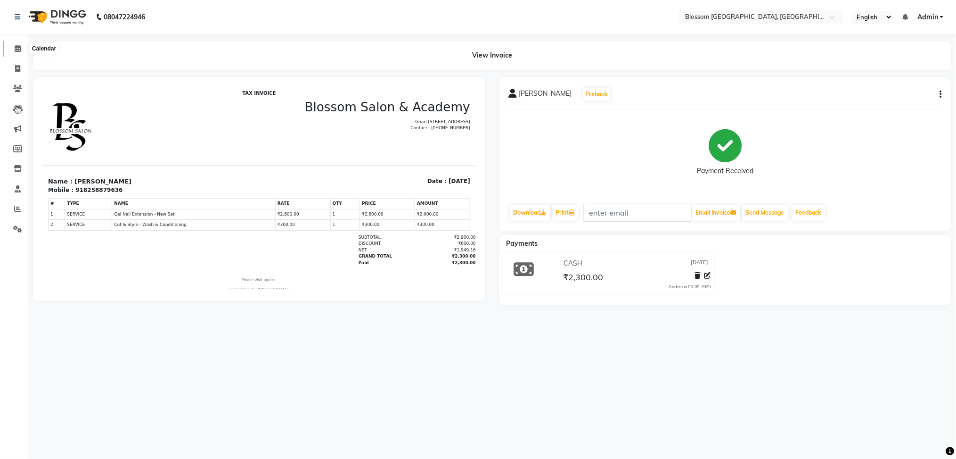
click at [12, 45] on span at bounding box center [17, 48] width 16 height 11
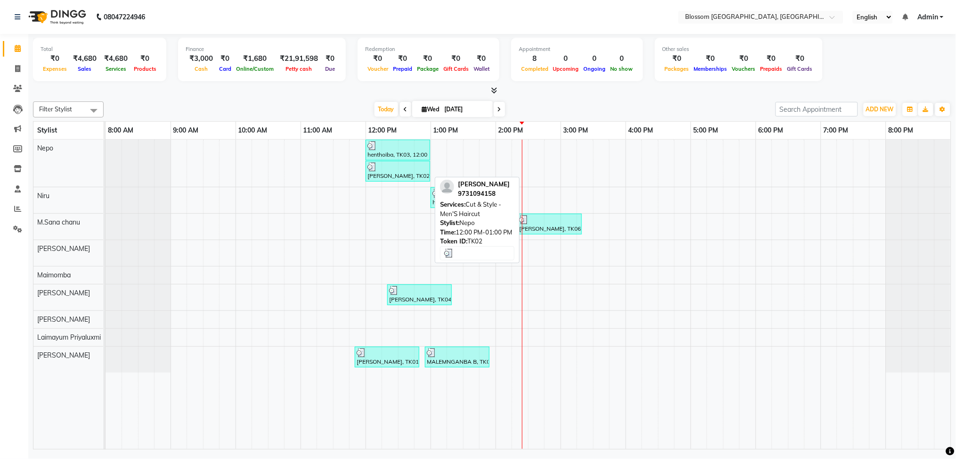
click at [400, 173] on div "Norin Paul, TK02, 12:00 PM-01:00 PM, Cut & Style - Men'S Haircut" at bounding box center [398, 171] width 63 height 18
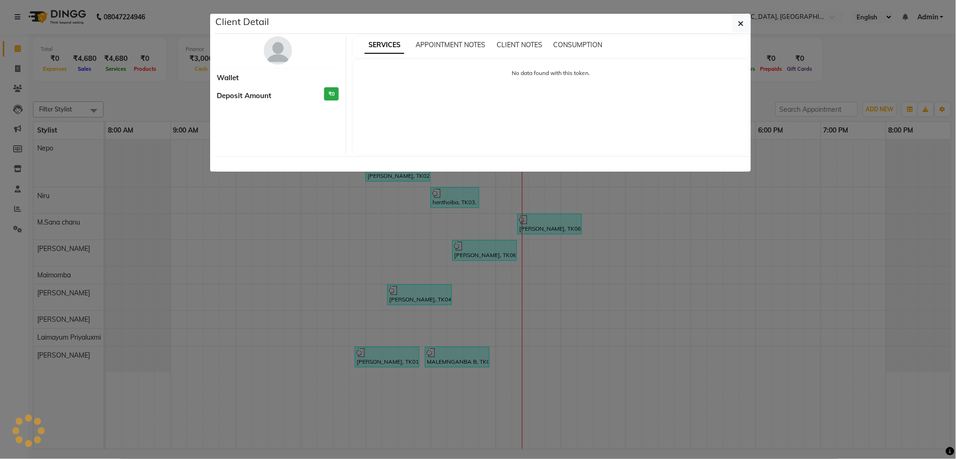
select select "3"
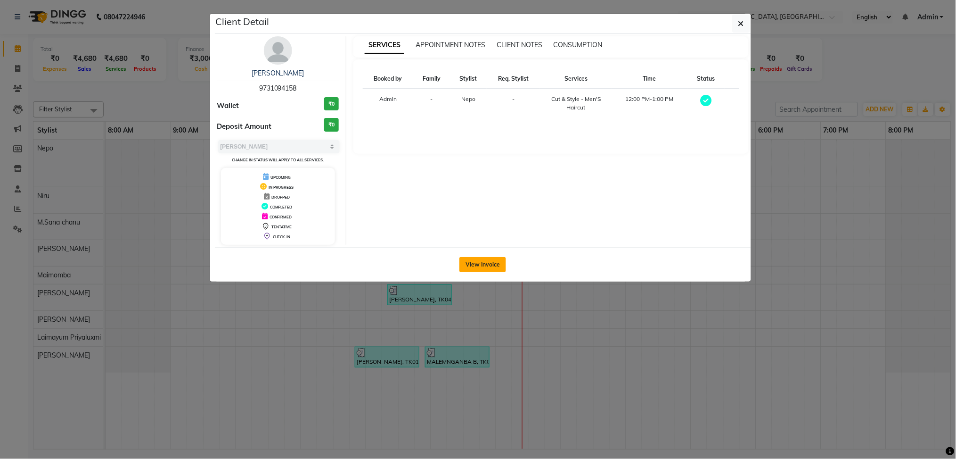
click at [483, 264] on button "View Invoice" at bounding box center [482, 264] width 47 height 15
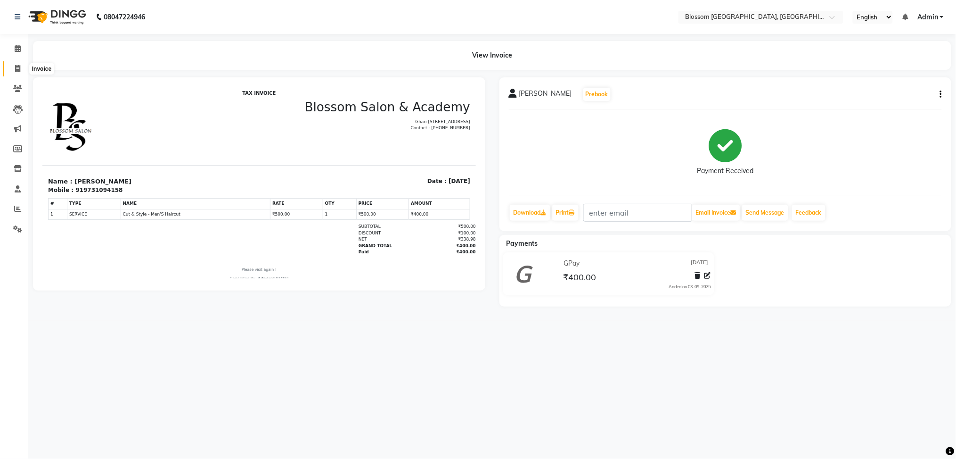
click at [22, 67] on span at bounding box center [17, 69] width 16 height 11
select select "service"
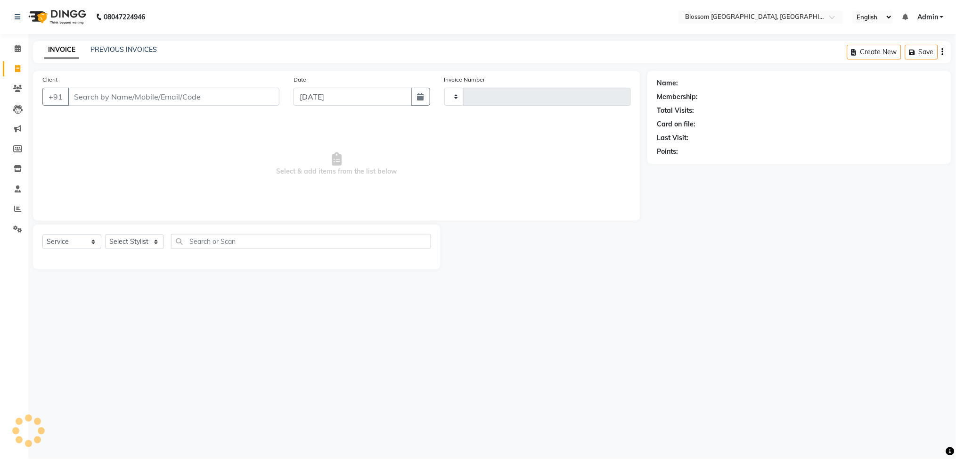
type input "1150"
select select "7465"
click at [84, 97] on input "Client" at bounding box center [174, 97] width 212 height 18
click at [102, 98] on input "89740o5940" at bounding box center [150, 97] width 164 height 18
type input "8974005940"
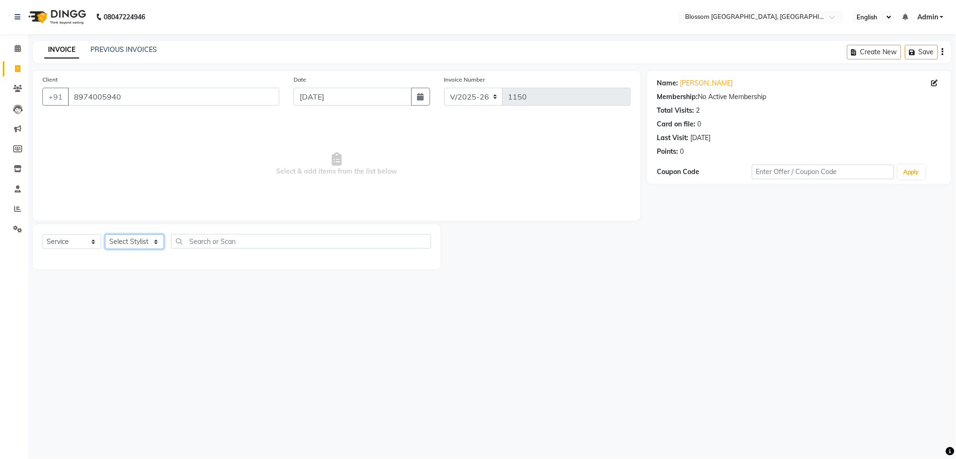
click at [139, 247] on select "Select Stylist Giftson Kamei Laimayum Priyaluxmi Laishram Anjali Maimom Anjali …" at bounding box center [134, 241] width 59 height 15
select select "90732"
click at [105, 235] on select "Select Stylist Giftson Kamei Laimayum Priyaluxmi Laishram Anjali Maimom Anjali …" at bounding box center [134, 241] width 59 height 15
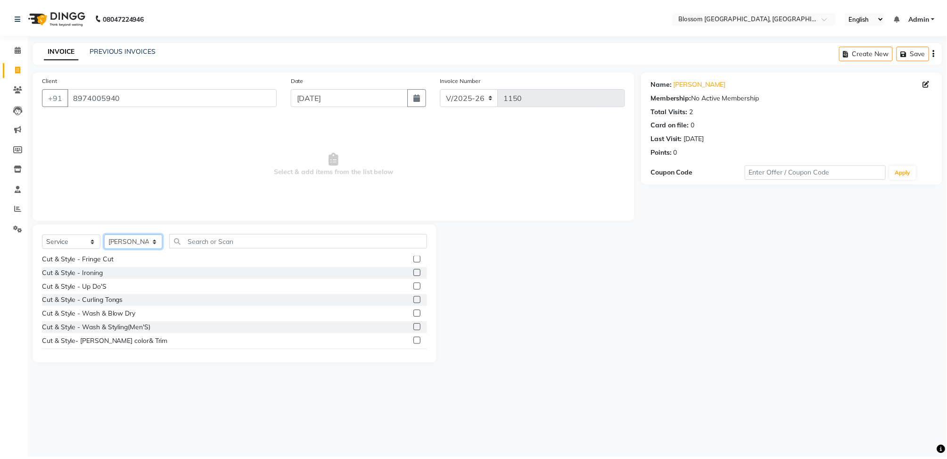
scroll to position [63, 0]
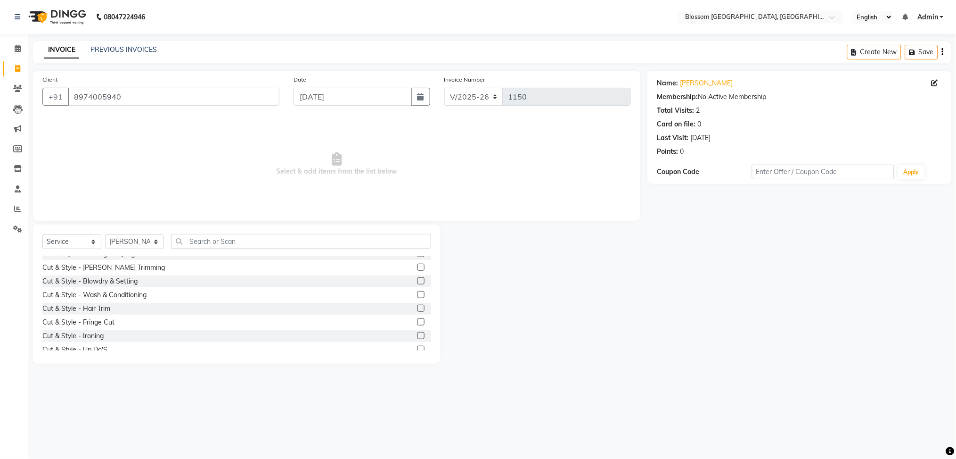
click at [418, 296] on label at bounding box center [421, 294] width 7 height 7
click at [418, 296] on input "checkbox" at bounding box center [421, 295] width 6 height 6
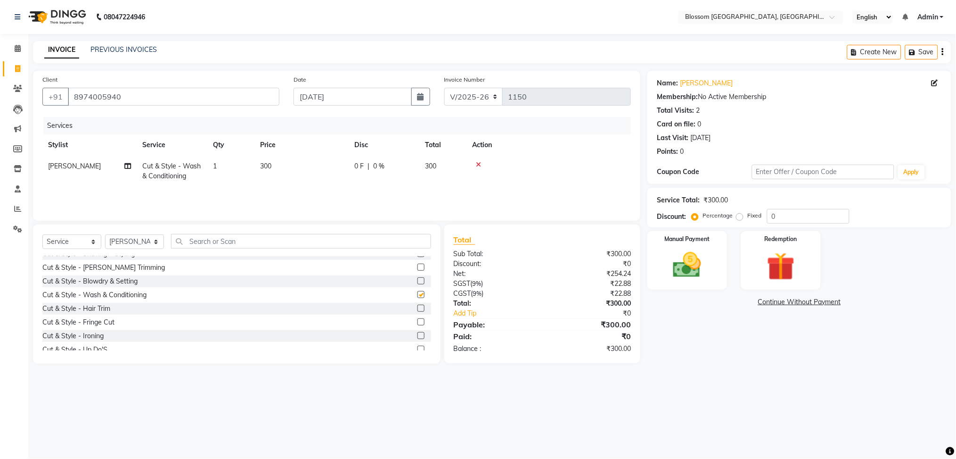
checkbox input "false"
click at [265, 164] on span "300" at bounding box center [265, 166] width 11 height 8
select select "90732"
click at [313, 163] on input "300" at bounding box center [345, 168] width 83 height 15
type input "400"
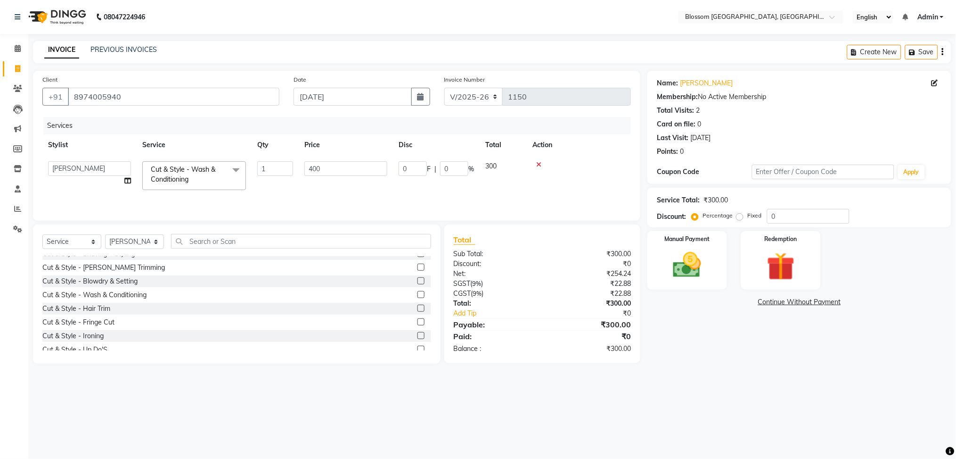
click at [295, 195] on div "Services Stylist Service Qty Price Disc Total Action Giftson Kamei Laimayum Pri…" at bounding box center [336, 164] width 589 height 94
click at [664, 255] on img at bounding box center [687, 264] width 47 height 33
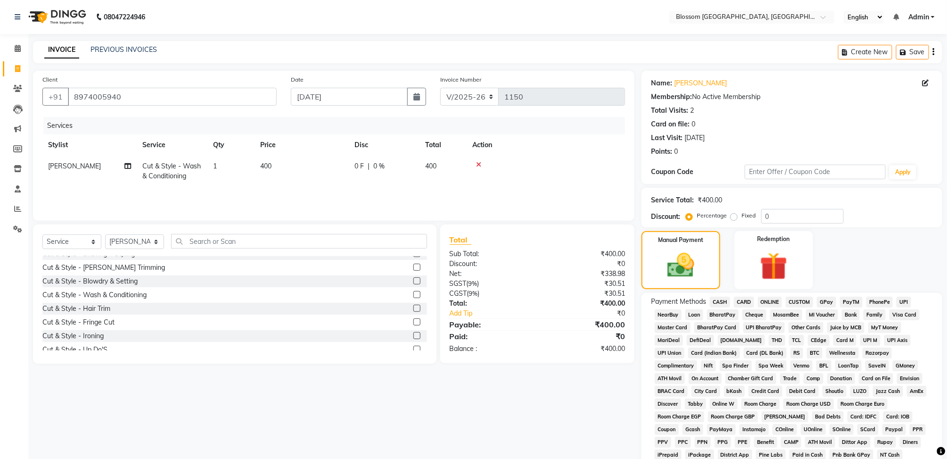
click at [718, 303] on span "CASH" at bounding box center [720, 301] width 20 height 11
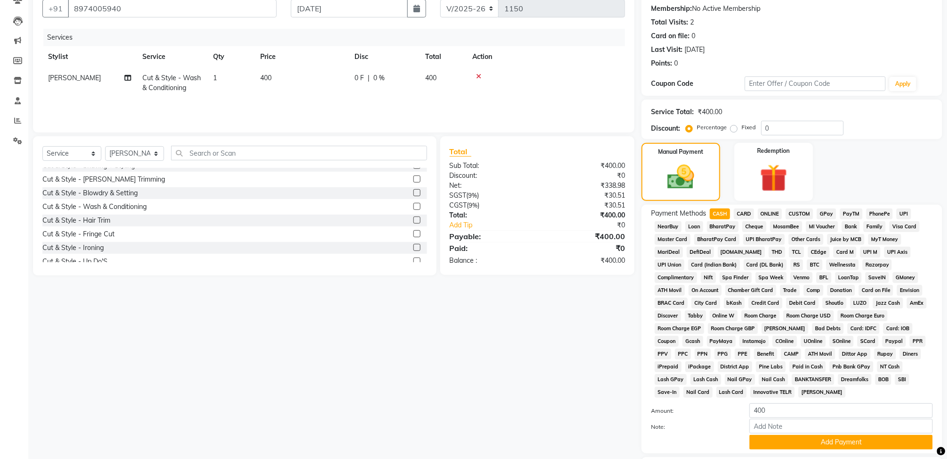
scroll to position [125, 0]
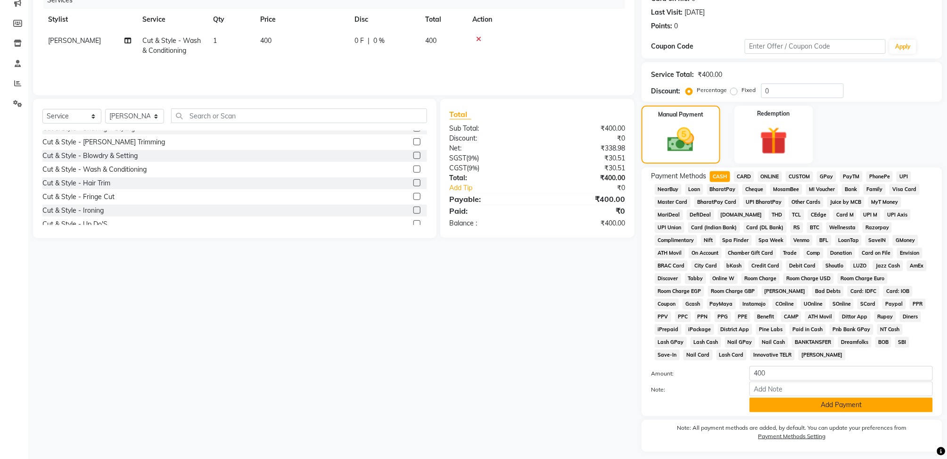
click at [758, 398] on button "Add Payment" at bounding box center [840, 404] width 183 height 15
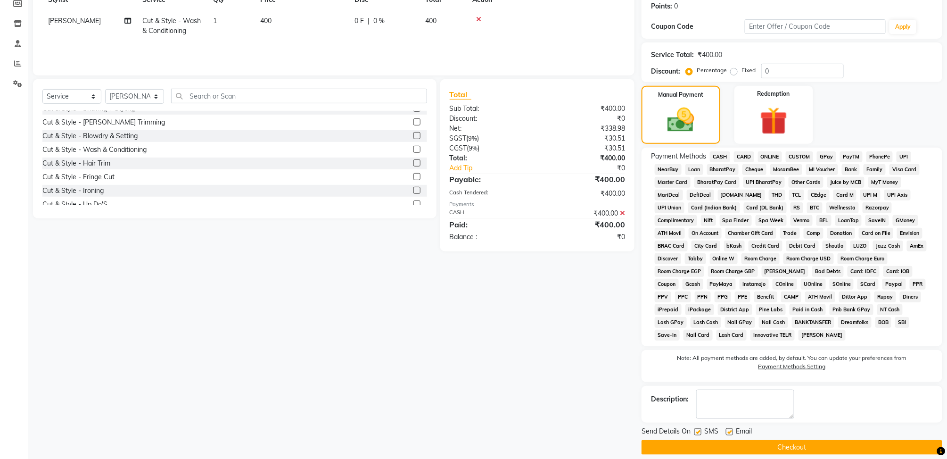
scroll to position [155, 0]
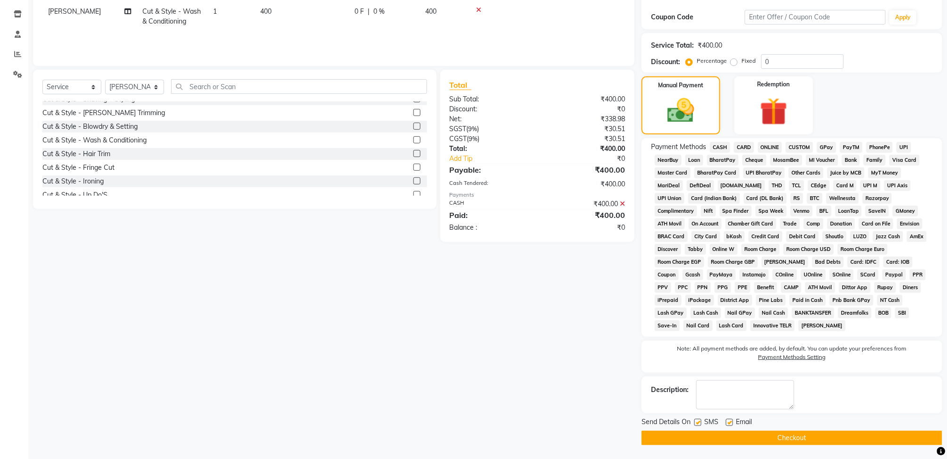
click at [771, 436] on button "Checkout" at bounding box center [791, 437] width 301 height 15
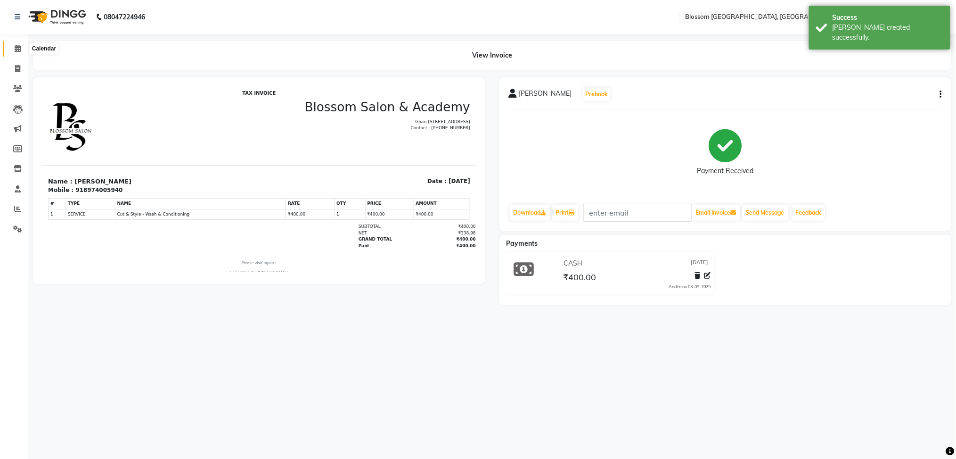
click at [17, 50] on icon at bounding box center [18, 48] width 6 height 7
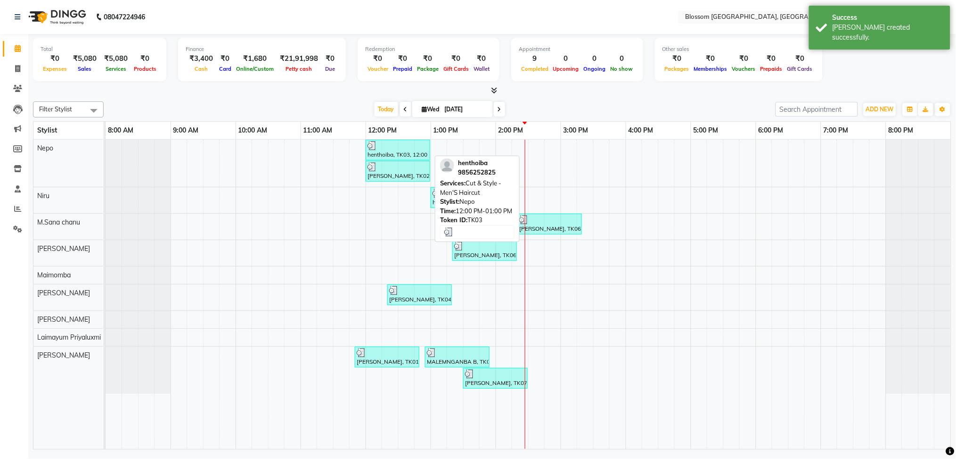
click at [401, 154] on div "henthoiba, TK03, 12:00 PM-01:00 PM, Cut & Style - Men'S Haircut" at bounding box center [398, 150] width 63 height 18
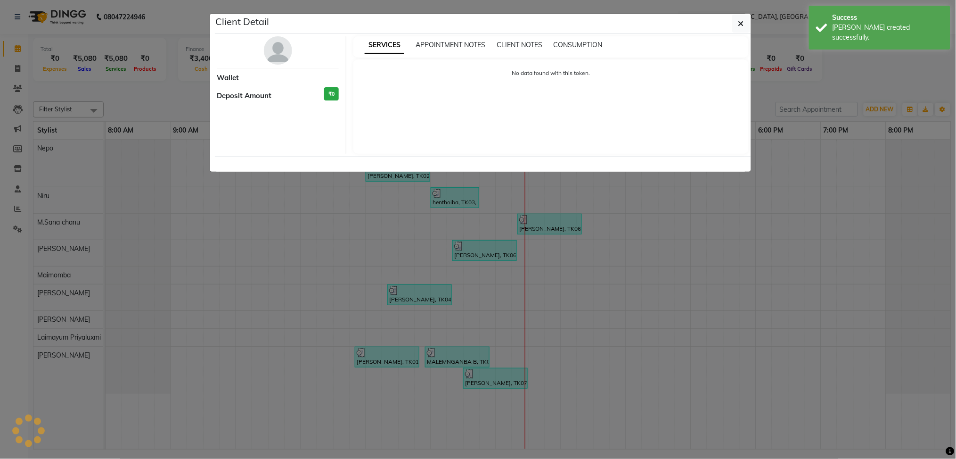
select select "3"
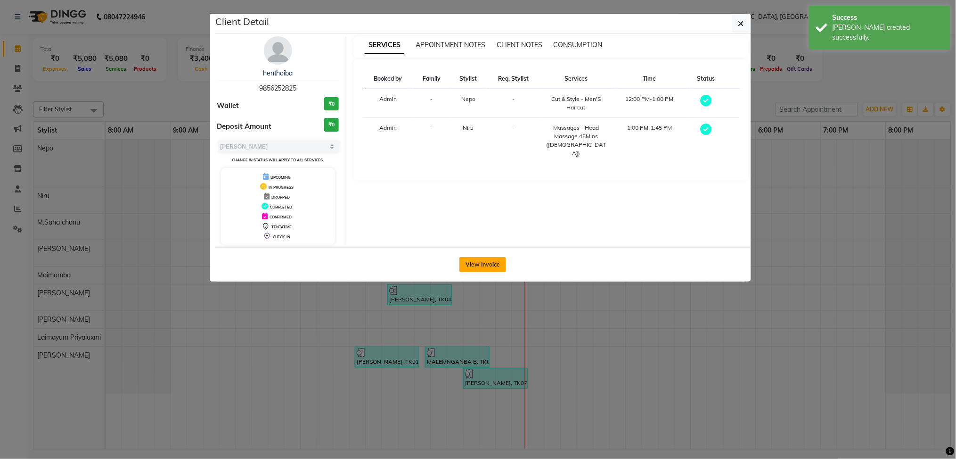
click at [481, 257] on button "View Invoice" at bounding box center [482, 264] width 47 height 15
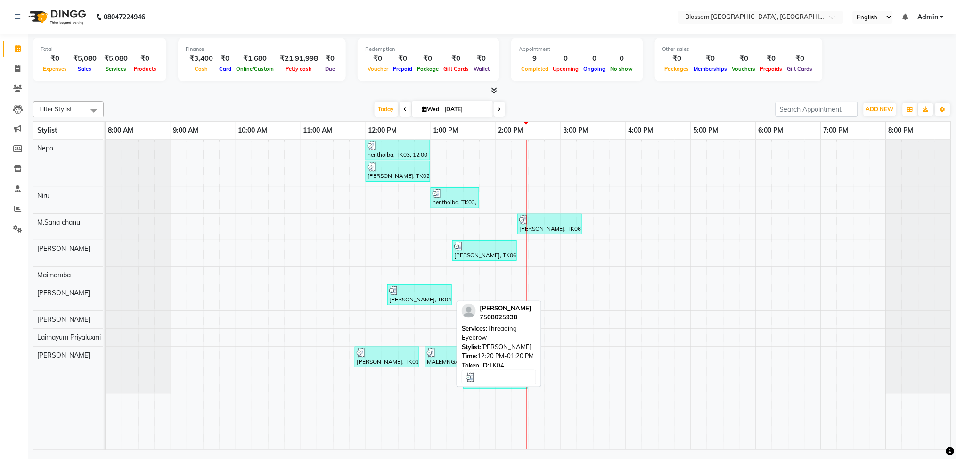
click at [420, 297] on div "anjalika, TK04, 12:20 PM-01:20 PM, Threading - Eyebrow" at bounding box center [419, 295] width 63 height 18
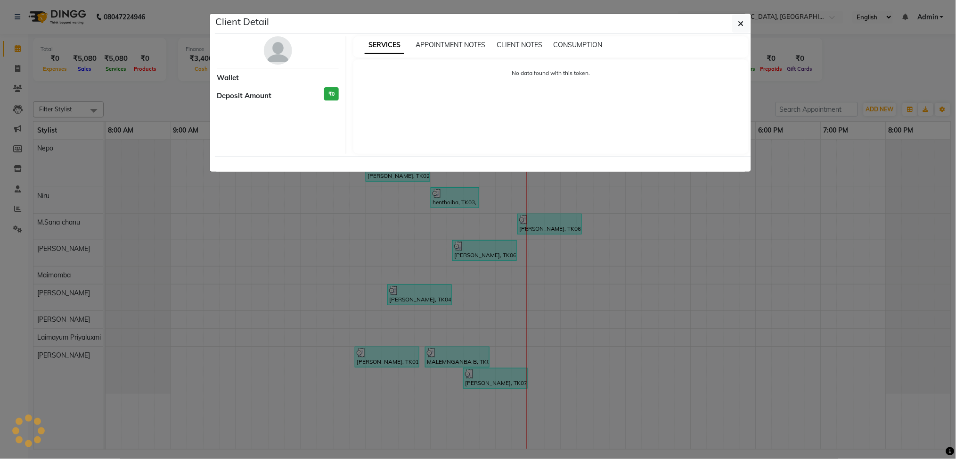
select select "3"
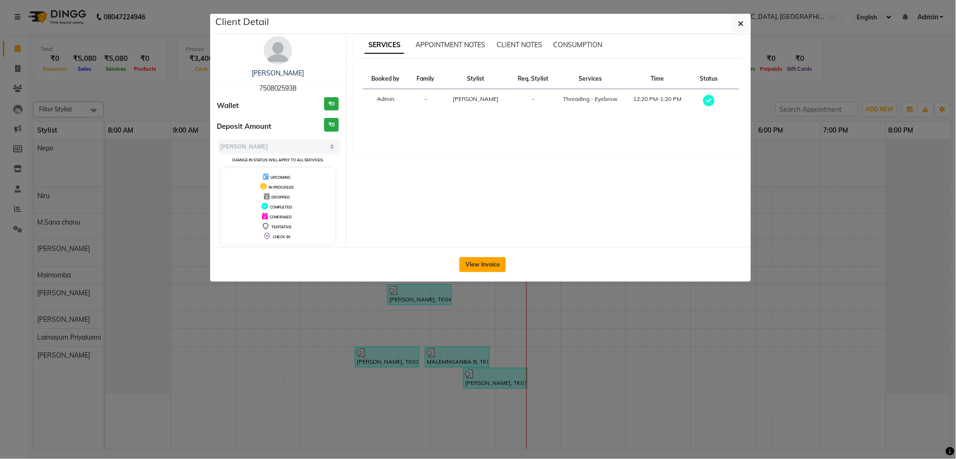
click at [492, 262] on button "View Invoice" at bounding box center [482, 264] width 47 height 15
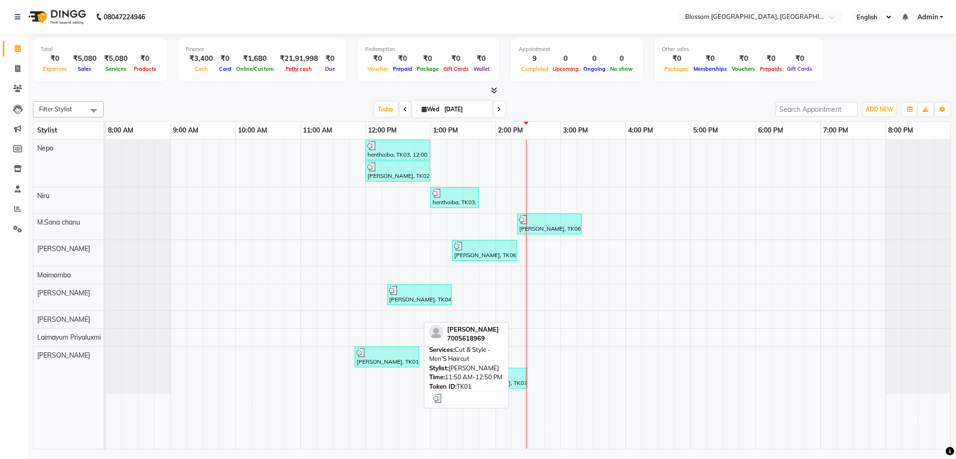
click at [394, 360] on div "devish, TK01, 11:50 AM-12:50 PM, Cut & Style - Men'S Haircut" at bounding box center [387, 357] width 63 height 18
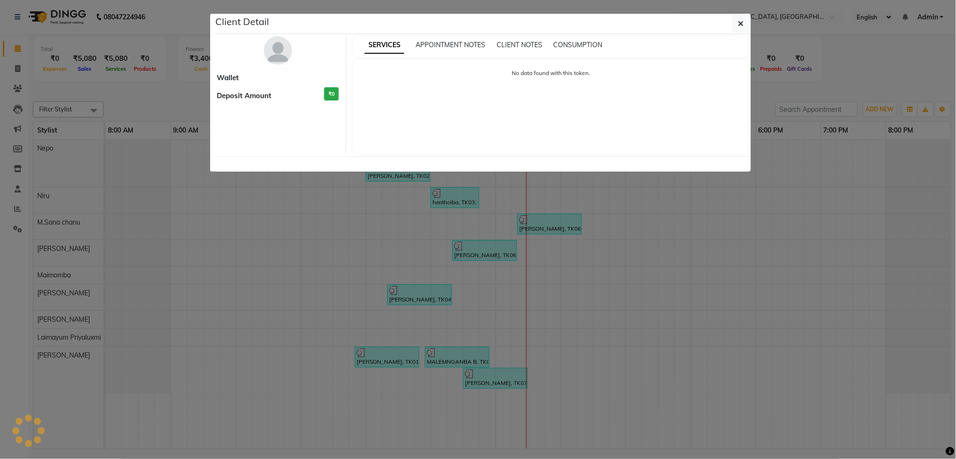
select select "3"
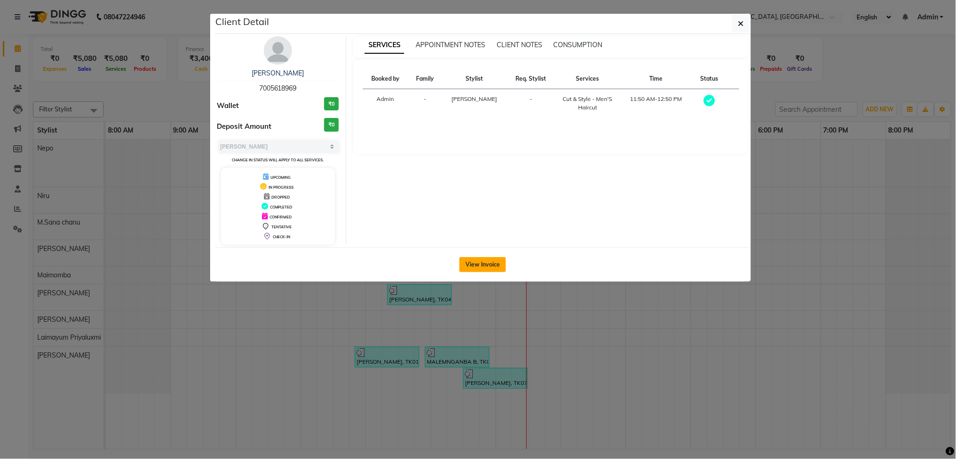
click at [488, 259] on button "View Invoice" at bounding box center [482, 264] width 47 height 15
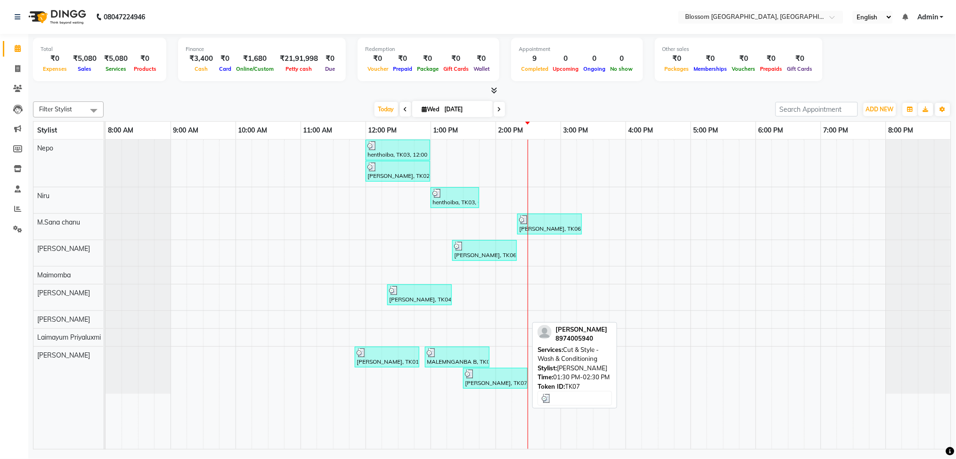
click at [475, 384] on div "SONIA, TK07, 01:30 PM-02:30 PM, Cut & Style - Wash & Conditioning" at bounding box center [495, 378] width 63 height 18
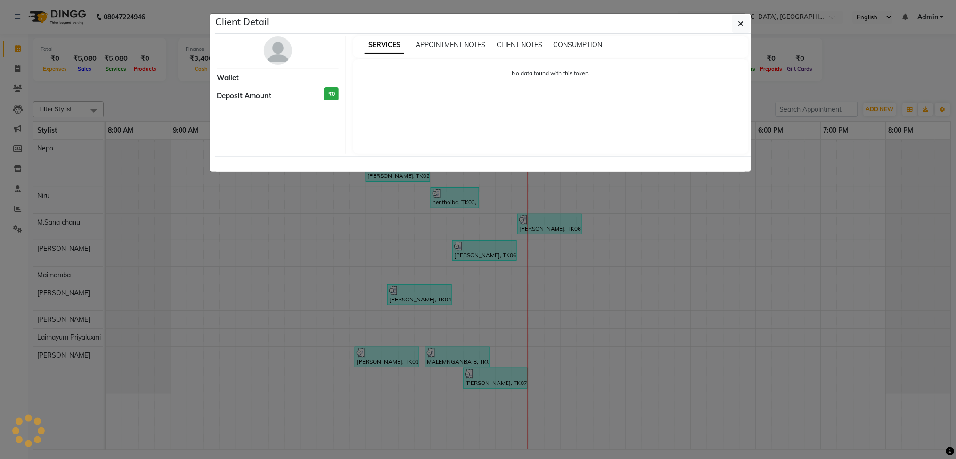
select select "3"
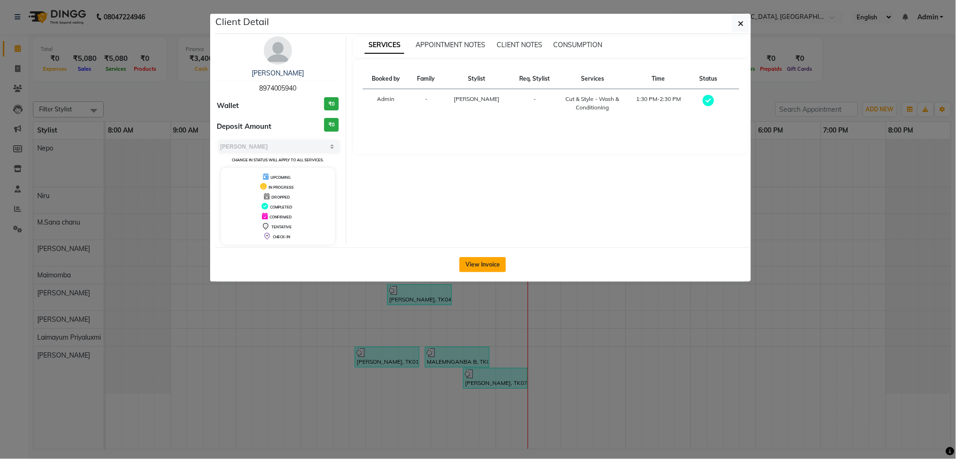
click at [476, 268] on button "View Invoice" at bounding box center [482, 264] width 47 height 15
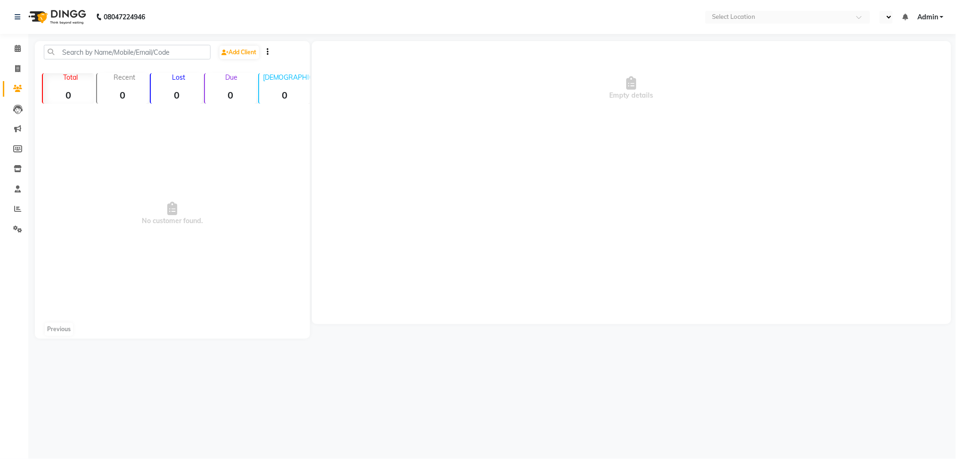
select select "en"
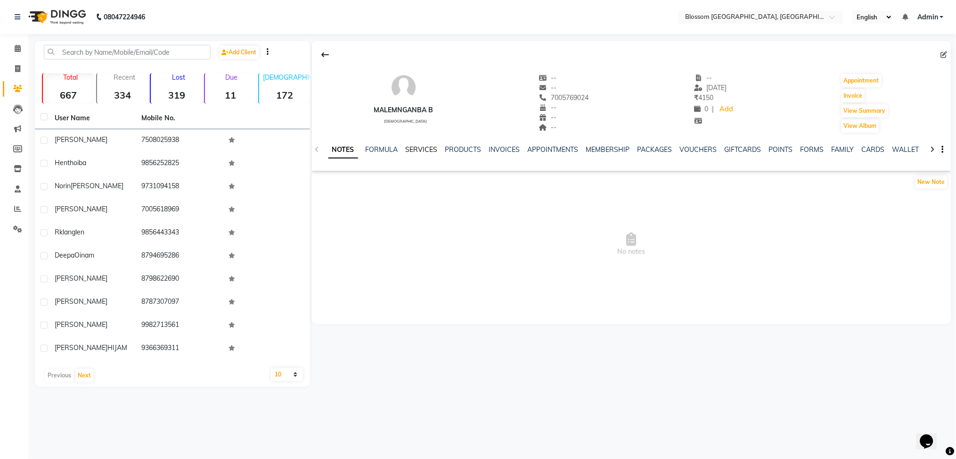
click at [411, 148] on link "SERVICES" at bounding box center [422, 149] width 32 height 8
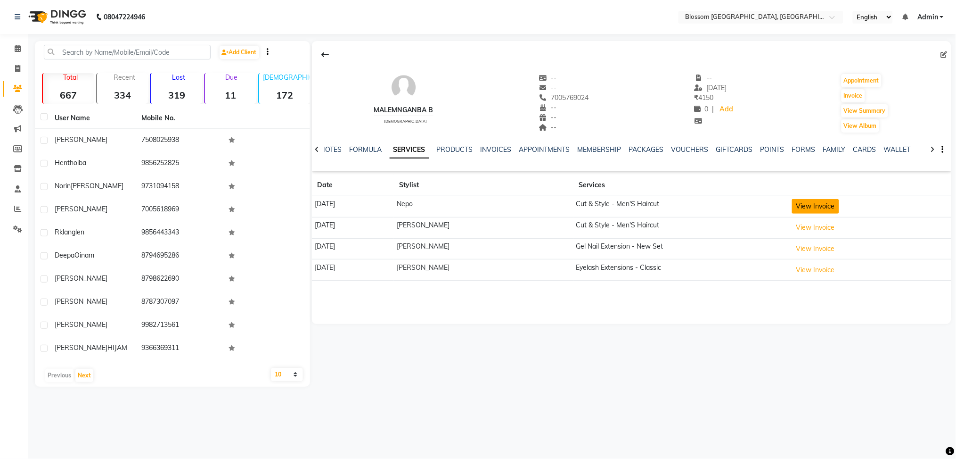
click at [824, 205] on button "View Invoice" at bounding box center [815, 206] width 47 height 15
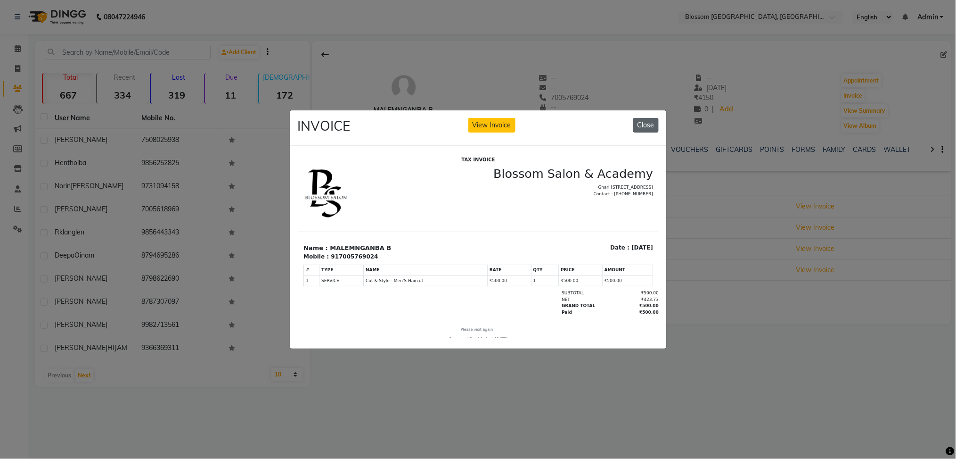
click at [652, 120] on button "Close" at bounding box center [645, 125] width 25 height 15
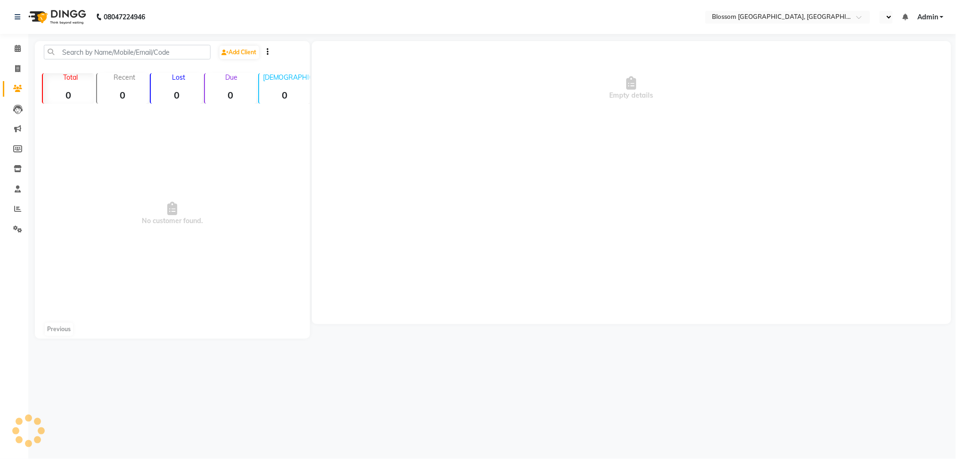
select select "en"
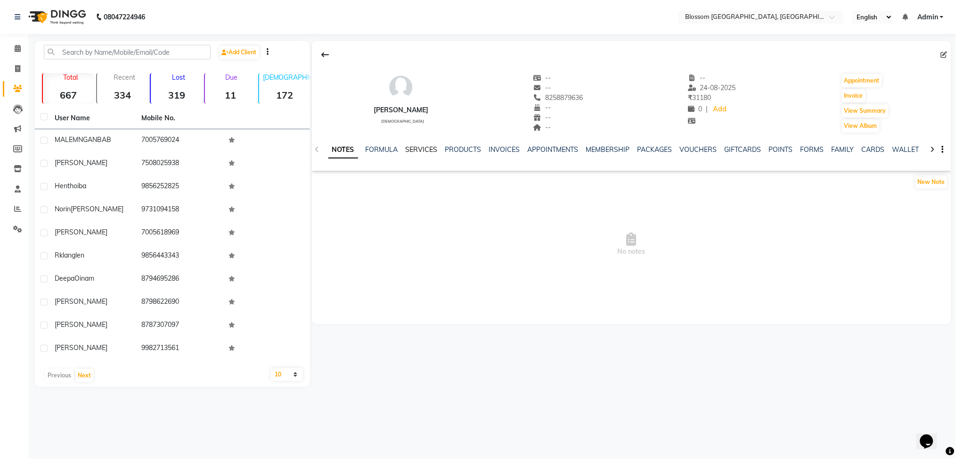
click at [418, 152] on link "SERVICES" at bounding box center [422, 149] width 32 height 8
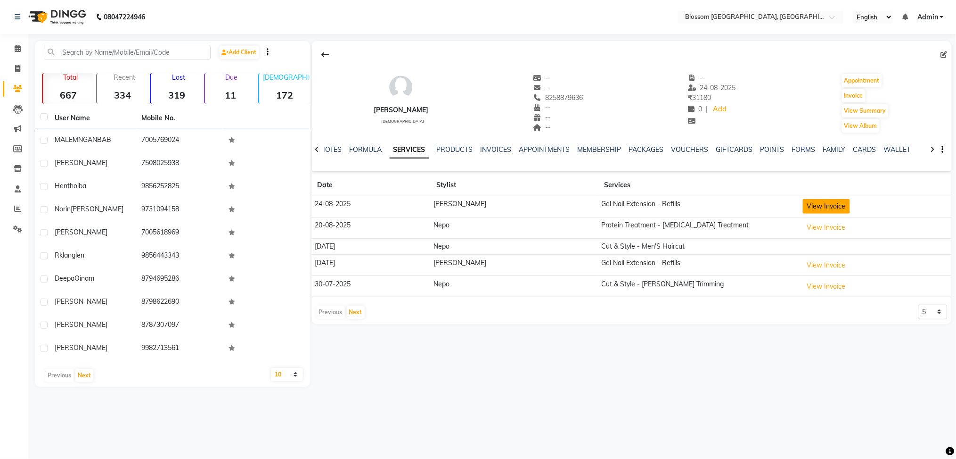
click at [827, 210] on button "View Invoice" at bounding box center [826, 206] width 47 height 15
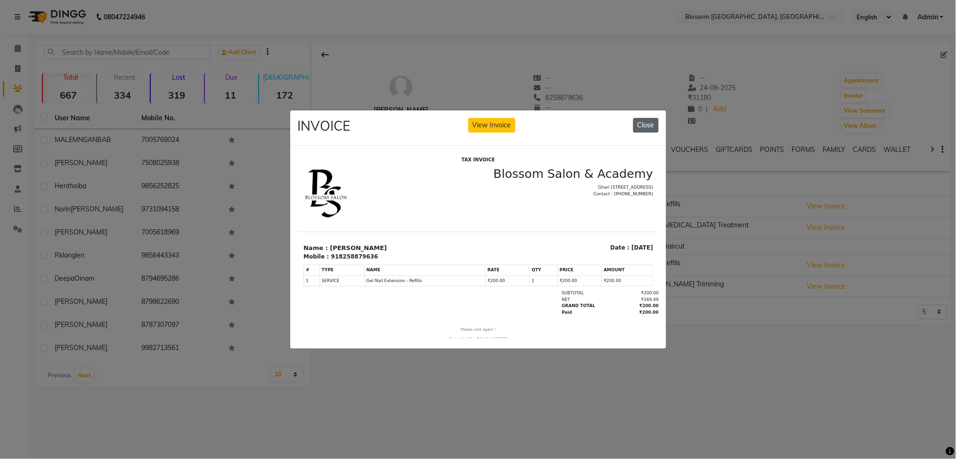
click at [638, 121] on button "Close" at bounding box center [645, 125] width 25 height 15
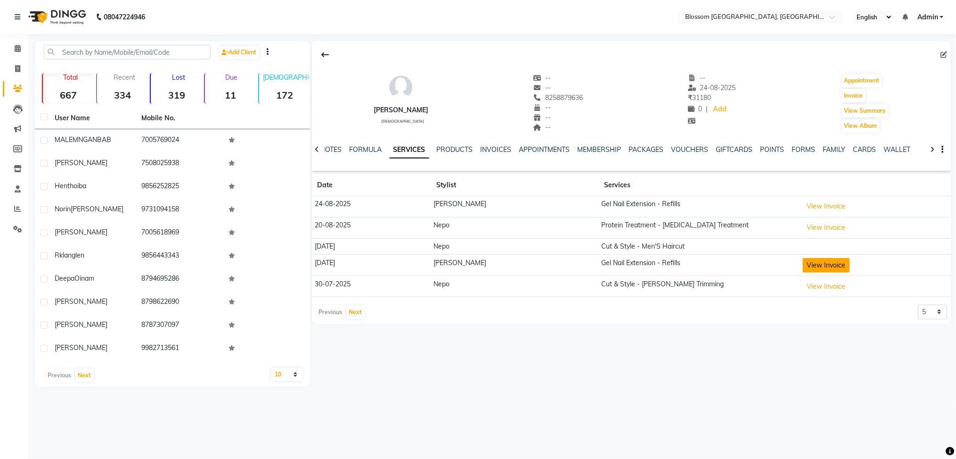
click at [837, 264] on button "View Invoice" at bounding box center [826, 265] width 47 height 15
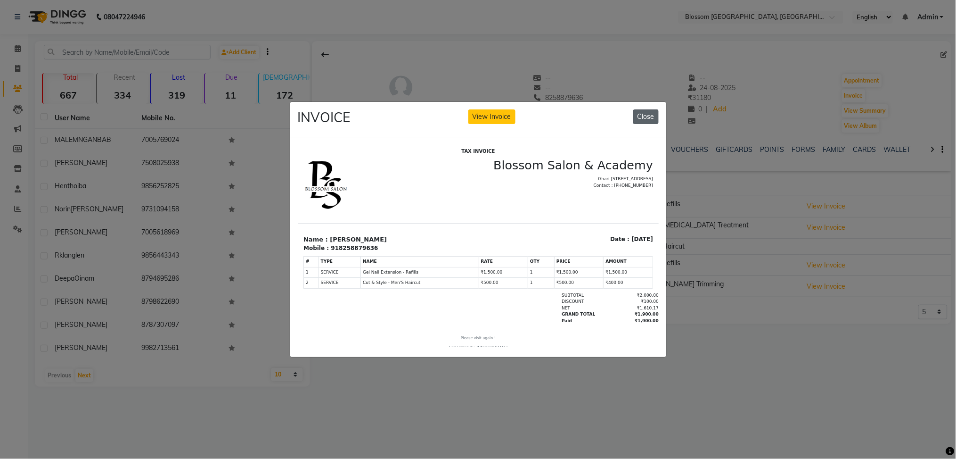
click at [646, 115] on button "Close" at bounding box center [645, 116] width 25 height 15
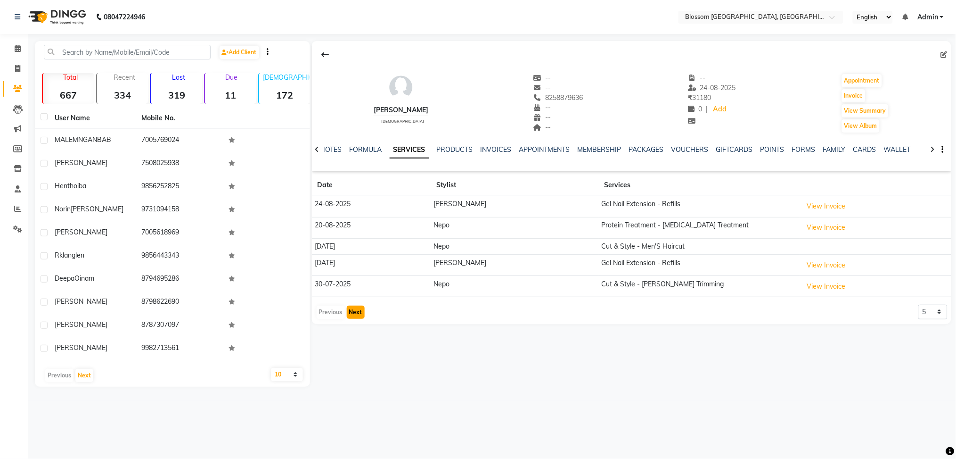
click at [350, 308] on button "Next" at bounding box center [356, 311] width 18 height 13
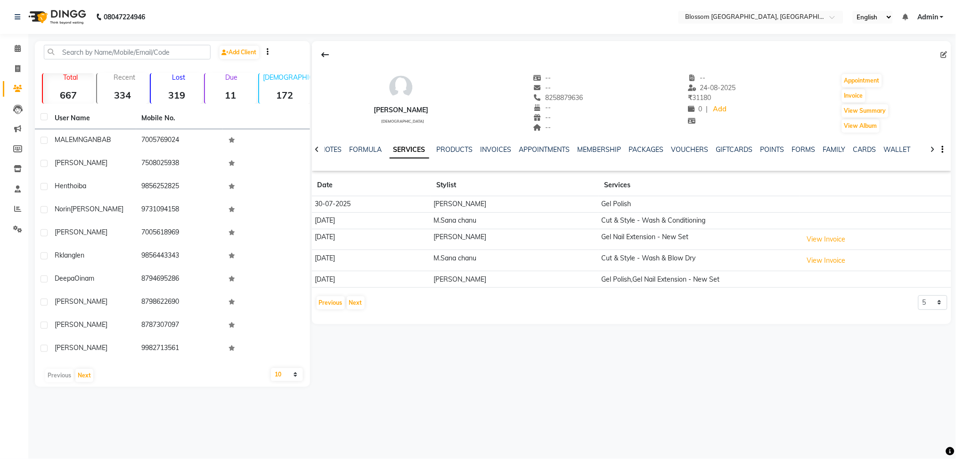
click at [811, 238] on td "View Invoice" at bounding box center [875, 239] width 151 height 21
click at [819, 241] on button "View Invoice" at bounding box center [826, 239] width 47 height 15
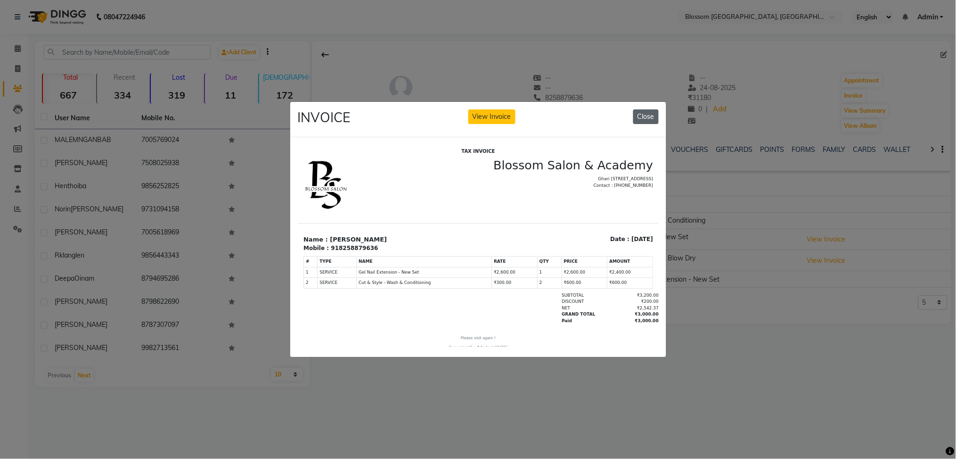
click at [639, 112] on button "Close" at bounding box center [645, 116] width 25 height 15
